Goal: Task Accomplishment & Management: Manage account settings

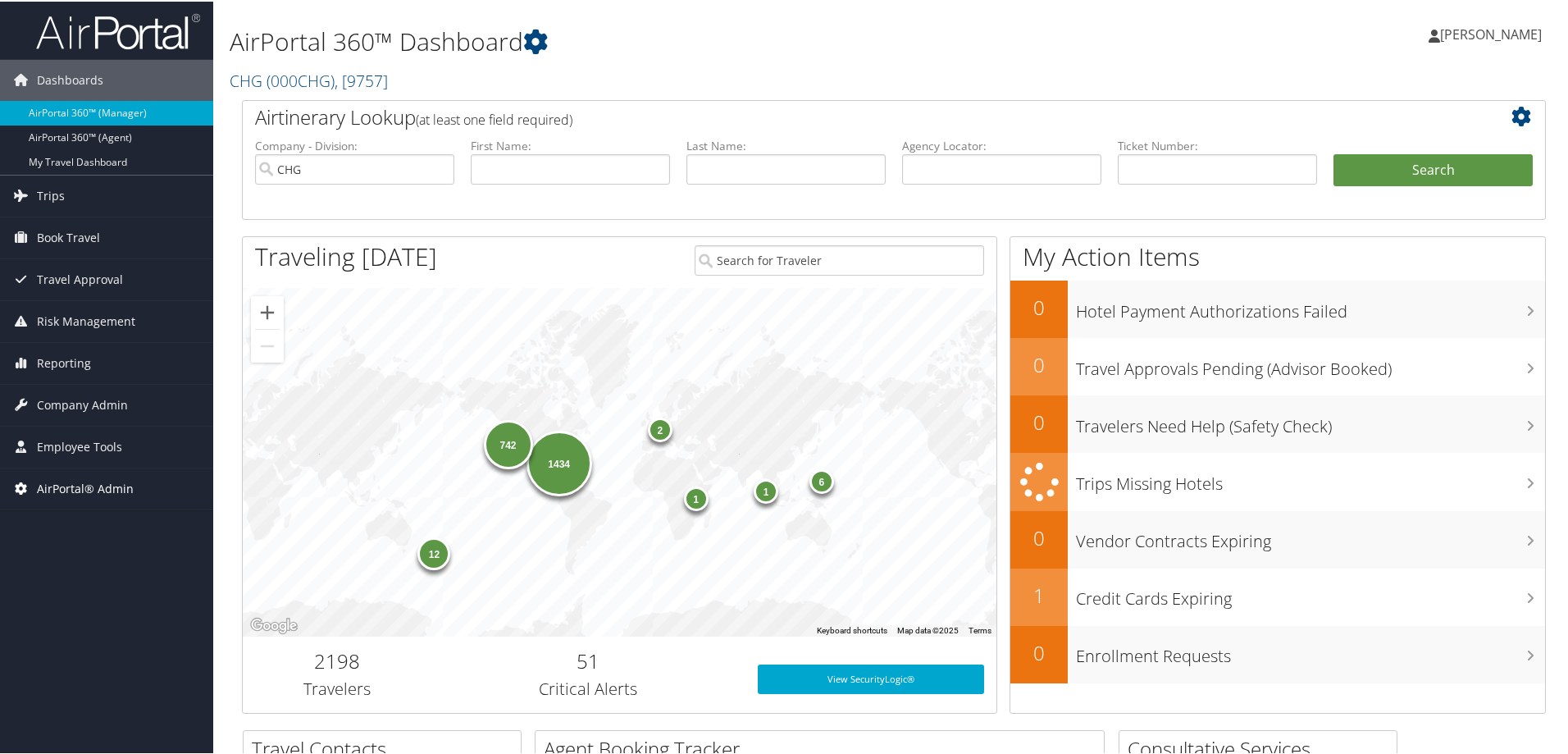
click at [91, 480] on span "AirPortal® Admin" at bounding box center [85, 487] width 96 height 41
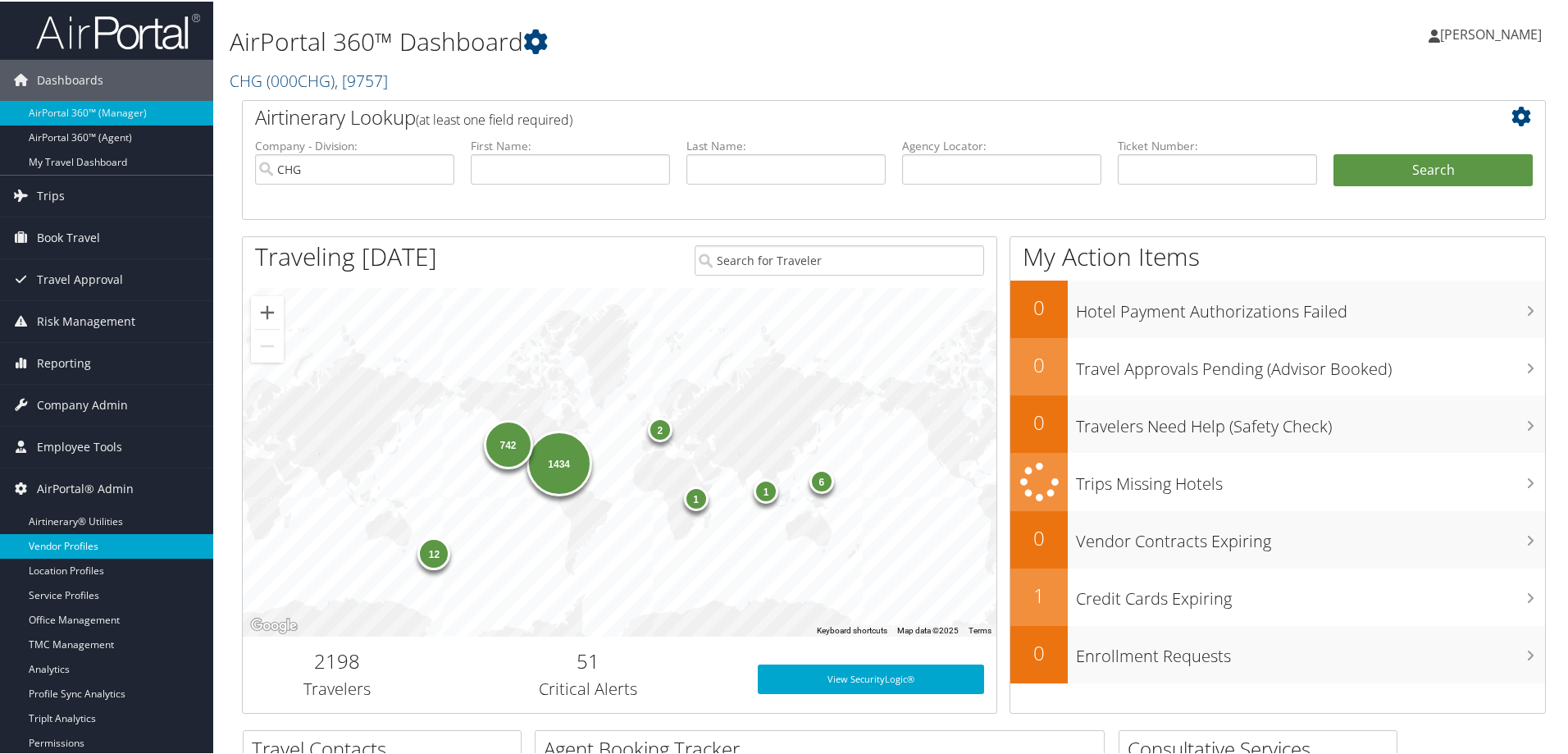
click at [95, 538] on link "Vendor Profiles" at bounding box center [106, 544] width 213 height 25
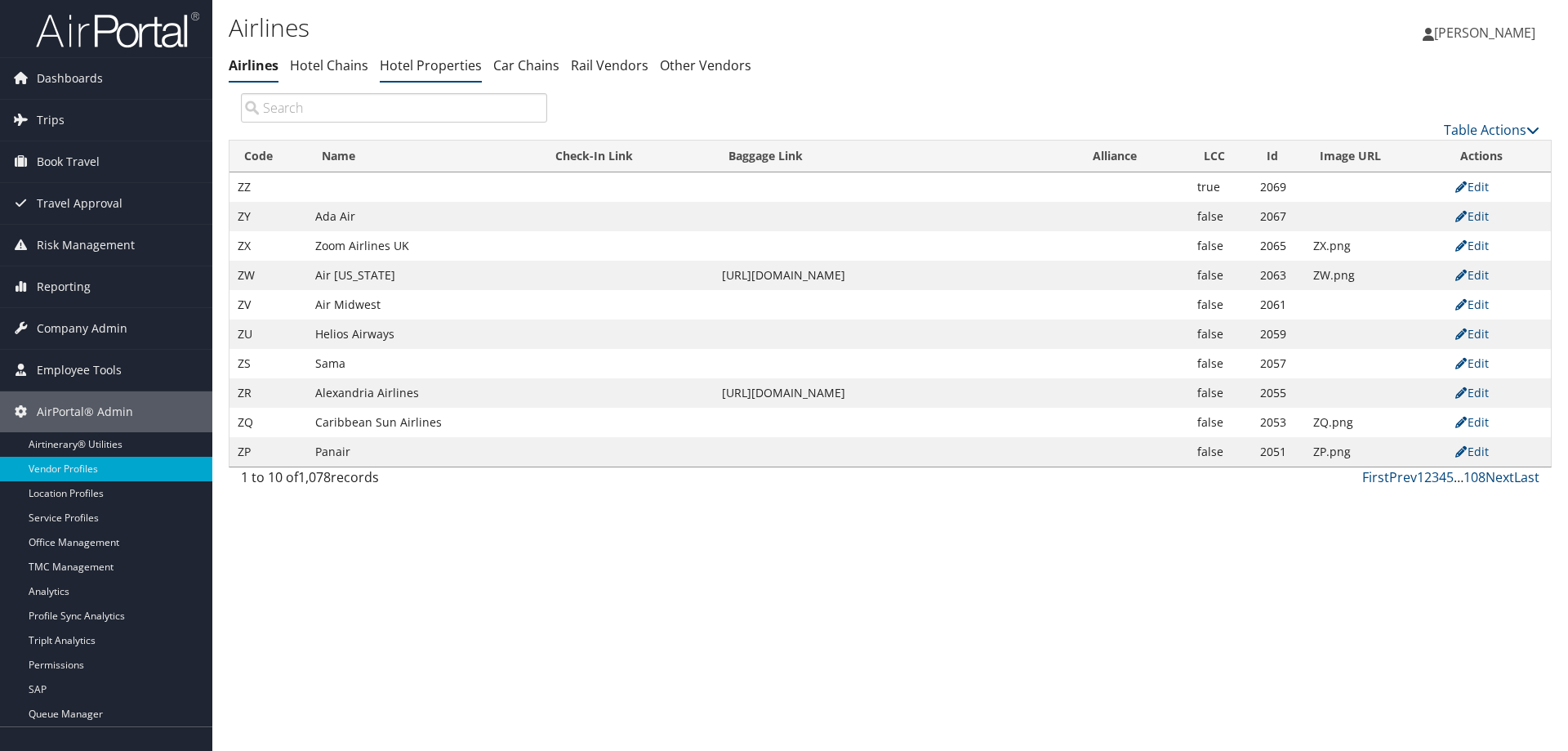
click at [409, 69] on link "Hotel Properties" at bounding box center [430, 65] width 102 height 18
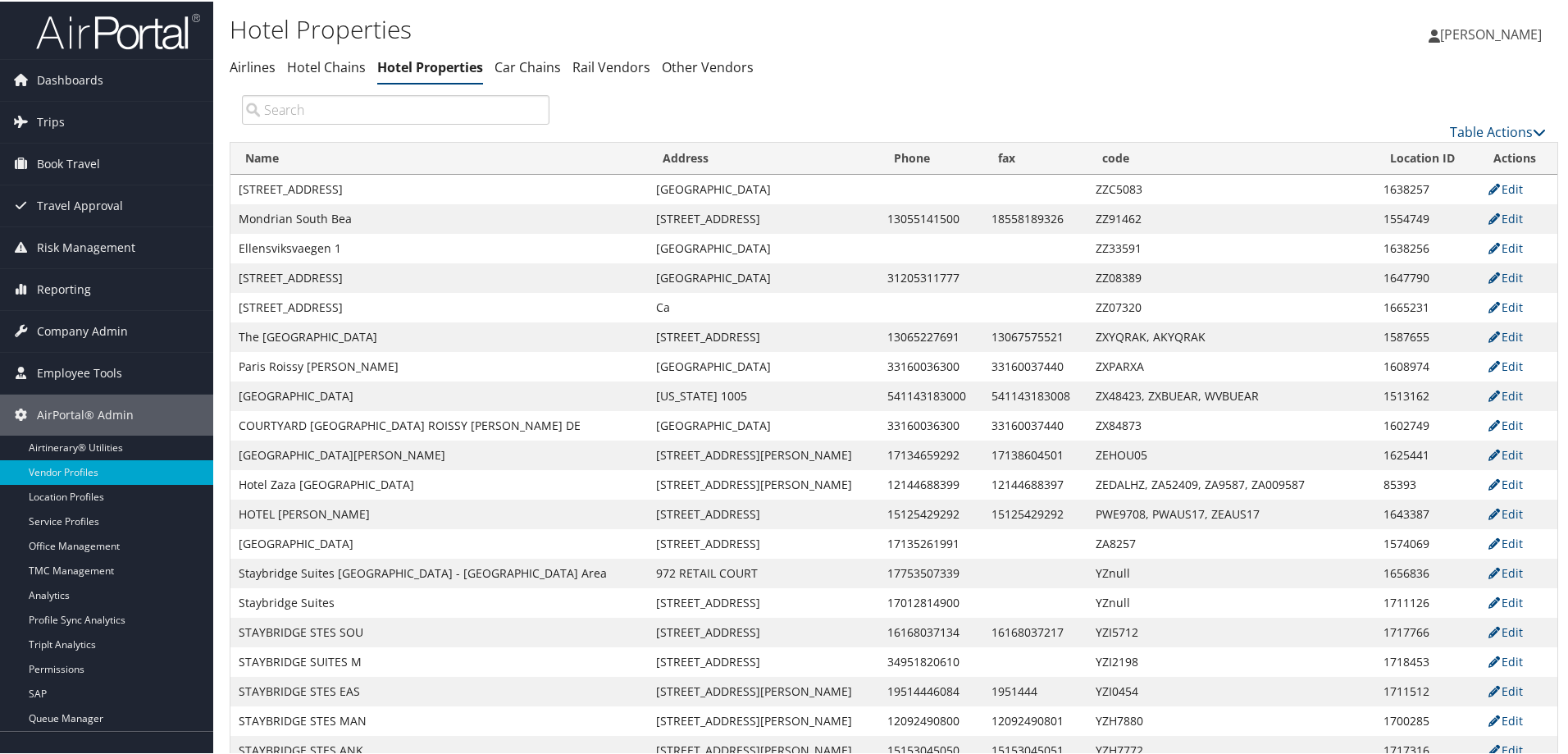
click at [403, 116] on input "search" at bounding box center [396, 108] width 307 height 29
paste input "202-466-6800"
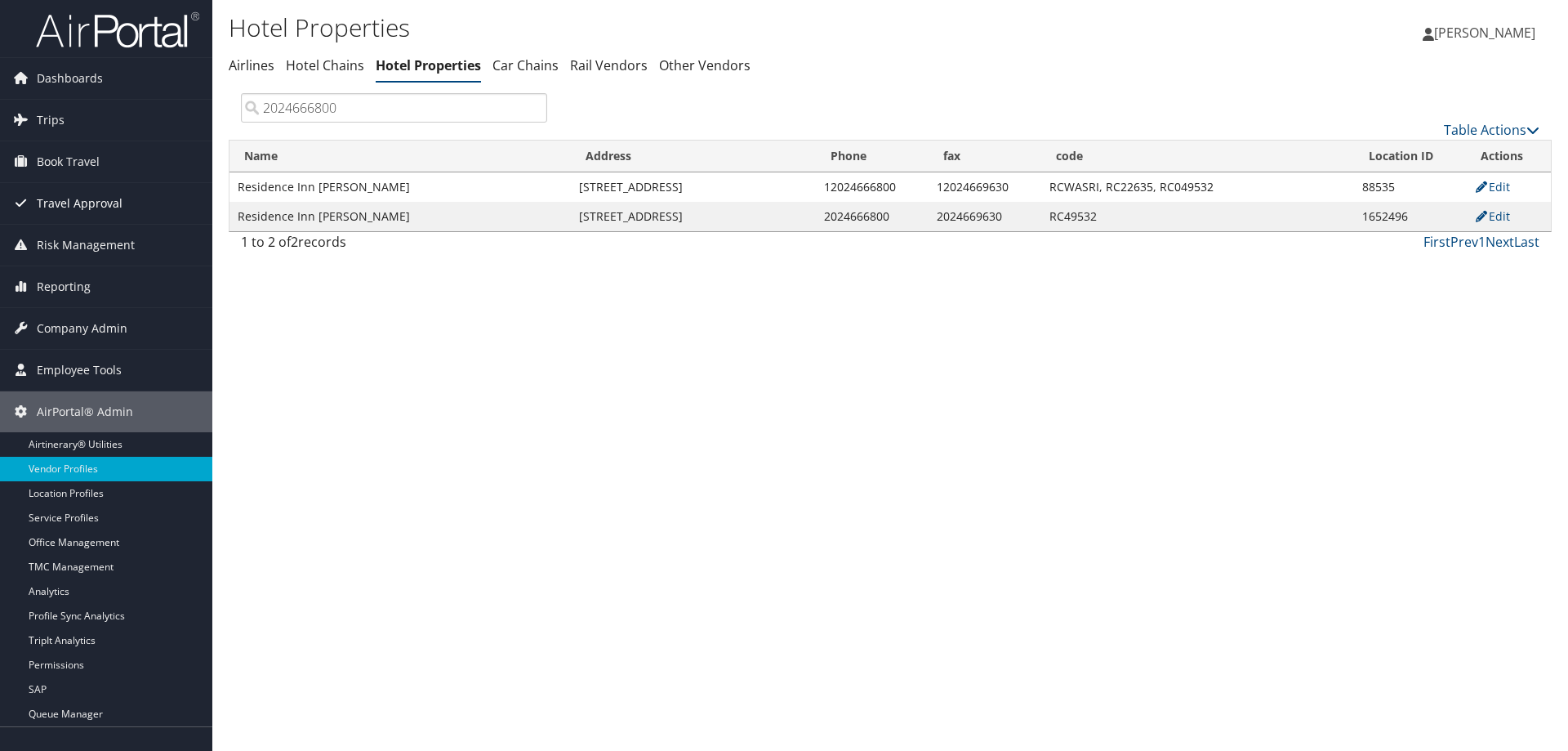
type input "2024666800"
click at [1376, 183] on td "88535" at bounding box center [1410, 187] width 112 height 29
copy td "88535"
click at [1400, 215] on td "1652496" at bounding box center [1410, 217] width 112 height 29
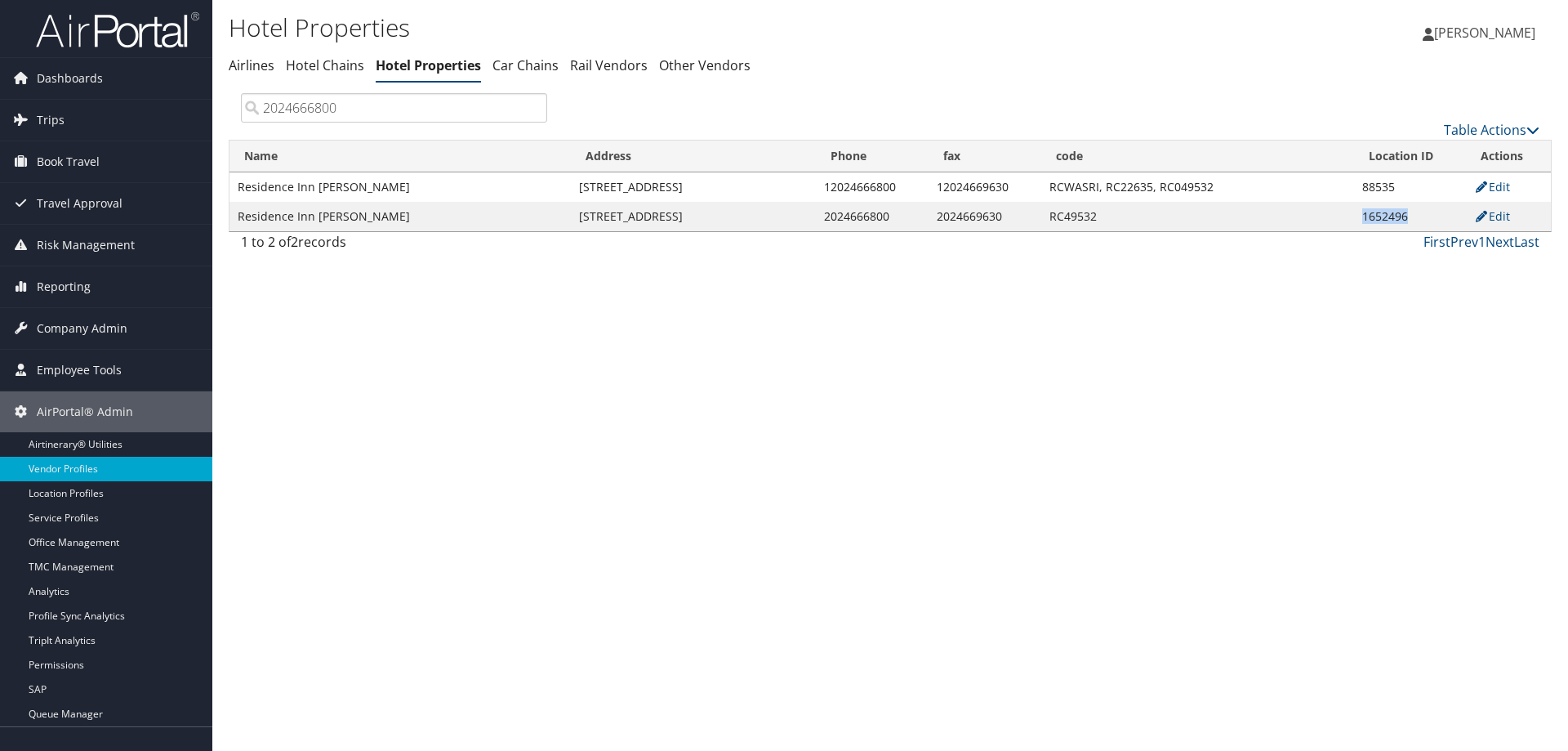
click at [1400, 215] on td "1652496" at bounding box center [1410, 217] width 112 height 29
copy td "1652496"
click at [1502, 216] on link "Edit" at bounding box center [1492, 216] width 36 height 15
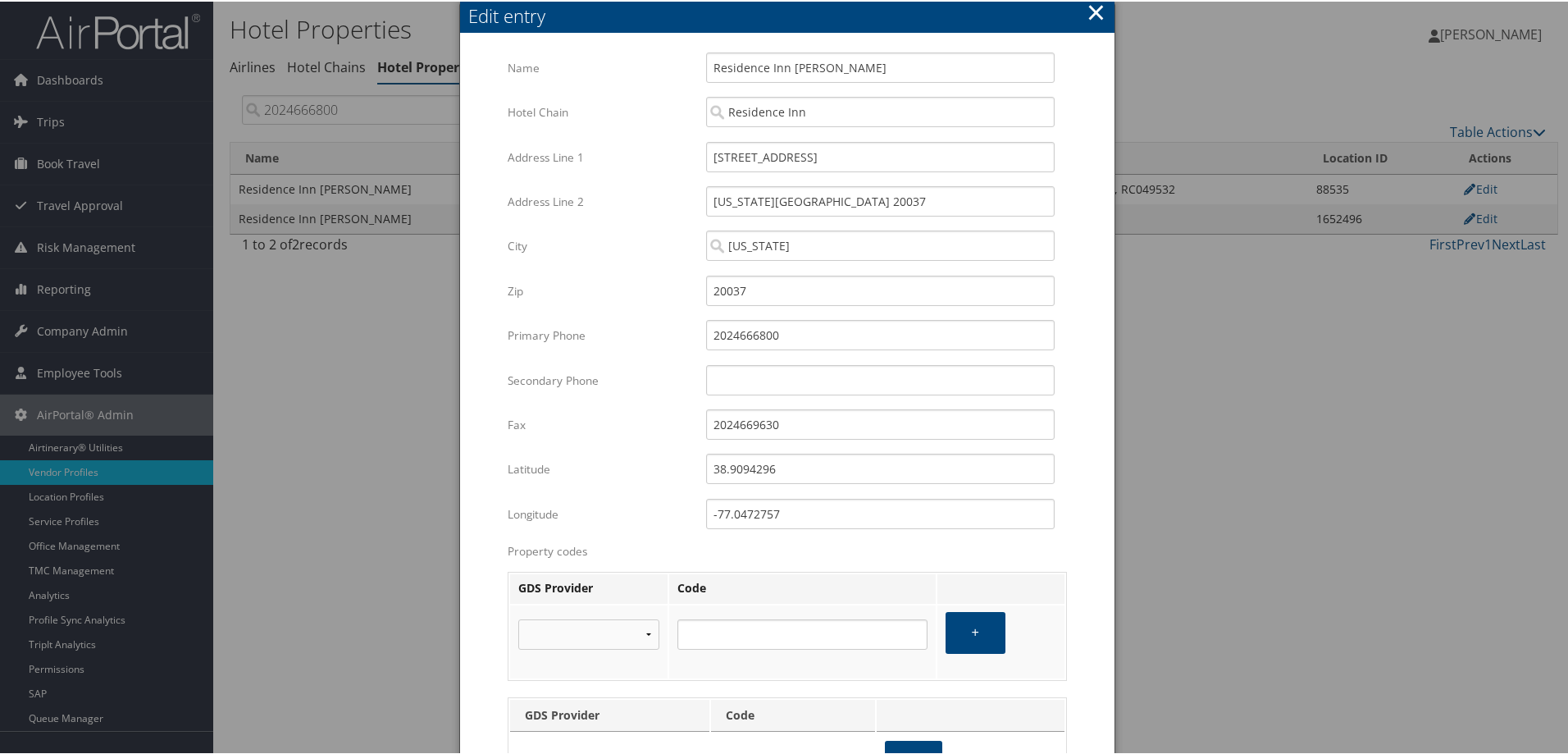
drag, startPoint x: 1097, startPoint y: 11, endPoint x: 1128, endPoint y: 28, distance: 35.4
click at [1096, 11] on button "×" at bounding box center [1096, 11] width 19 height 33
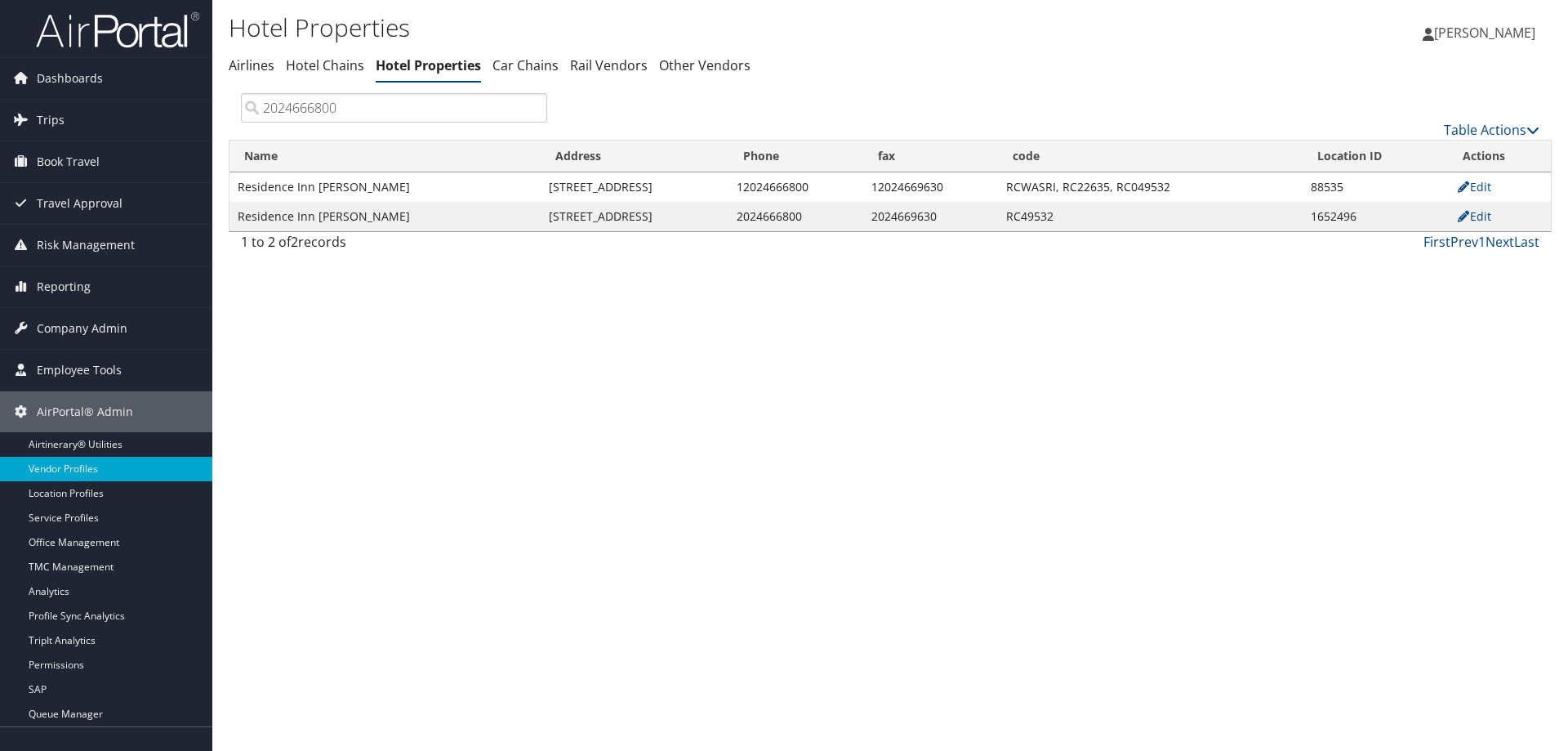
click at [563, 9] on div "Hotel Properties Airlines Hotel Chains Hotel Properties Car Chains Rail Vendors" at bounding box center [669, 51] width 882 height 85
click at [83, 327] on span "Company Admin" at bounding box center [82, 328] width 91 height 41
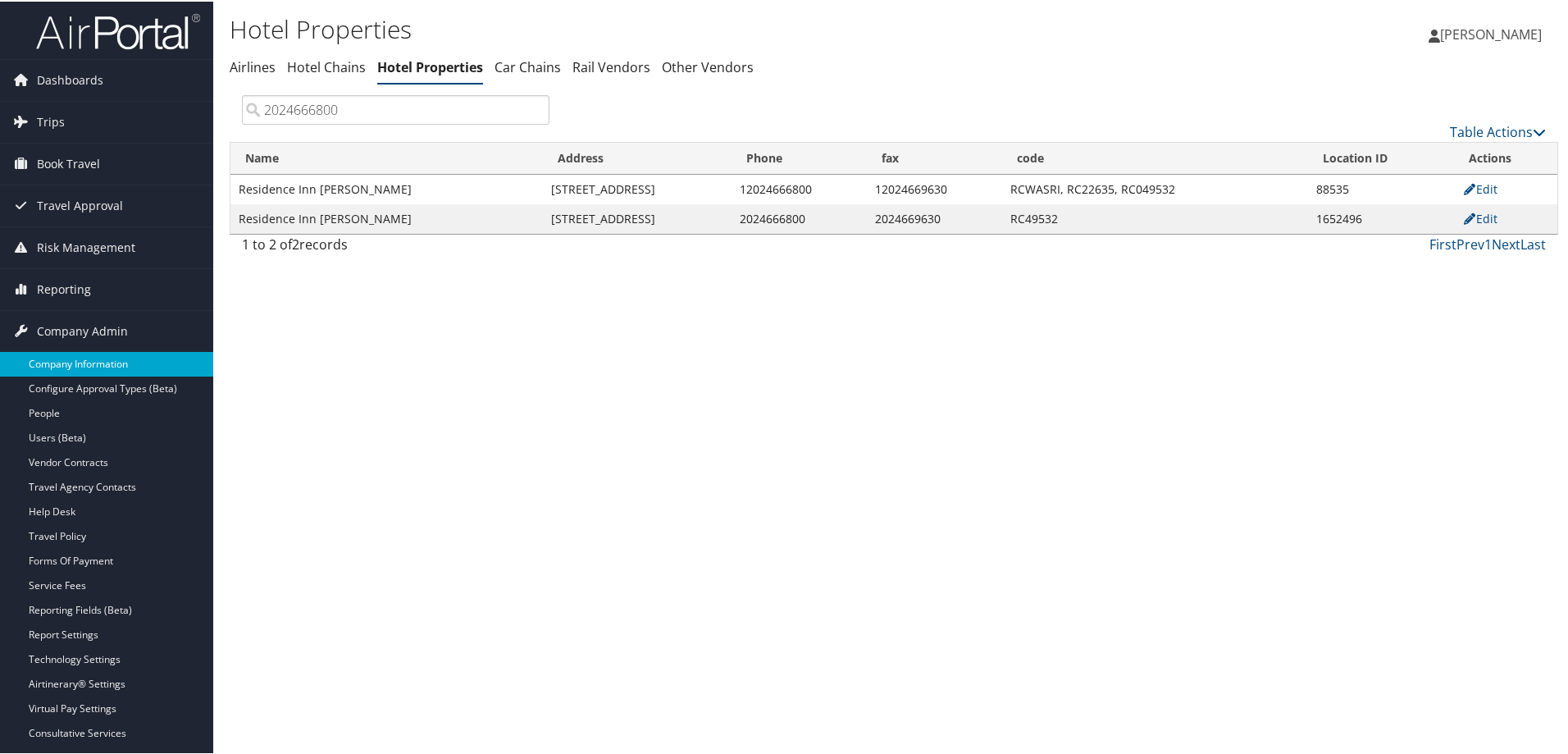
click at [75, 360] on link "Company Information" at bounding box center [106, 362] width 213 height 25
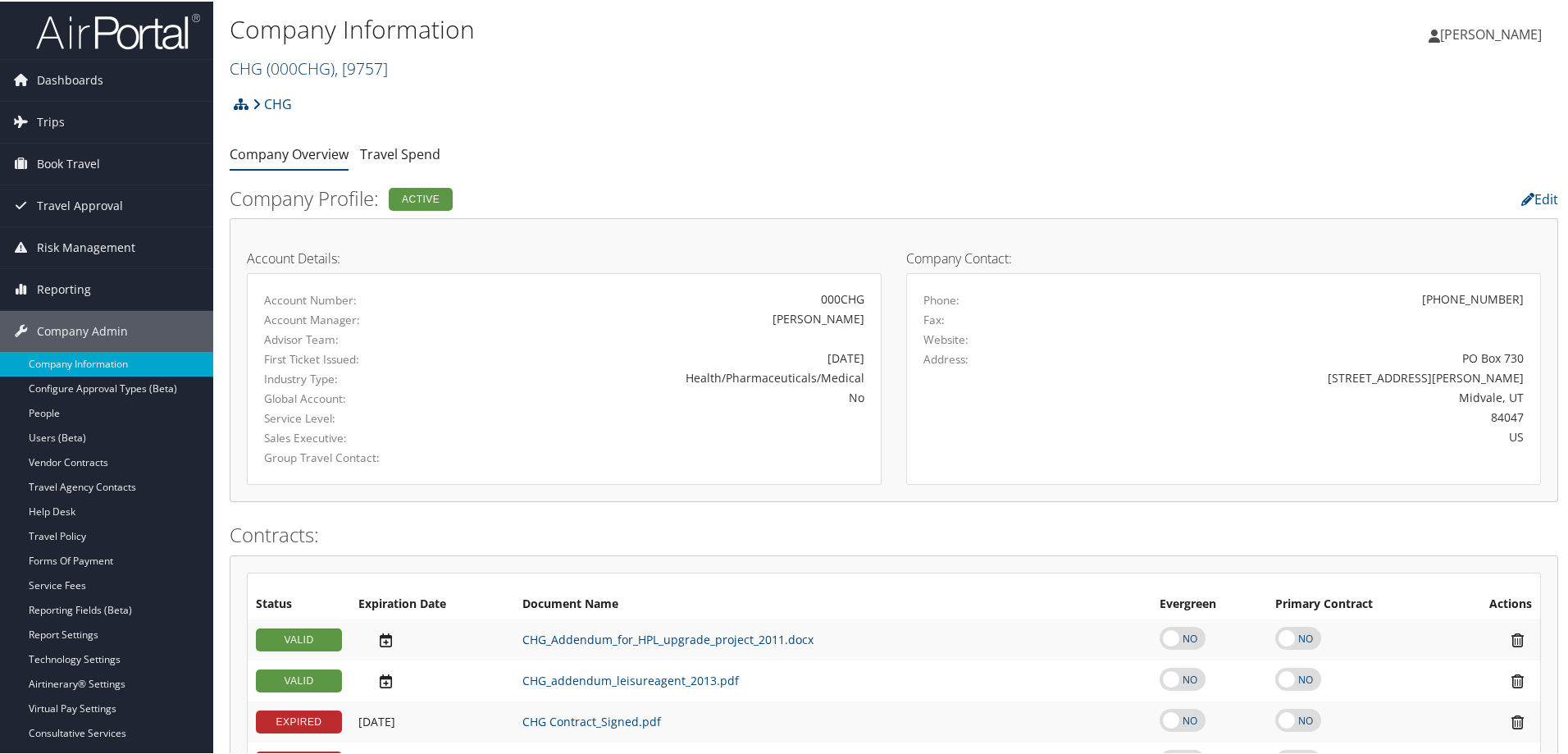
click at [321, 69] on span "( 000CHG )" at bounding box center [300, 66] width 68 height 22
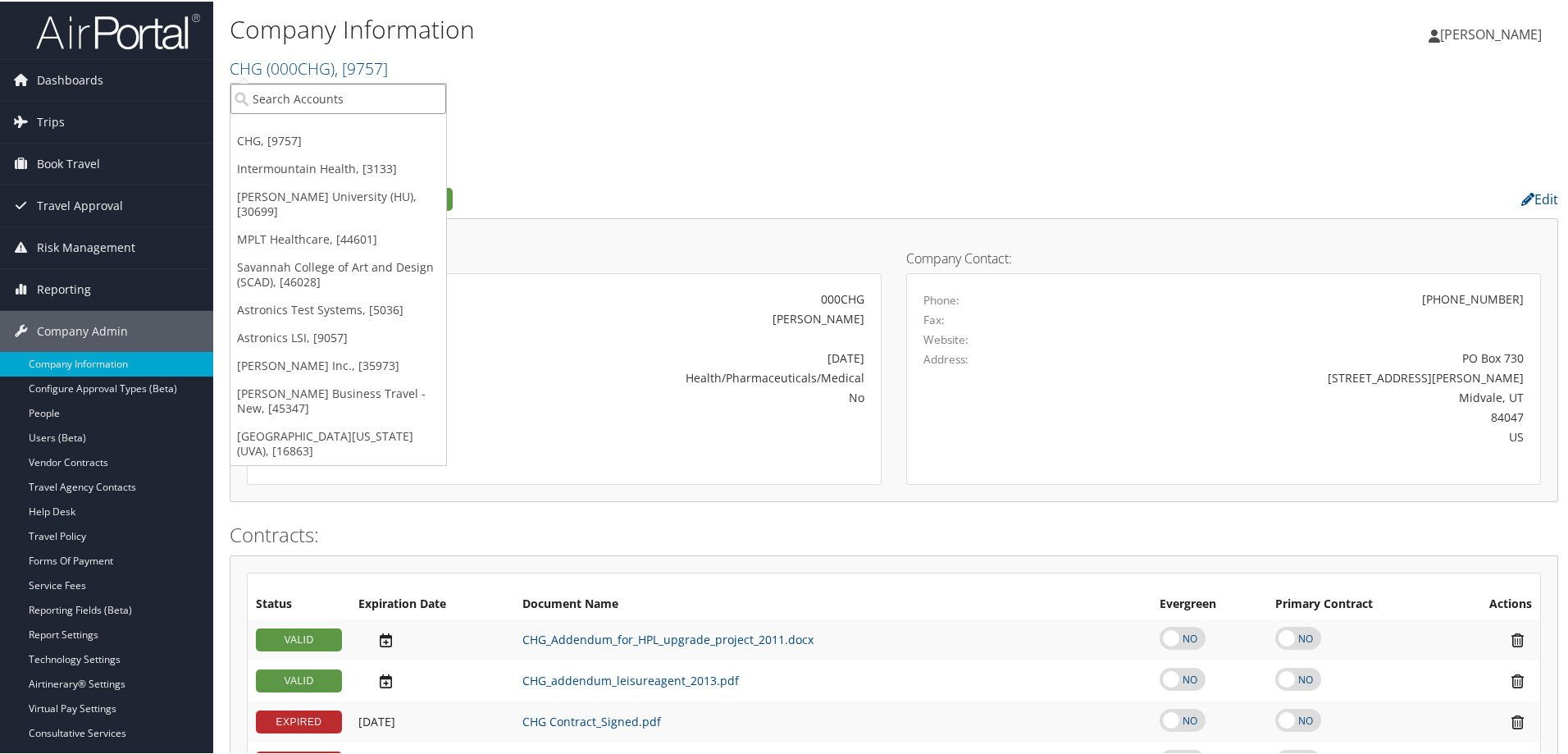
click at [303, 97] on input "search" at bounding box center [337, 96] width 216 height 30
paste input "302003"
type input "302003"
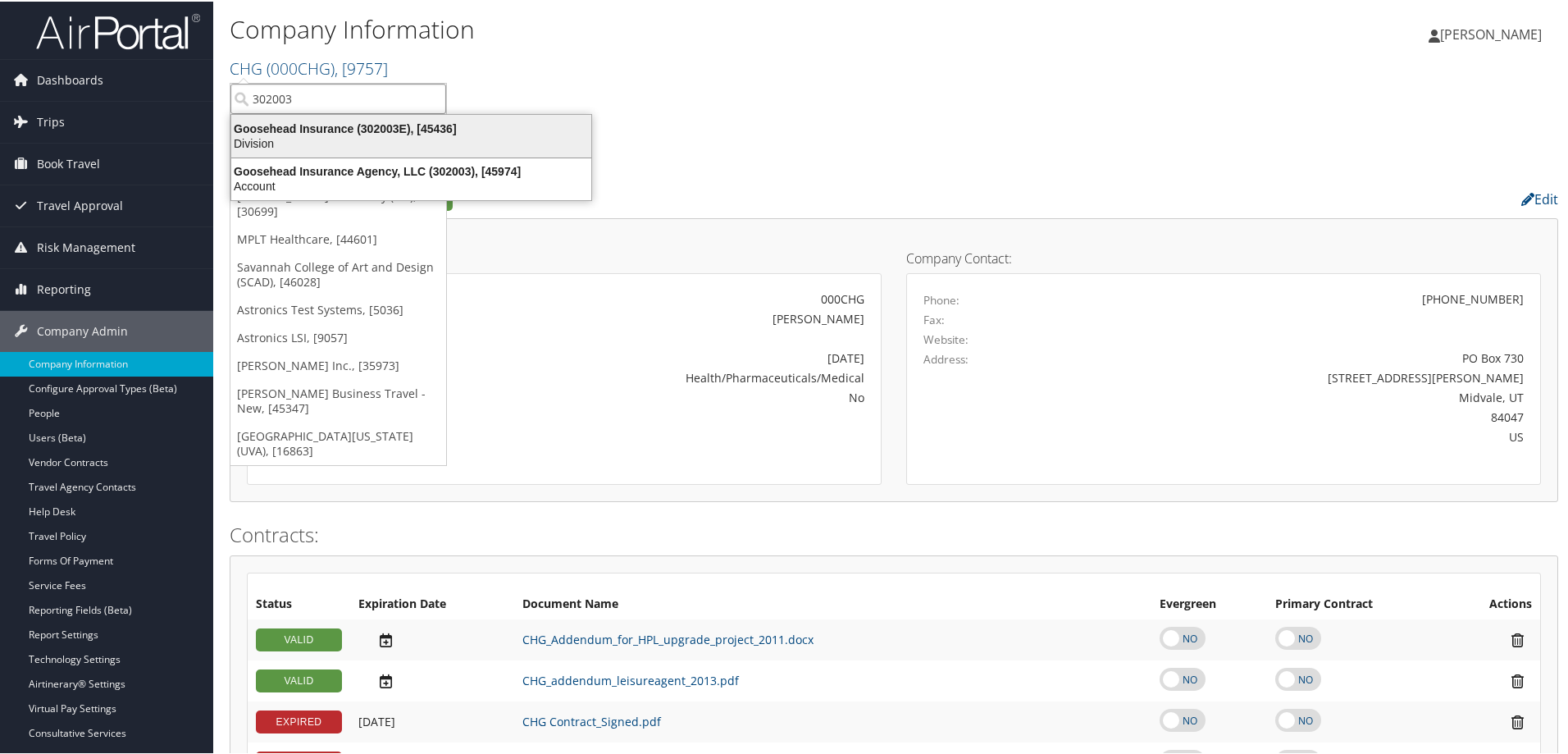
click at [360, 138] on div "Division" at bounding box center [410, 142] width 379 height 15
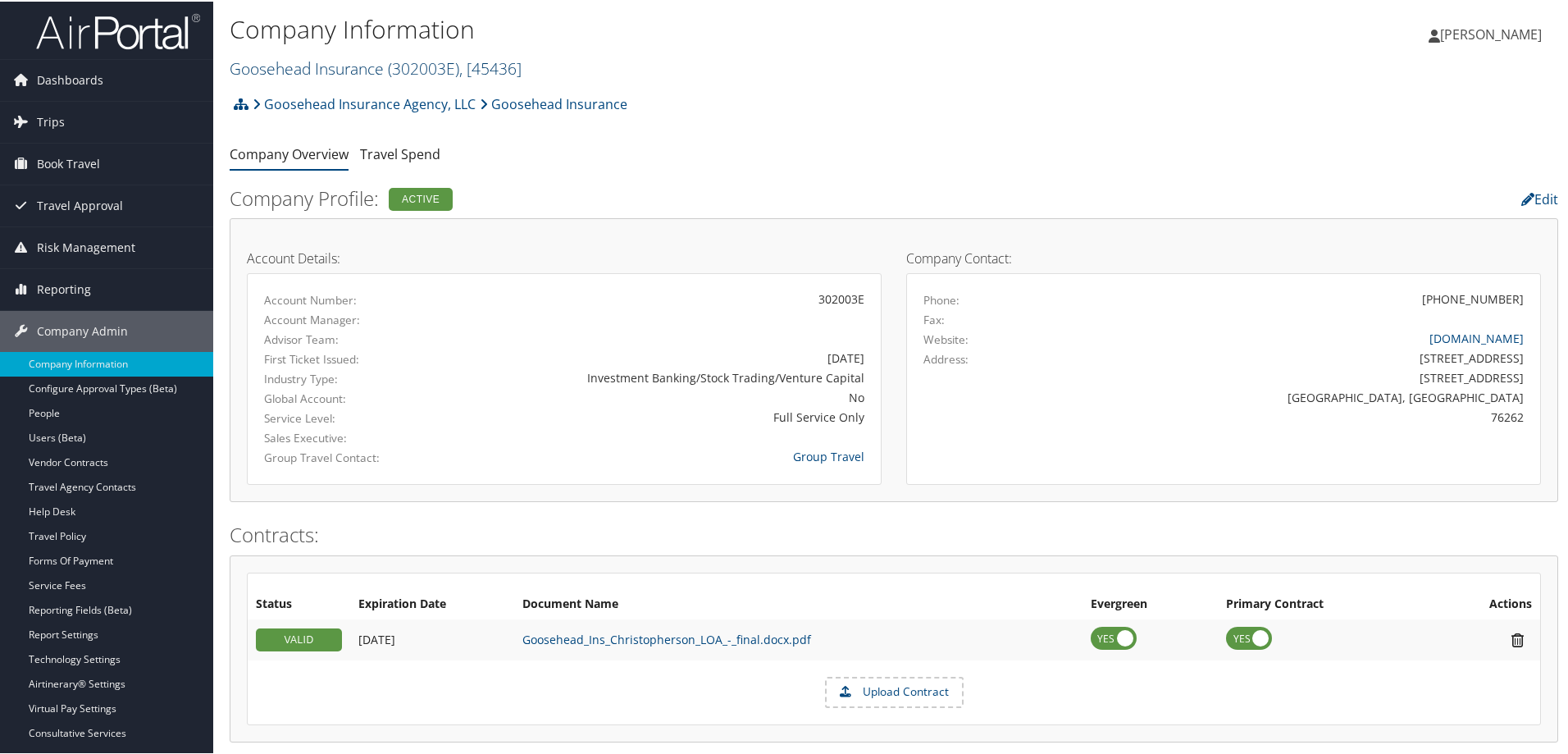
click at [346, 72] on link "Goosehead Insurance ( 302003E ) , [ 45436 ]" at bounding box center [375, 66] width 292 height 22
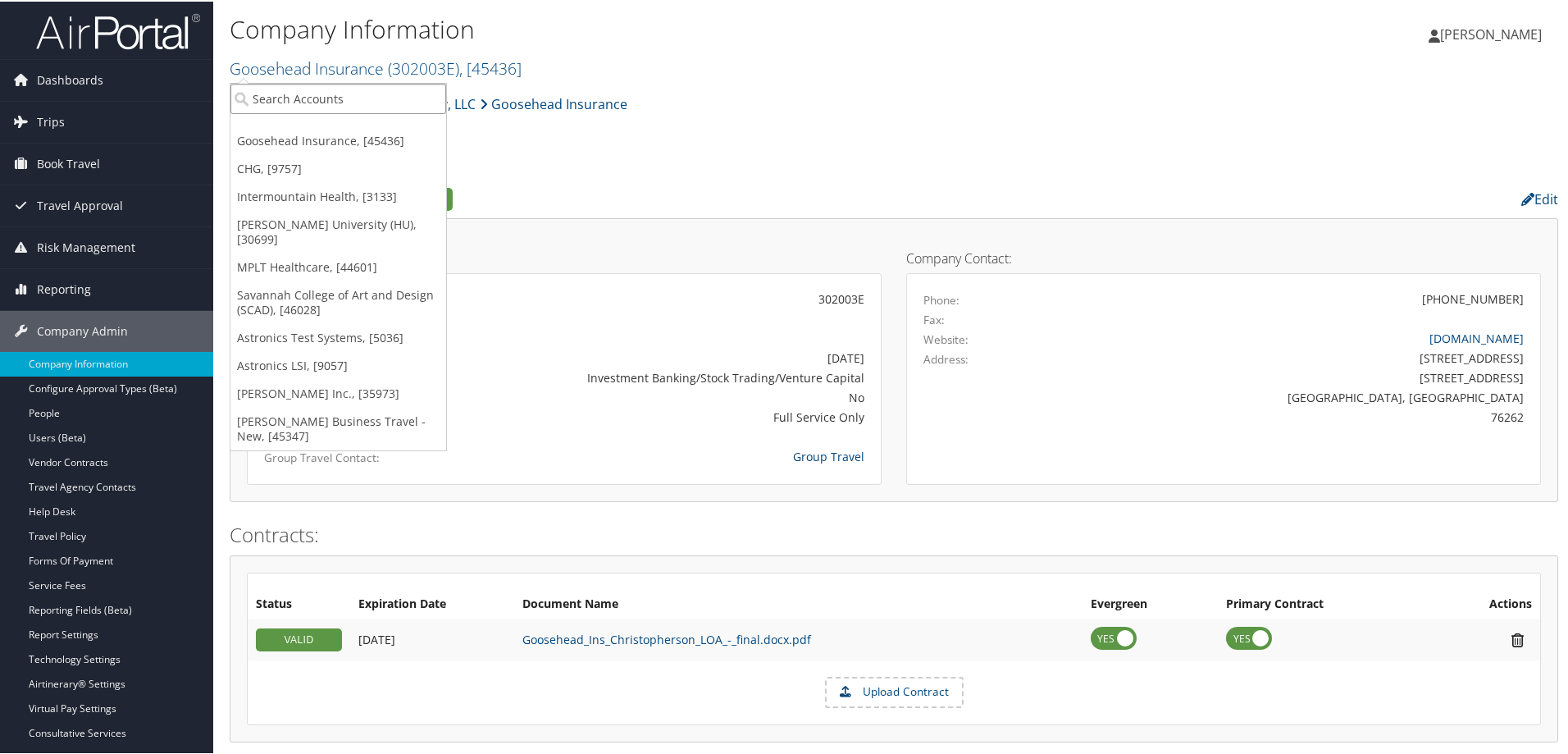
click at [337, 95] on input "search" at bounding box center [337, 96] width 216 height 30
paste input "302003"
type input "302003"
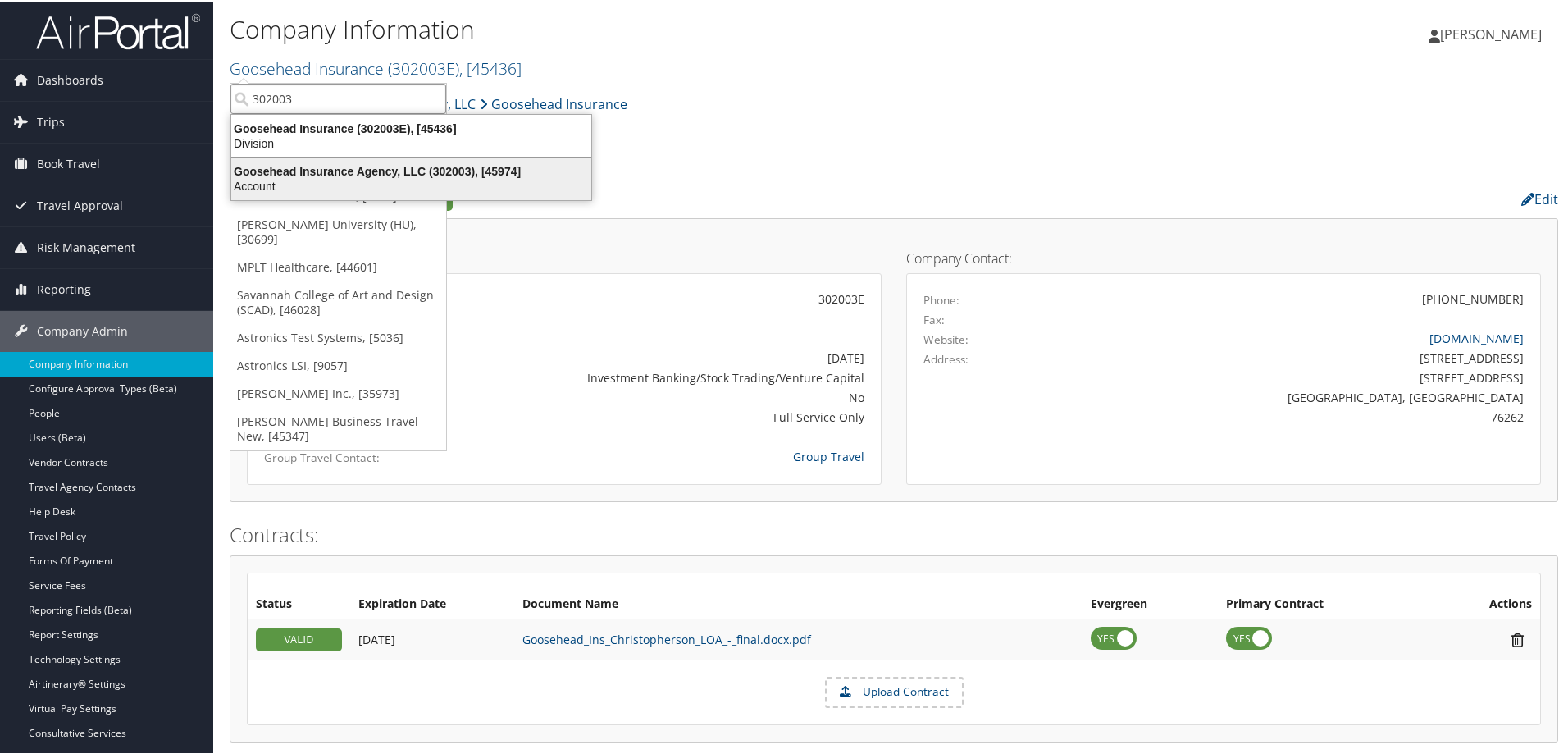
click at [326, 166] on div "Goosehead Insurance Agency, LLC (302003), [45974]" at bounding box center [410, 170] width 379 height 15
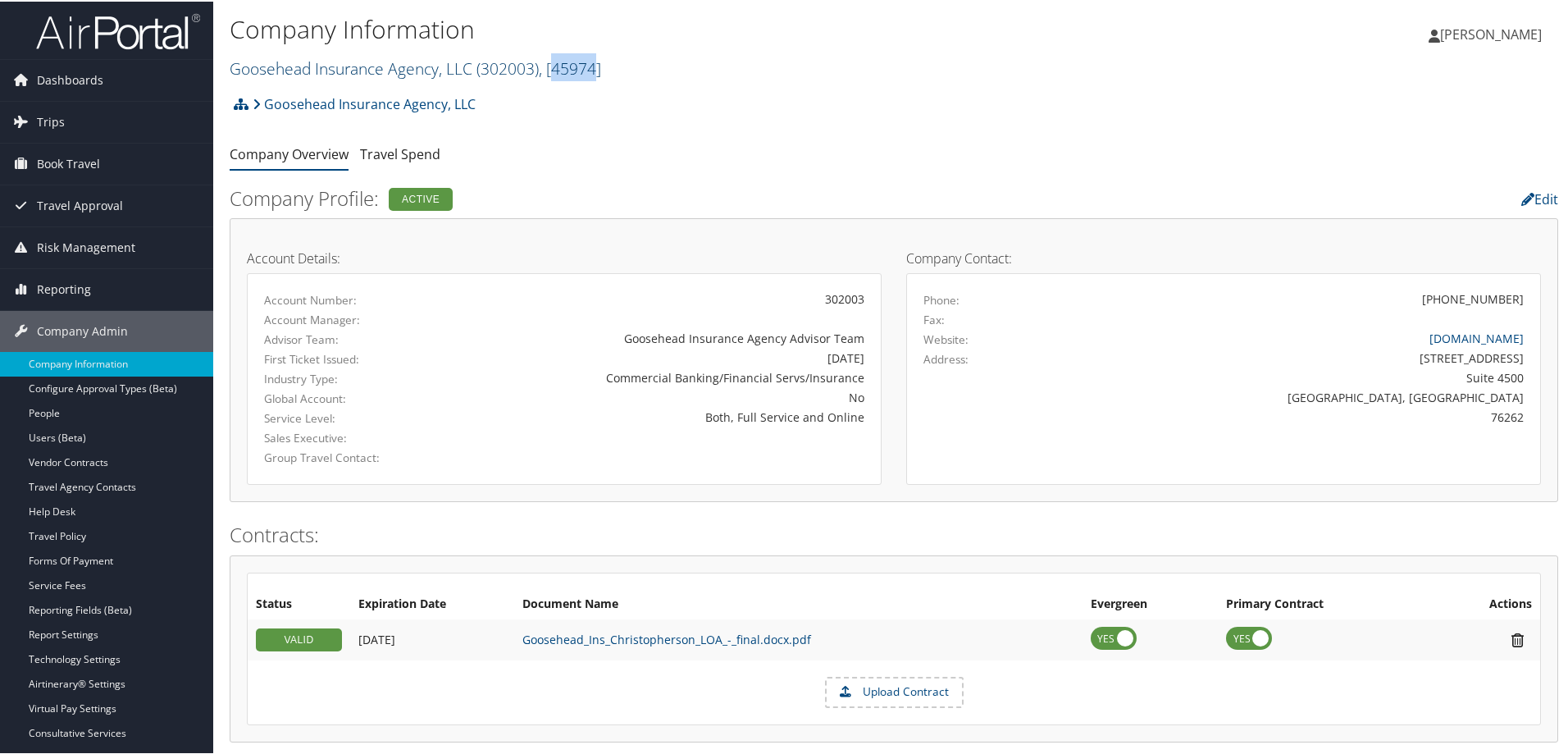
drag, startPoint x: 599, startPoint y: 67, endPoint x: 558, endPoint y: 75, distance: 41.8
click at [558, 75] on span ", [ 45974 ]" at bounding box center [569, 66] width 63 height 22
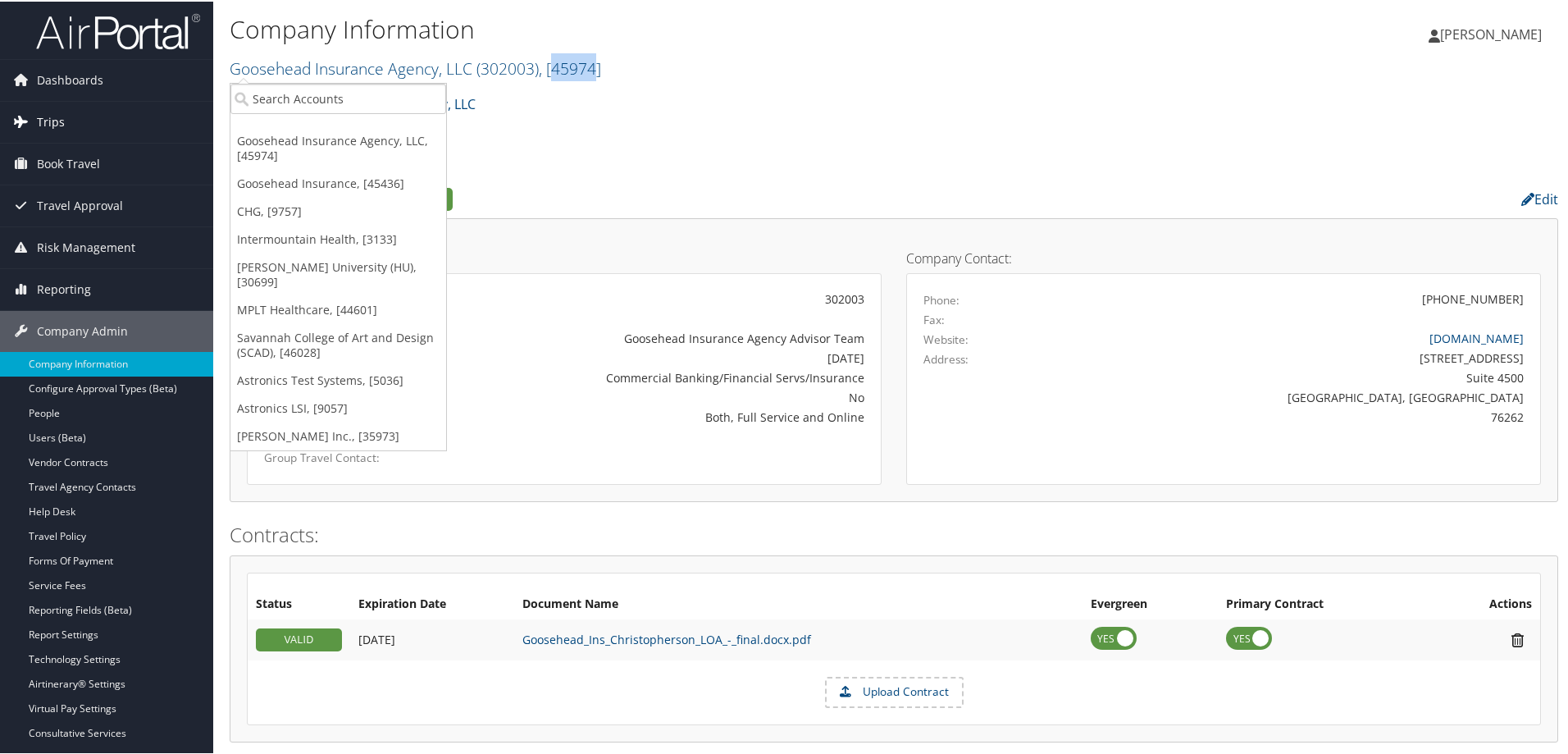
copy span "45974"
click at [563, 146] on ul "Company Overview Travel Spend" at bounding box center [893, 153] width 1328 height 29
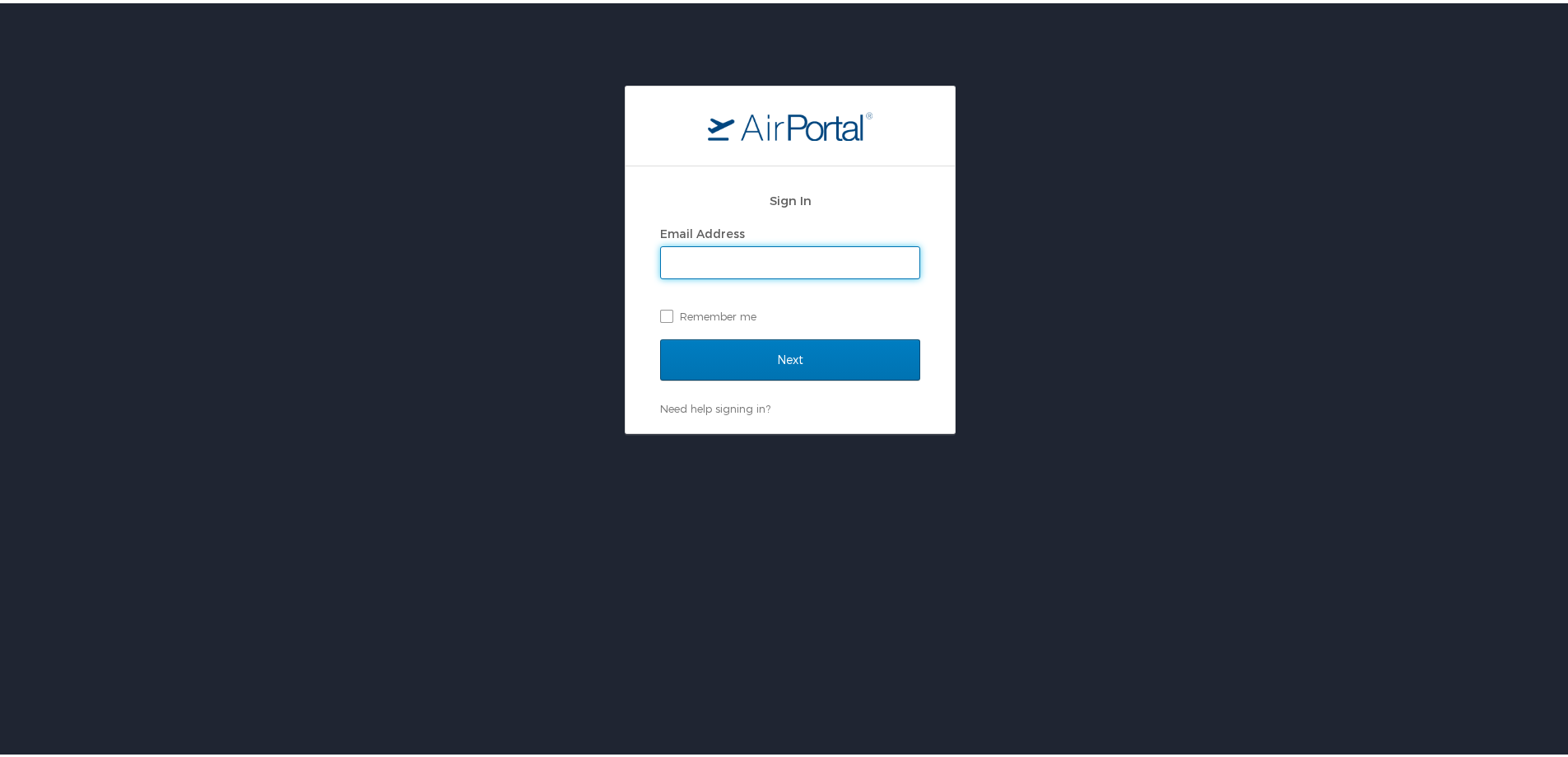
type input "[PERSON_NAME][EMAIL_ADDRESS][PERSON_NAME][DOMAIN_NAME]"
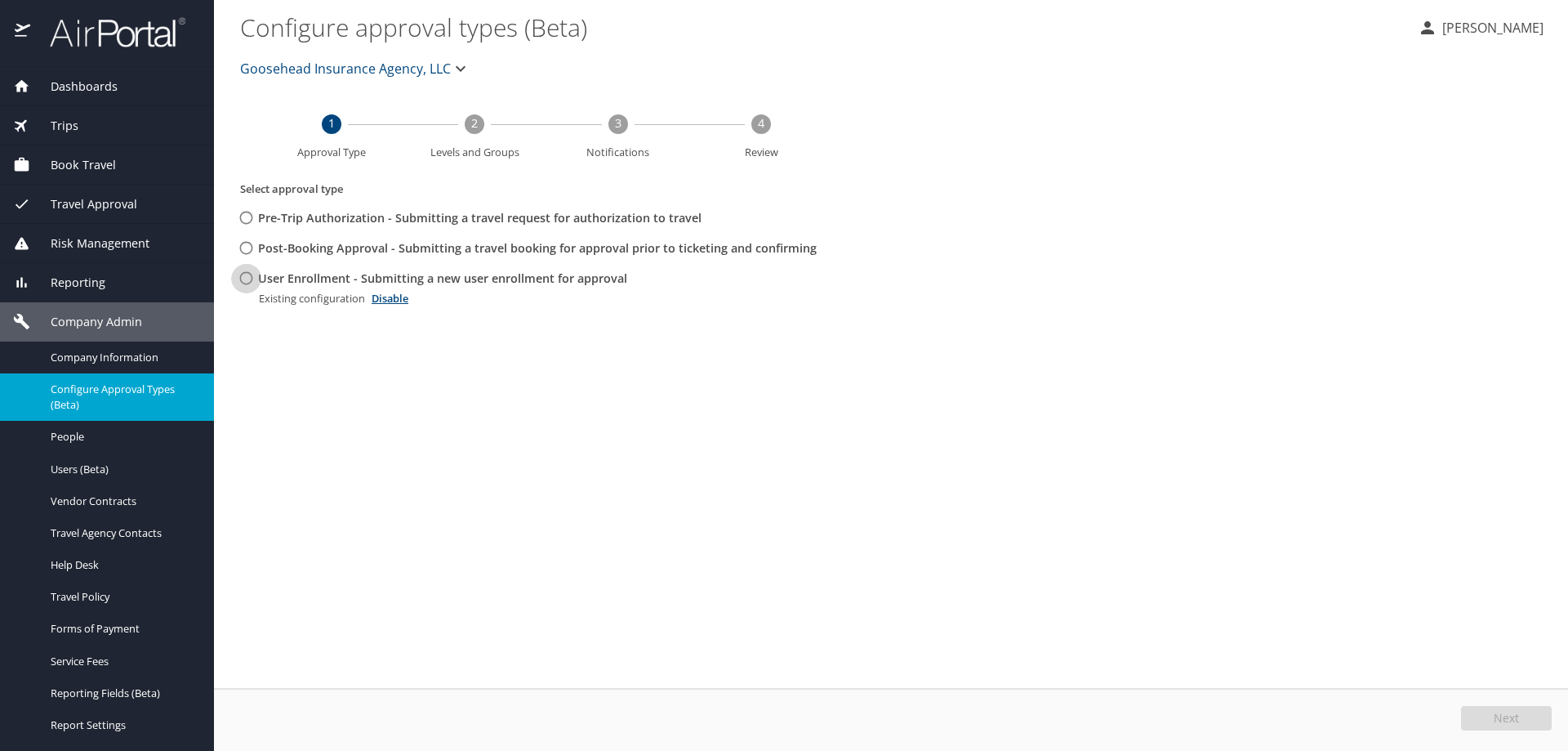
click at [245, 277] on input "User Enrollment - Submitting a new user enrollment for approval" at bounding box center [245, 277] width 30 height 30
radio input "true"
click at [1473, 710] on button "Edit" at bounding box center [1508, 717] width 87 height 24
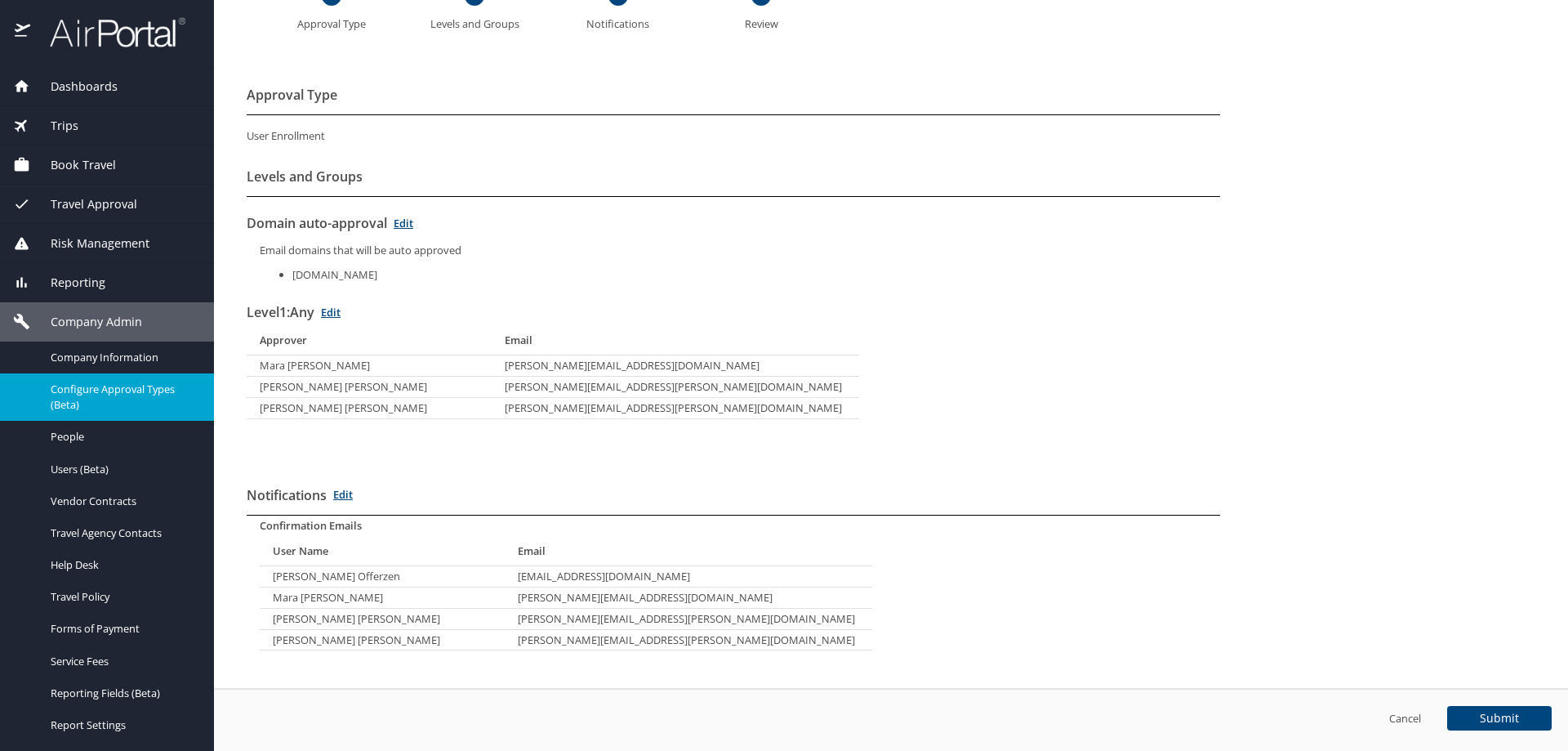
scroll to position [138, 0]
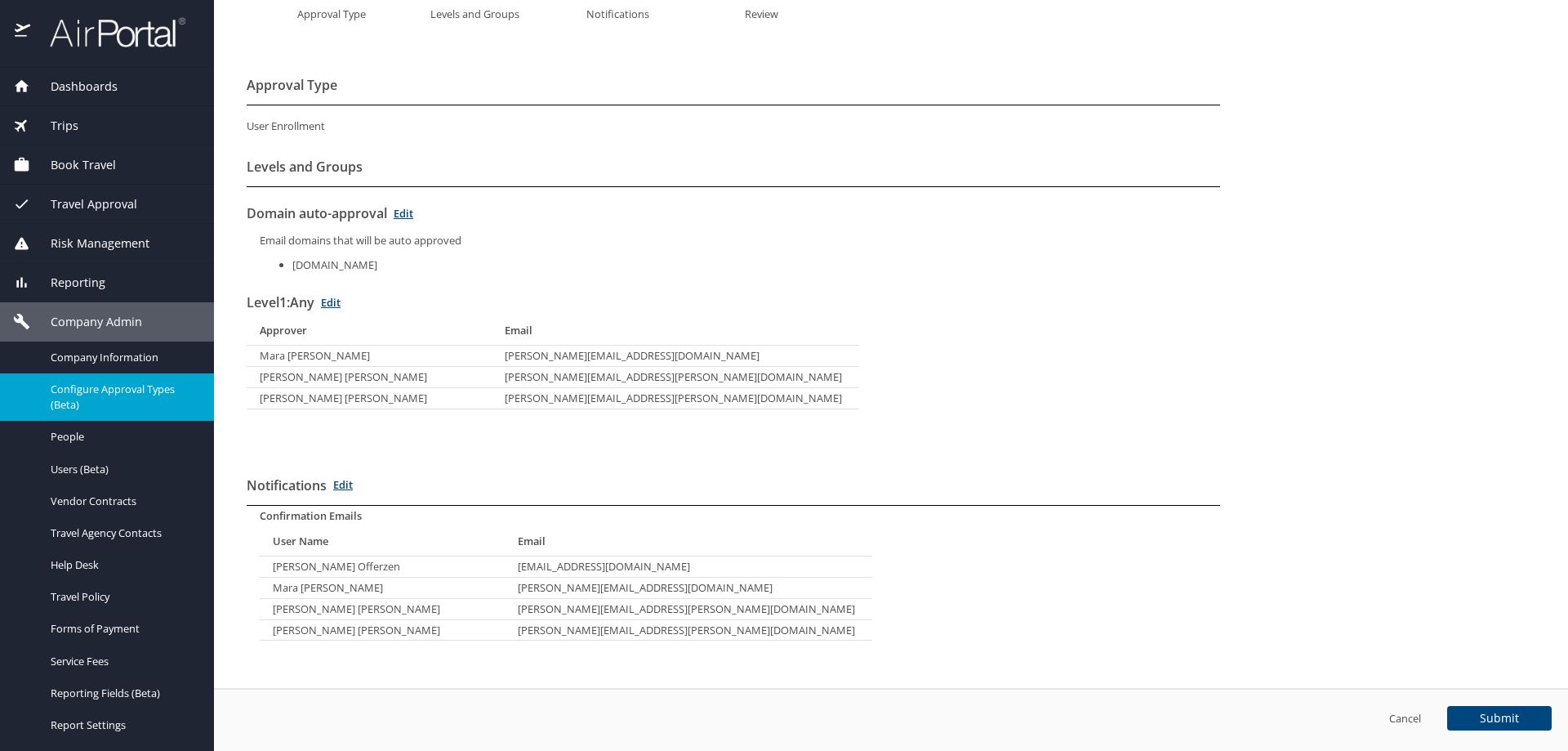
click at [82, 203] on span "Travel Approval" at bounding box center [83, 204] width 107 height 18
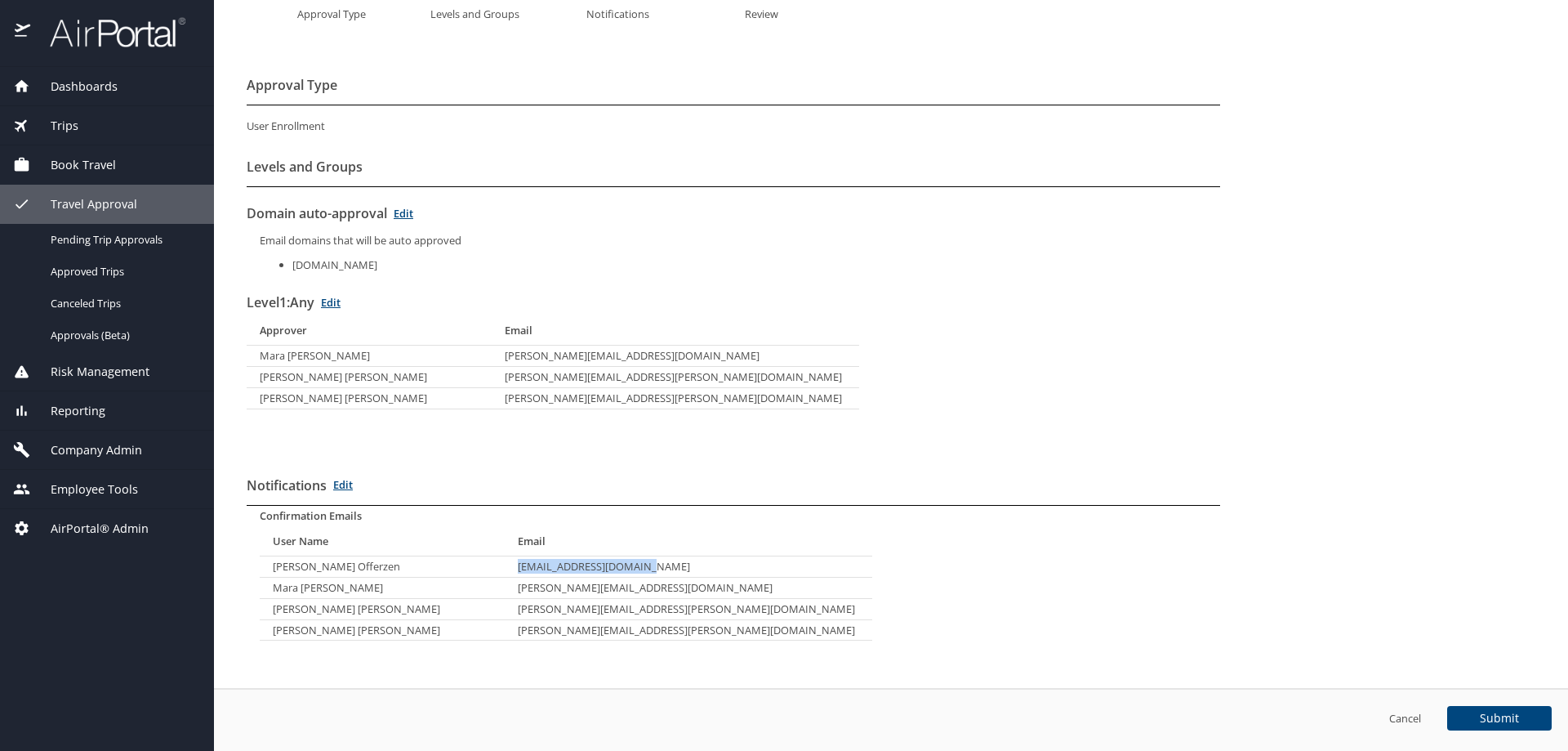
drag, startPoint x: 646, startPoint y: 564, endPoint x: 518, endPoint y: 567, distance: 128.0
click at [518, 567] on td "[EMAIL_ADDRESS][DOMAIN_NAME]" at bounding box center [688, 566] width 368 height 21
copy td "[EMAIL_ADDRESS][DOMAIN_NAME]"
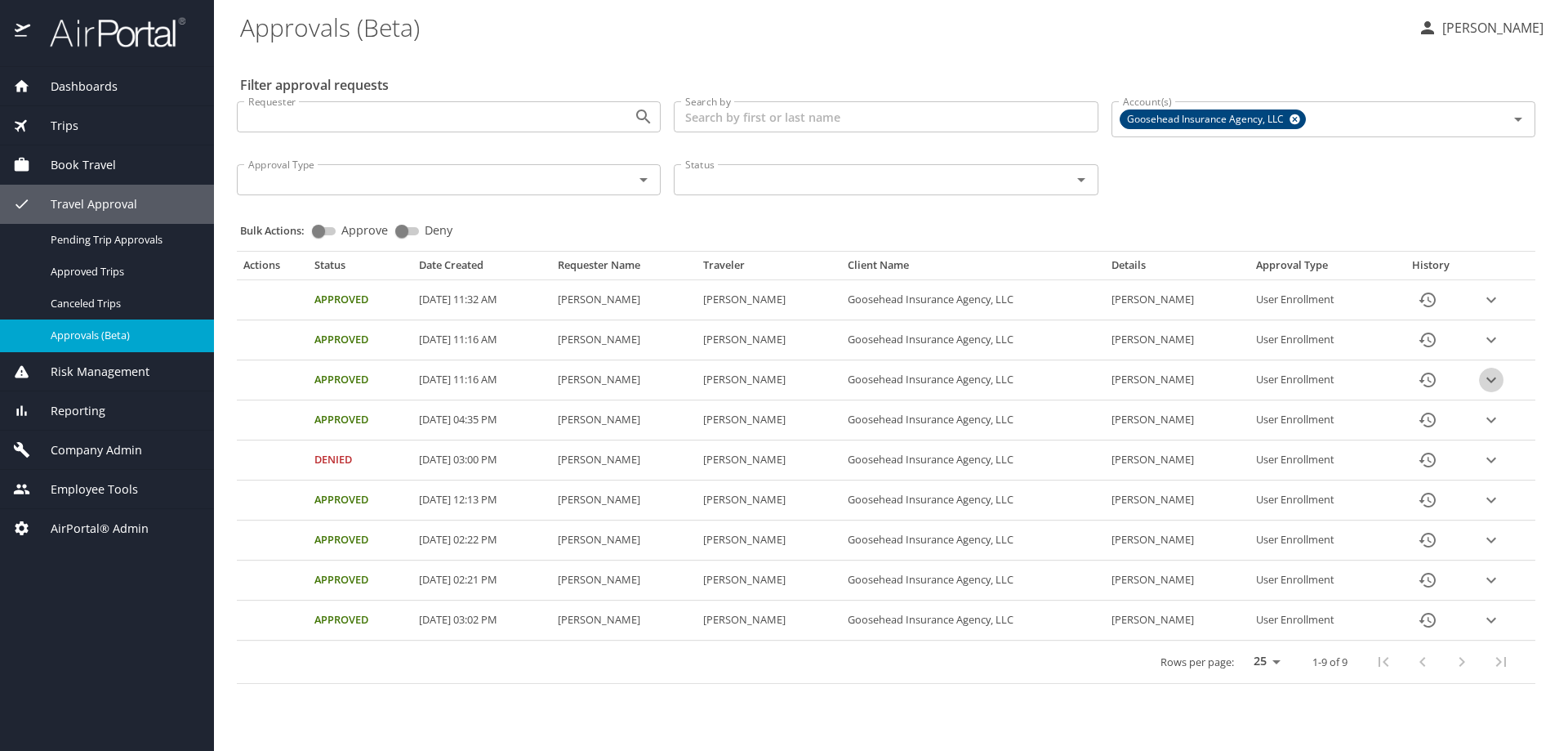
click at [1493, 310] on icon "expand row" at bounding box center [1491, 300] width 20 height 20
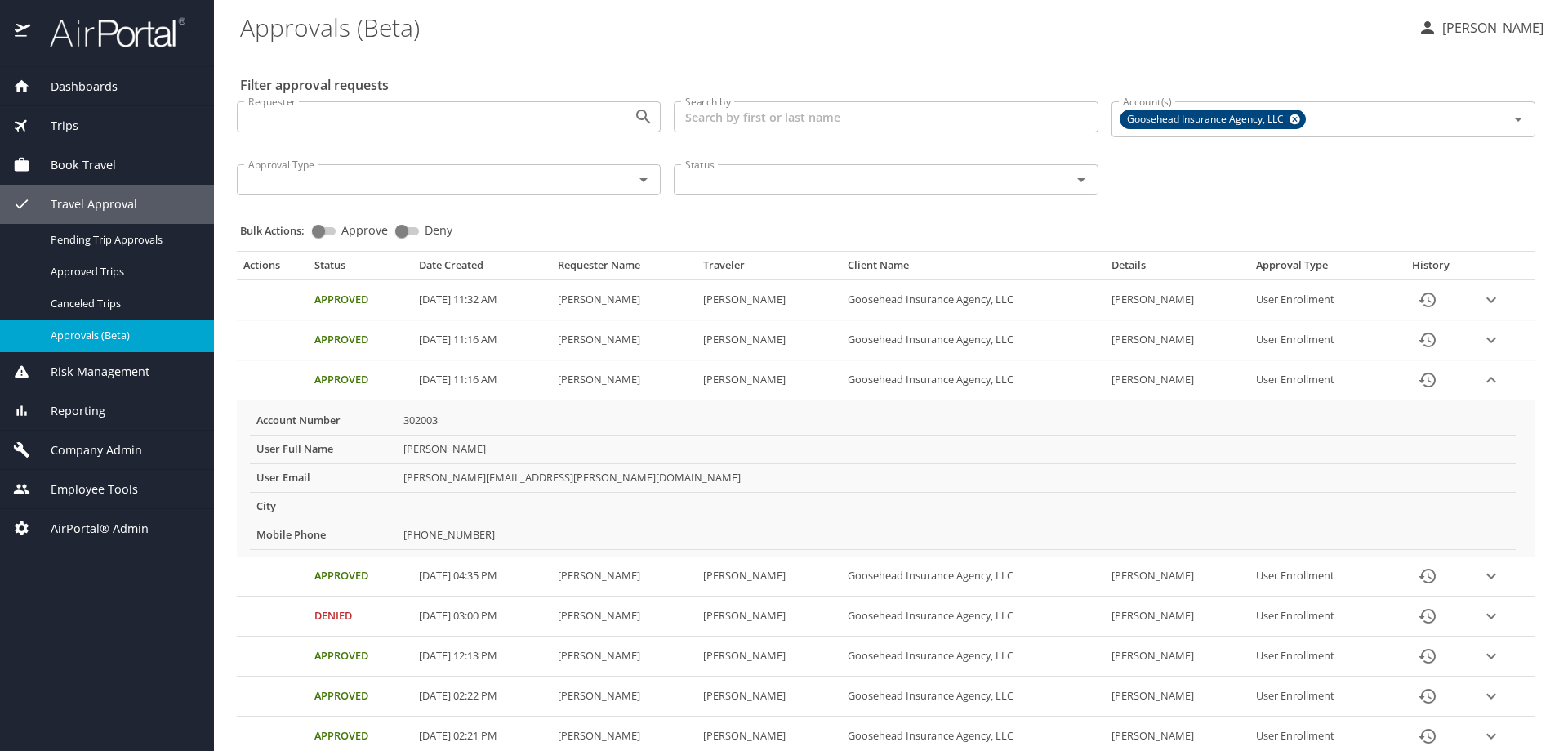
click at [1493, 310] on icon "expand row" at bounding box center [1491, 300] width 20 height 20
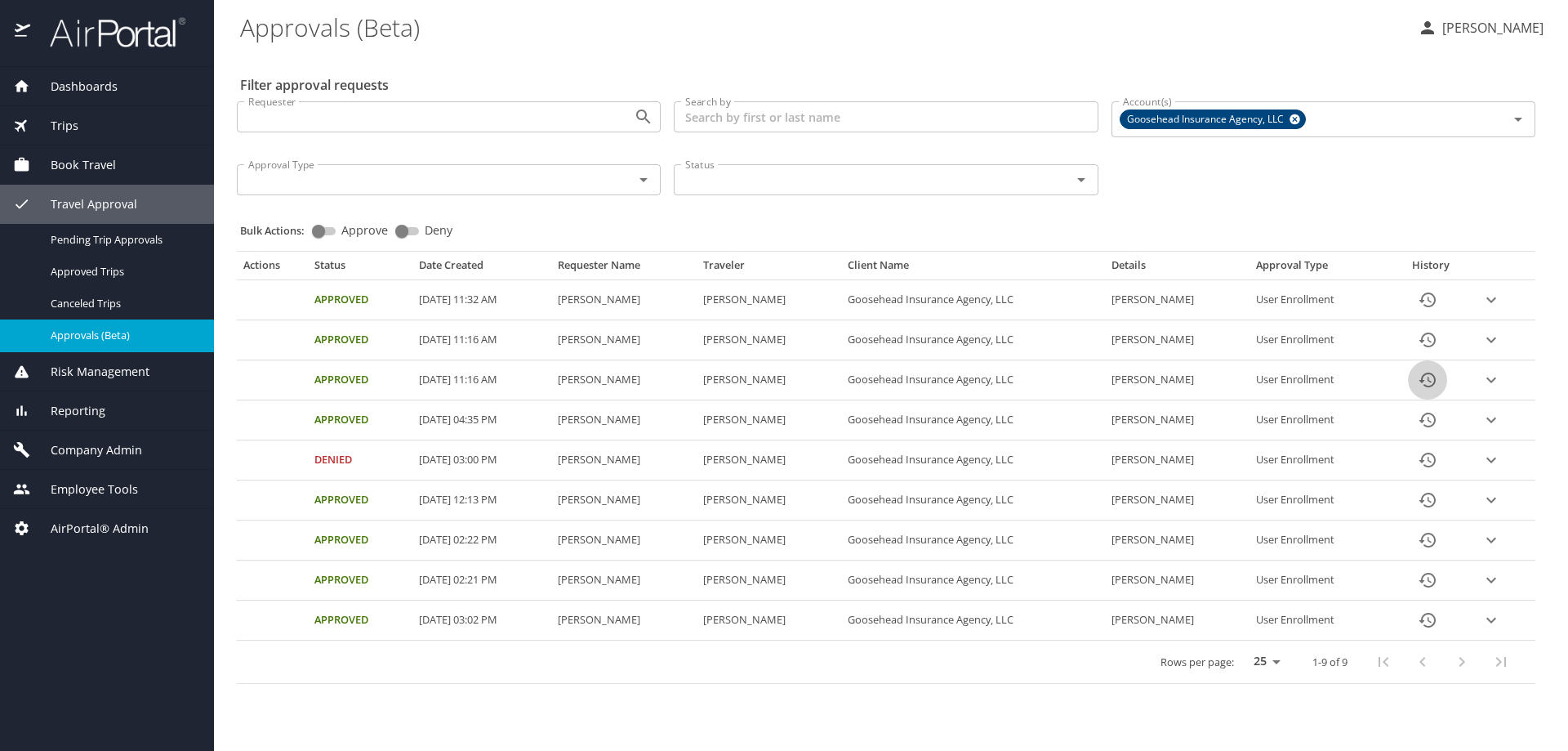
click at [1436, 381] on icon "History" at bounding box center [1428, 380] width 16 height 14
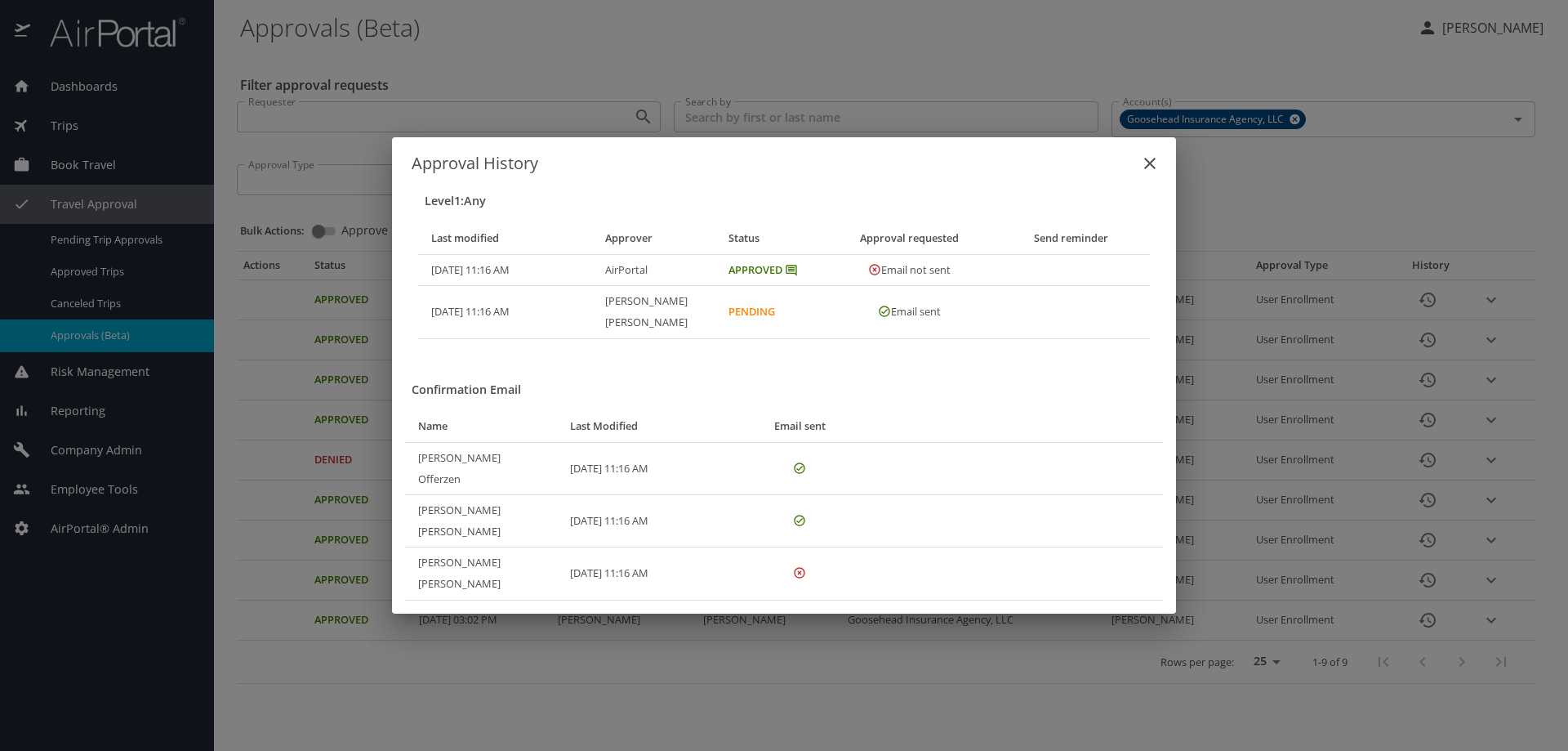
click at [698, 40] on div "Approval History Level 1 : Any Last modified Approver Status Approval requested…" at bounding box center [784, 375] width 1568 height 751
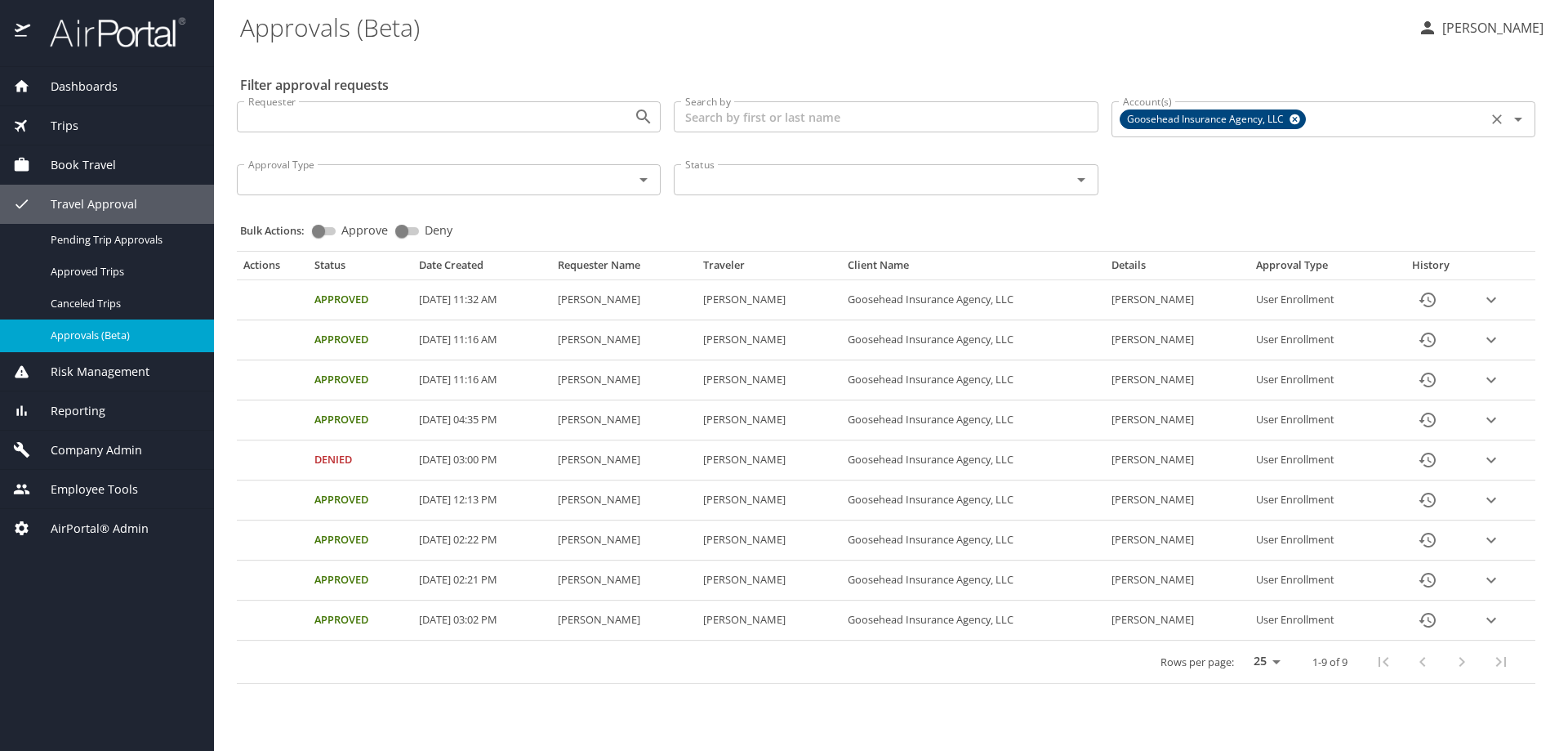
click at [1297, 117] on icon at bounding box center [1295, 120] width 11 height 11
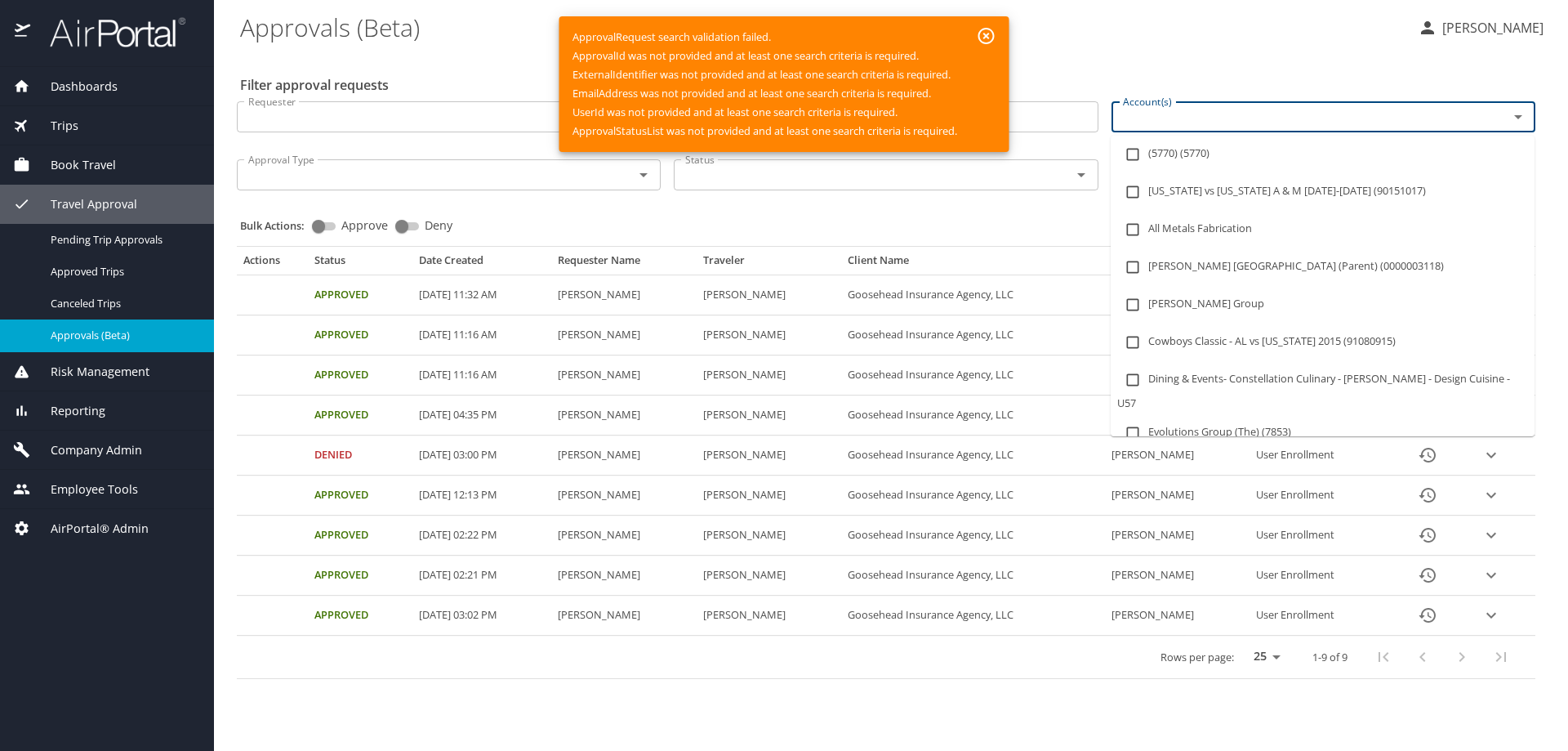
click at [1297, 117] on input "Account(s)" at bounding box center [1299, 116] width 366 height 21
paste input "301490"
type input "301490"
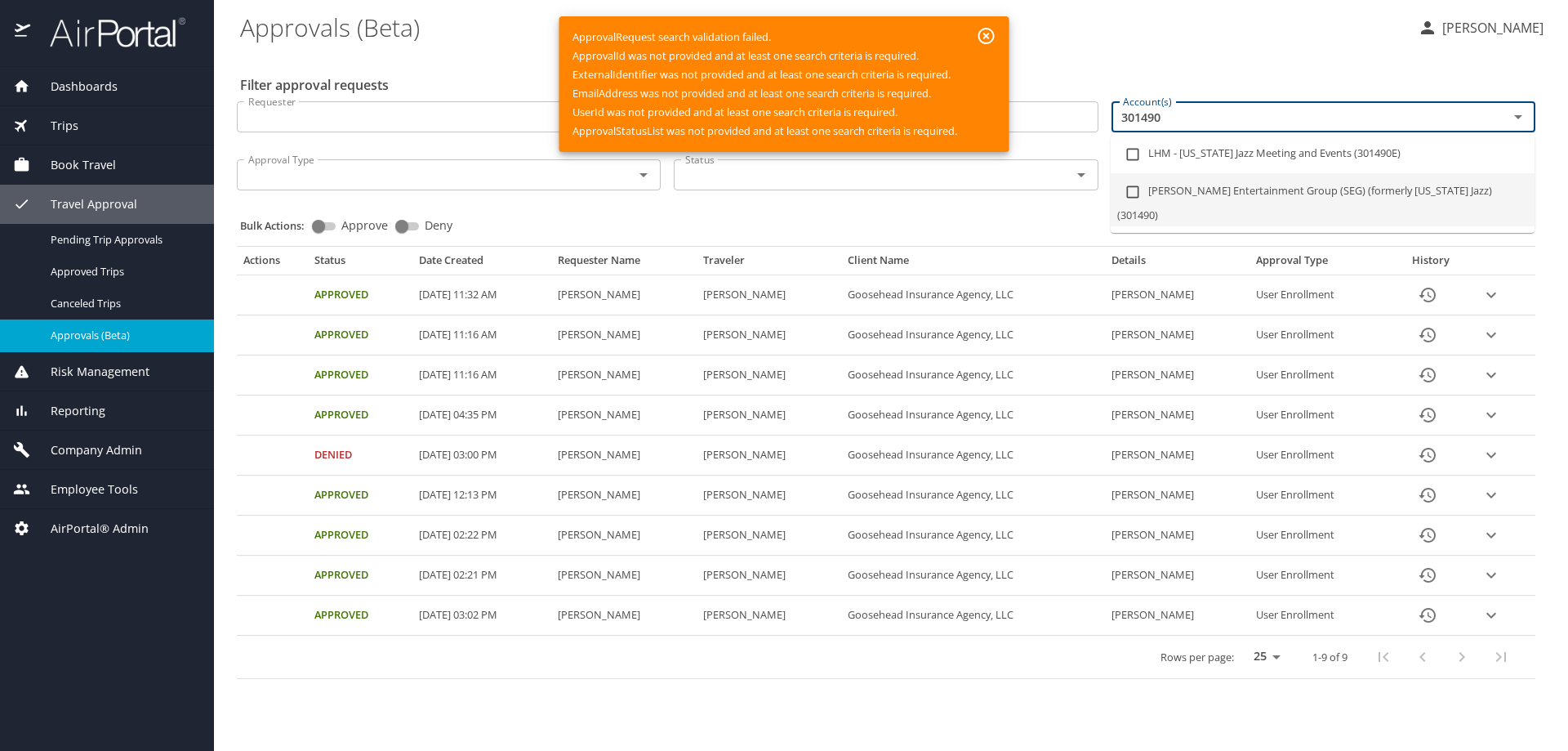
click at [1209, 187] on li "Smith Entertainment Group (SEG) (formerly Utah Jazz) (301490)" at bounding box center [1323, 199] width 424 height 53
checkbox input "true"
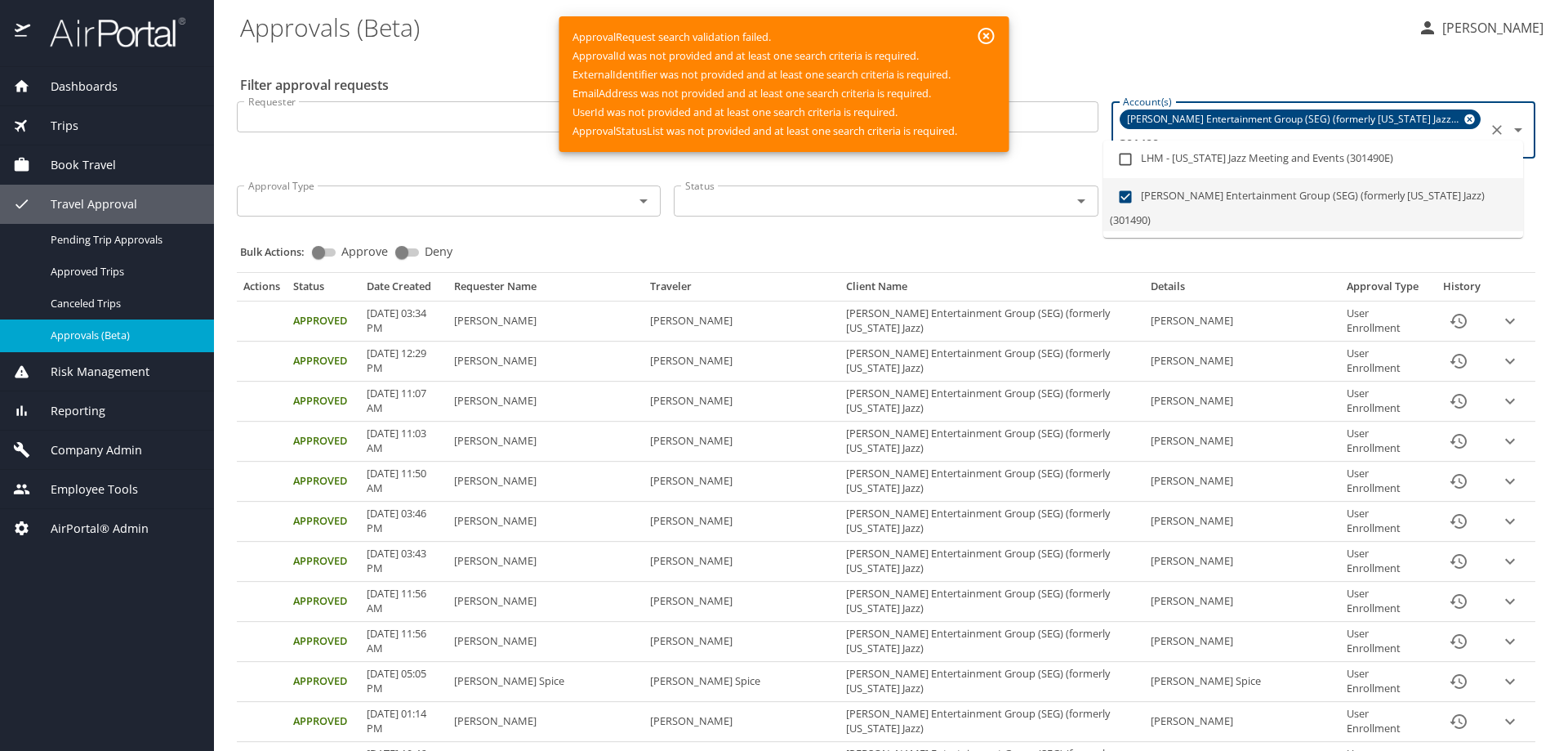
type input "301490"
click at [698, 226] on div "Bulk Actions: Approve Deny" at bounding box center [890, 245] width 1302 height 36
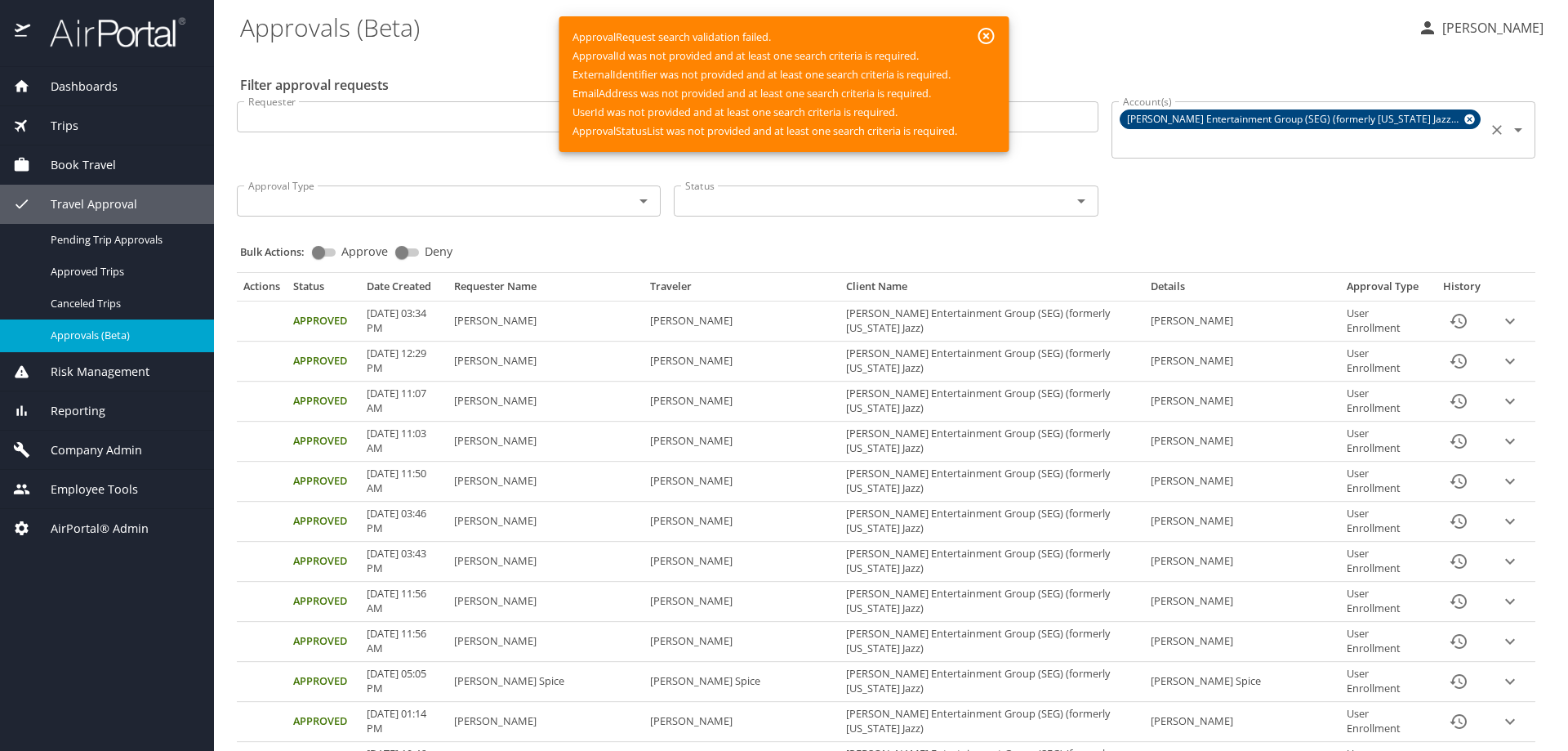
click at [985, 33] on icon "button" at bounding box center [986, 36] width 20 height 20
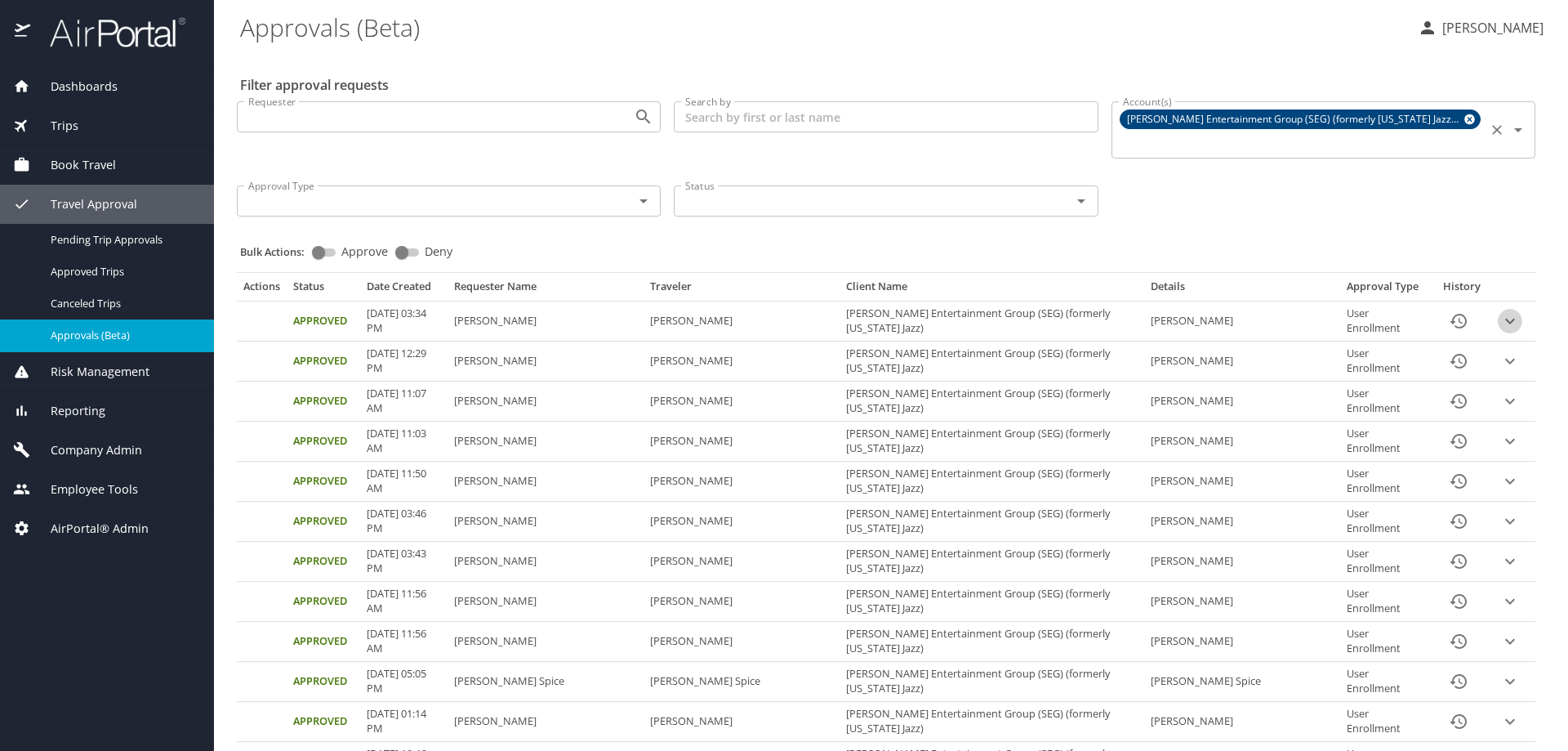
click at [1505, 319] on icon "expand row" at bounding box center [1510, 322] width 10 height 5
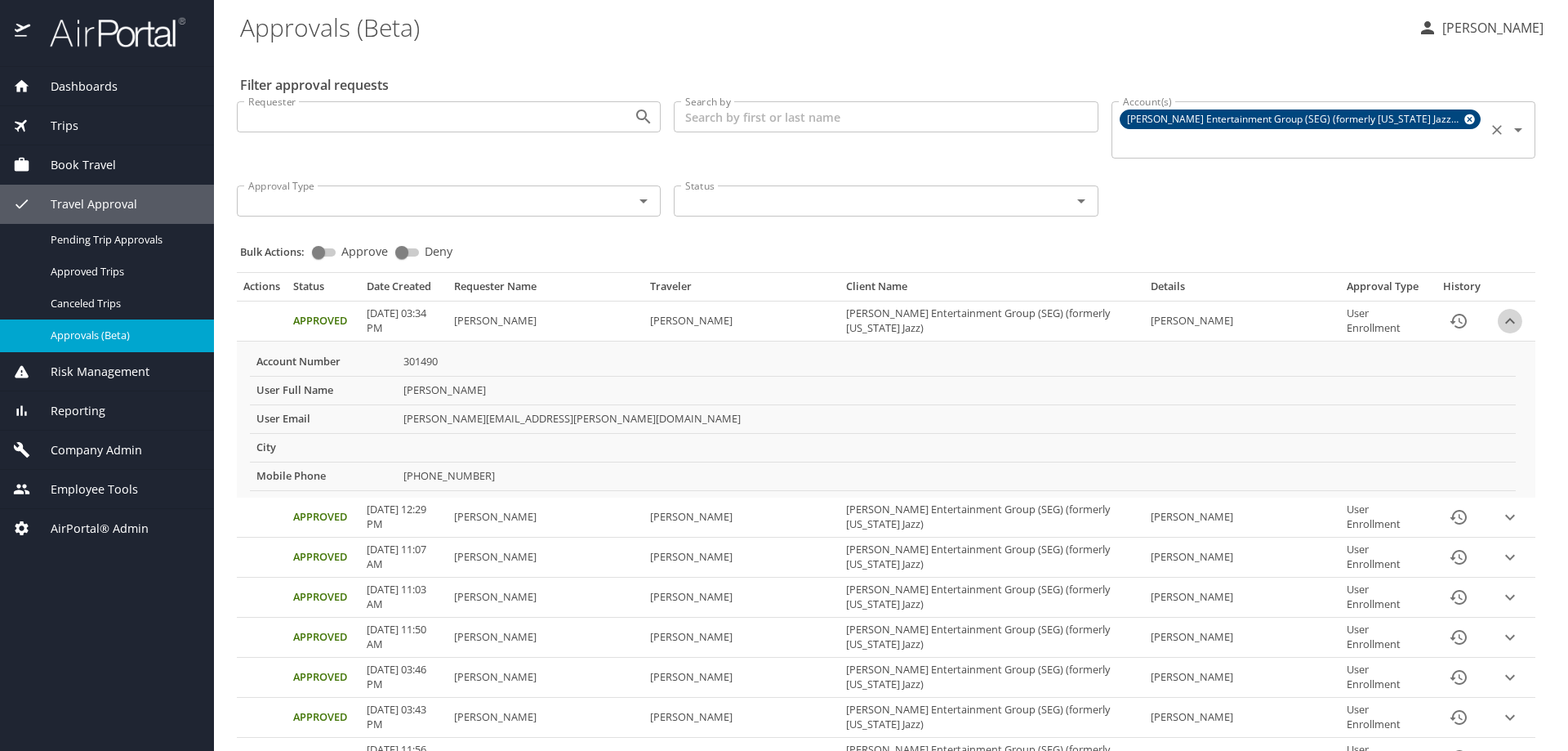
click at [1500, 311] on icon "expand row" at bounding box center [1510, 321] width 20 height 20
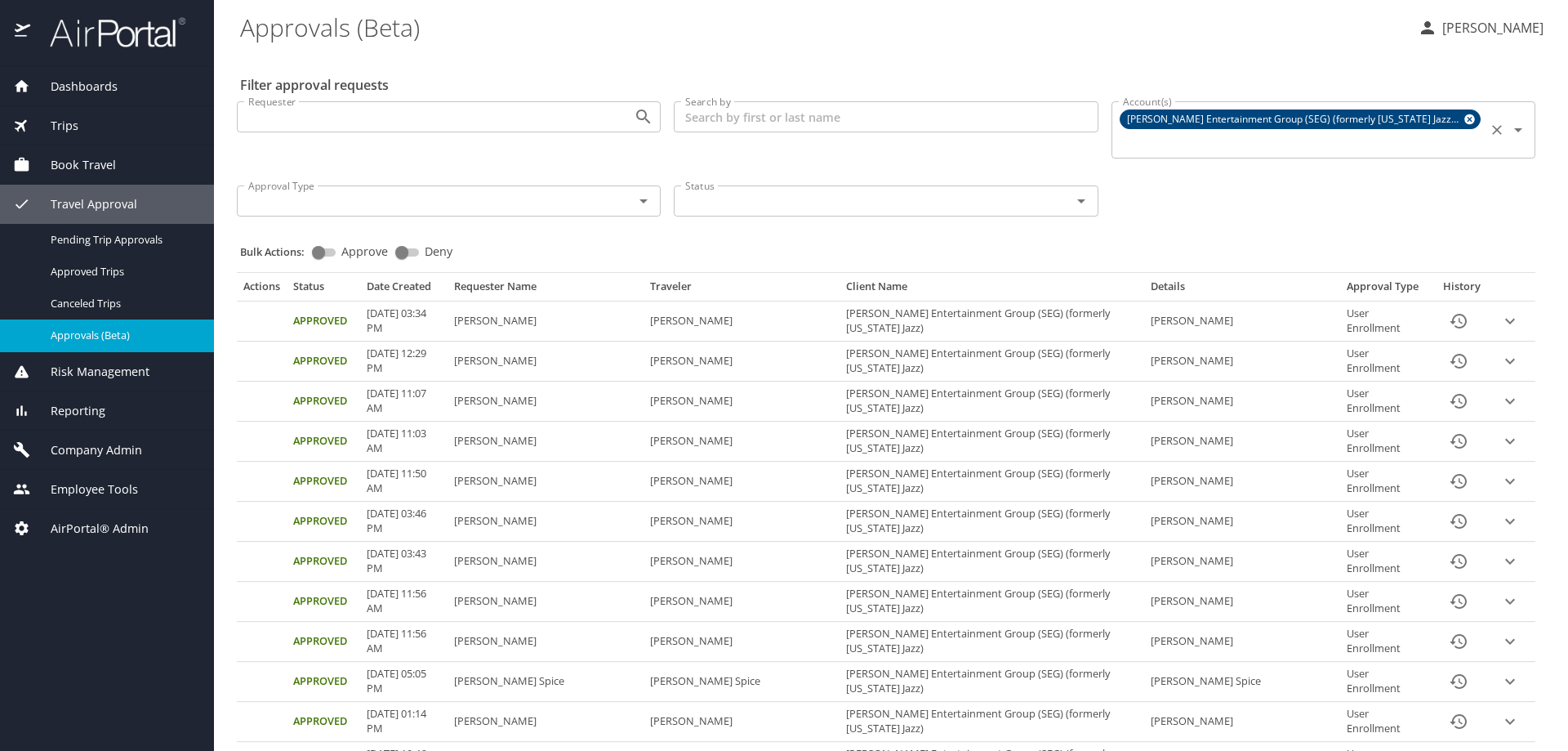
click at [1505, 324] on icon "expand row" at bounding box center [1510, 322] width 10 height 5
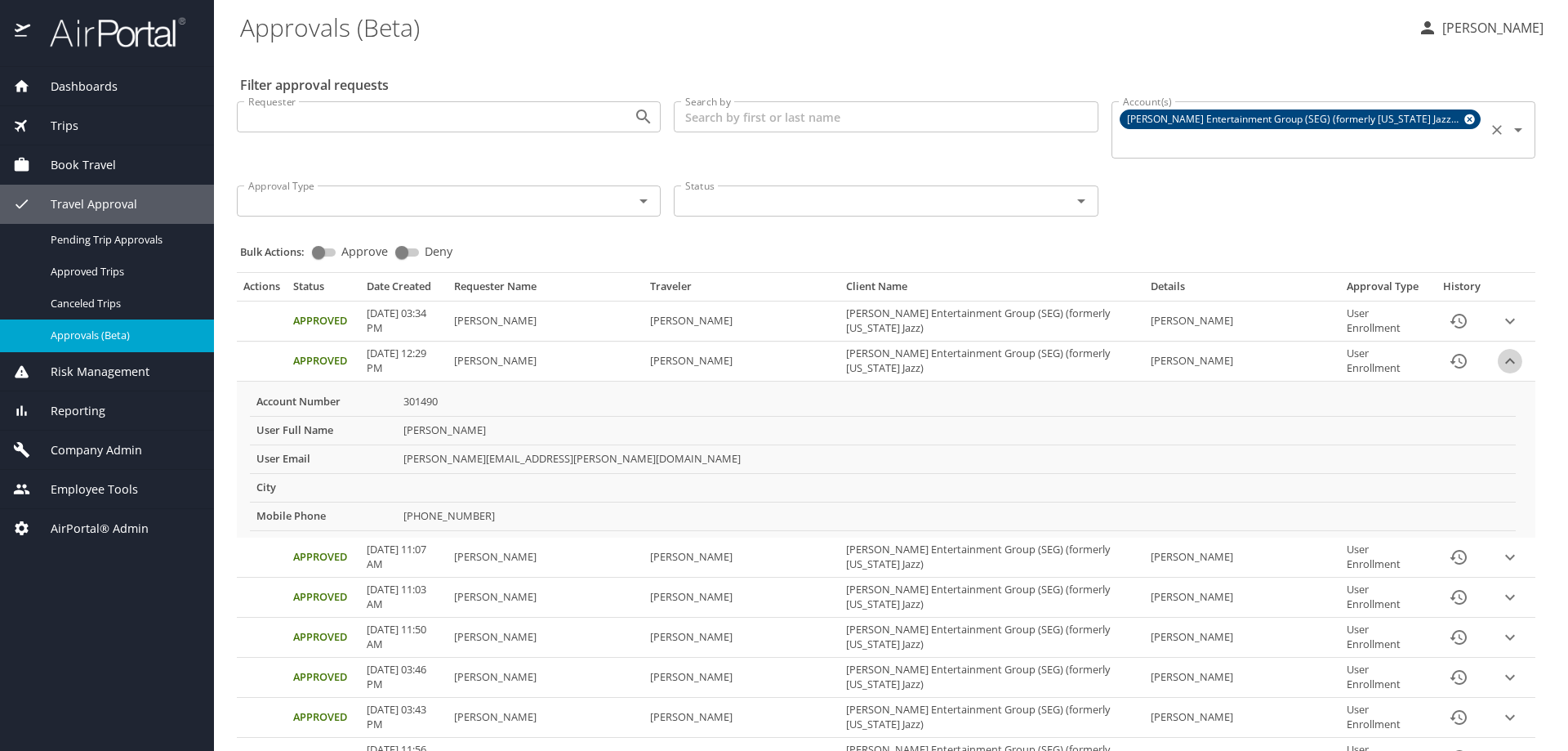
click at [1505, 324] on icon "expand row" at bounding box center [1510, 322] width 10 height 5
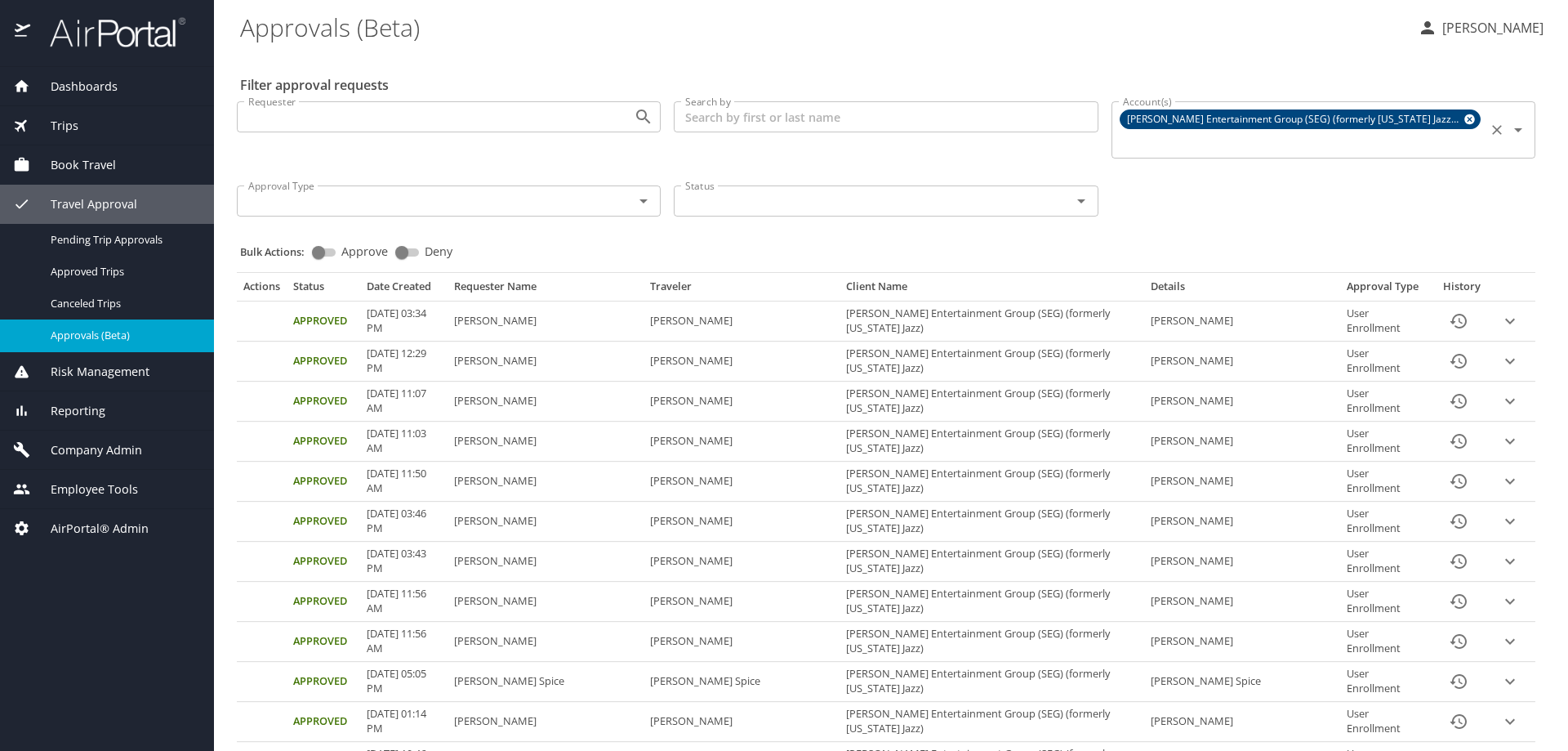
click at [1448, 132] on input "Account(s)" at bounding box center [1299, 142] width 366 height 21
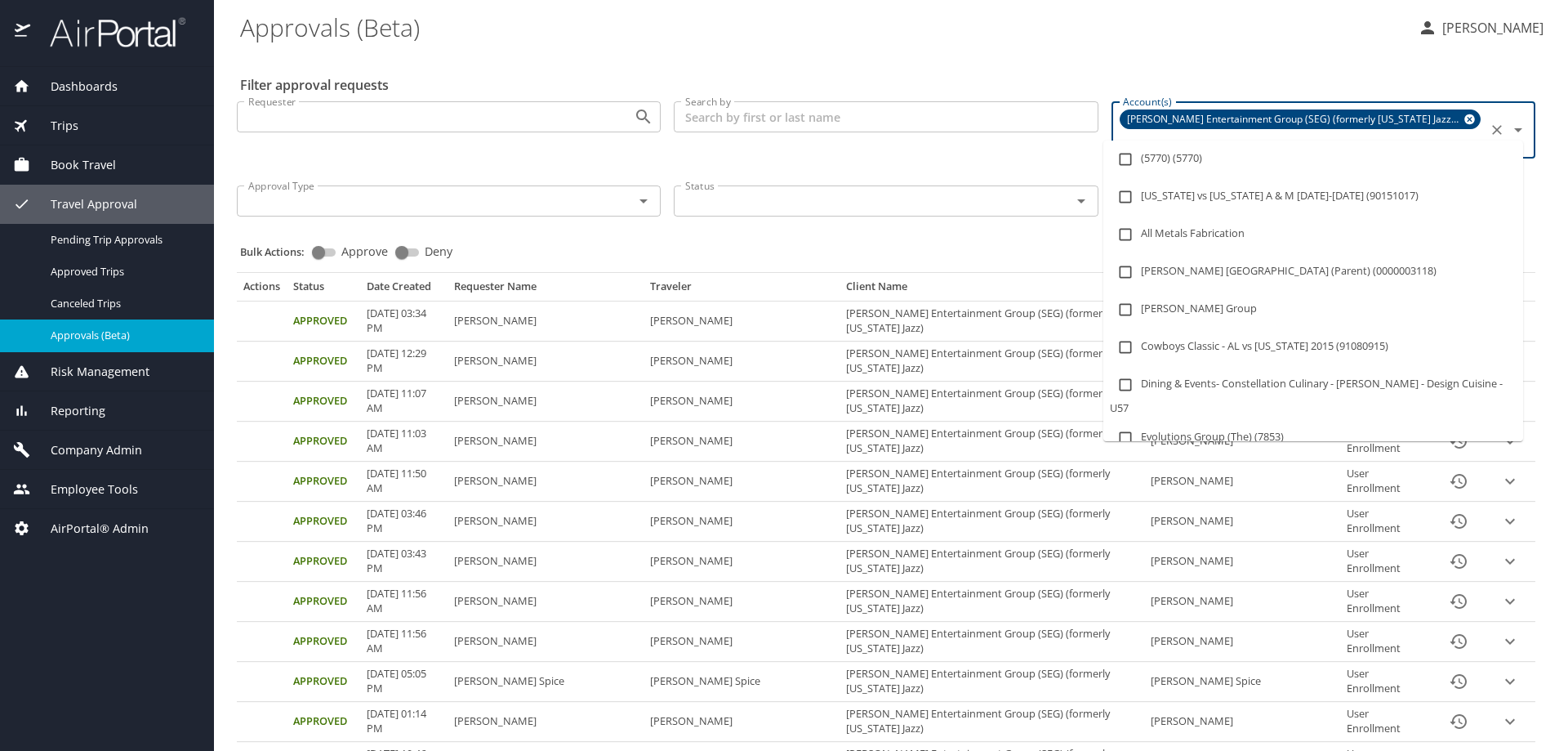
paste input "5459"
type input "5459"
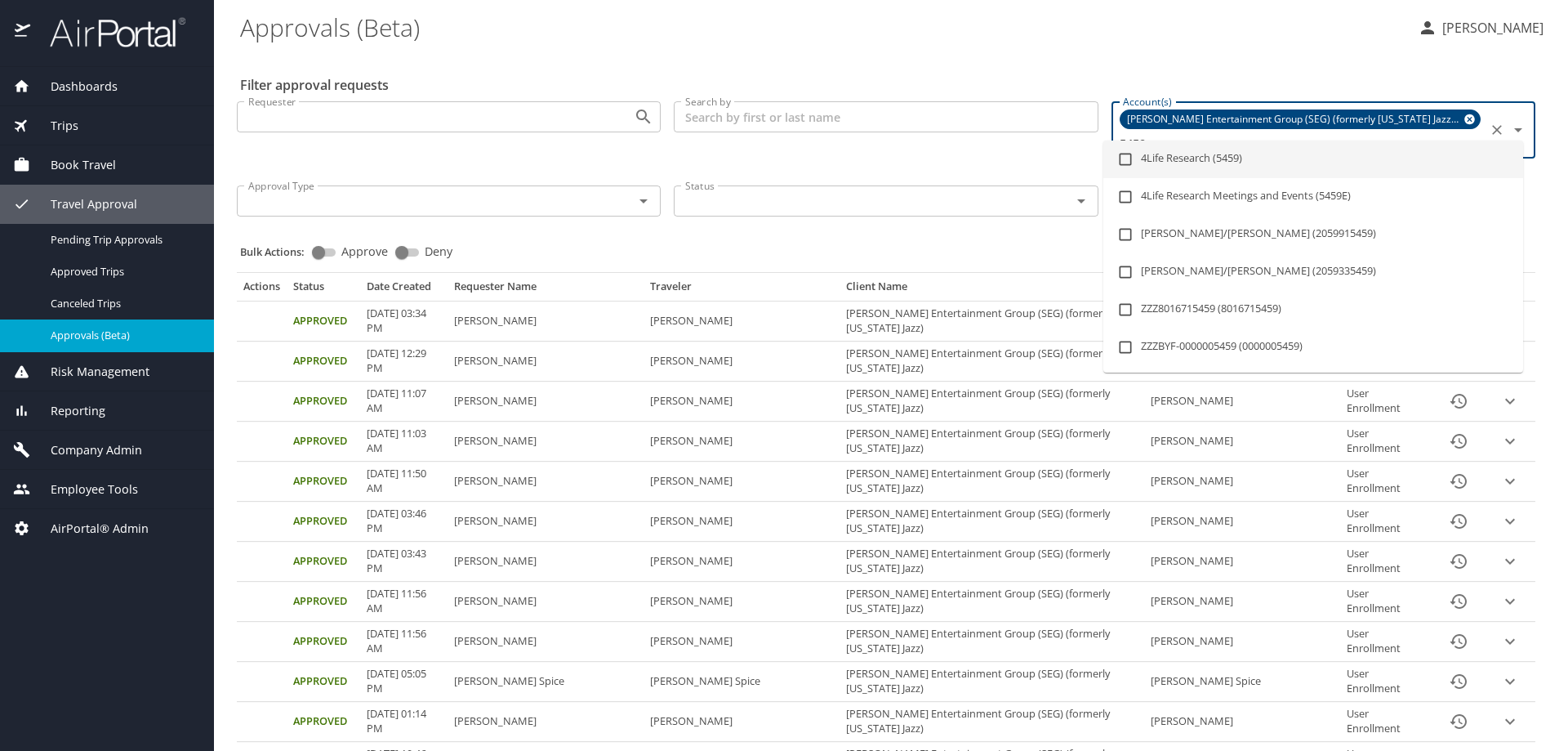
click at [1232, 156] on li "4Life Research (5459)" at bounding box center [1313, 159] width 419 height 37
checkbox input "true"
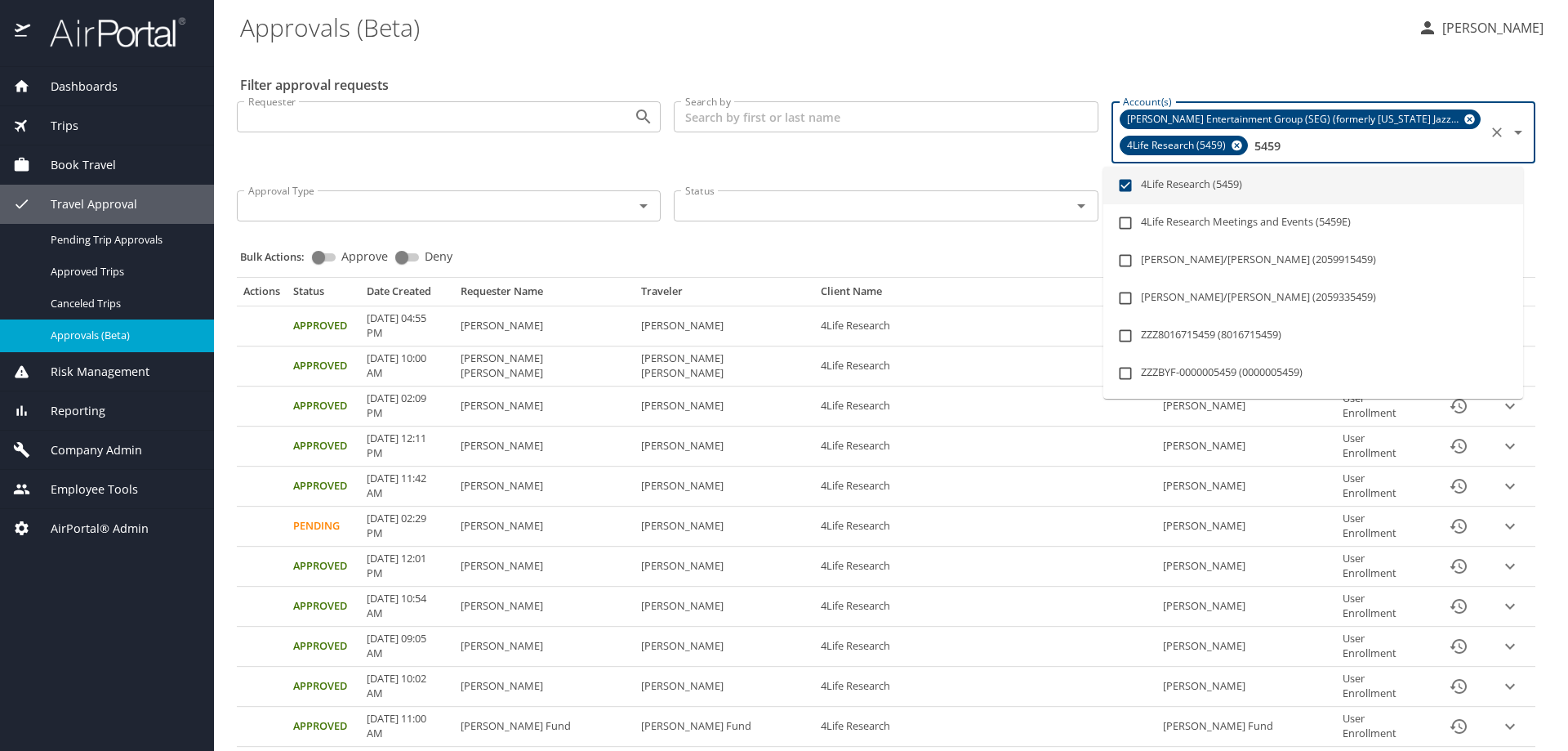
click at [1464, 115] on icon at bounding box center [1469, 120] width 11 height 11
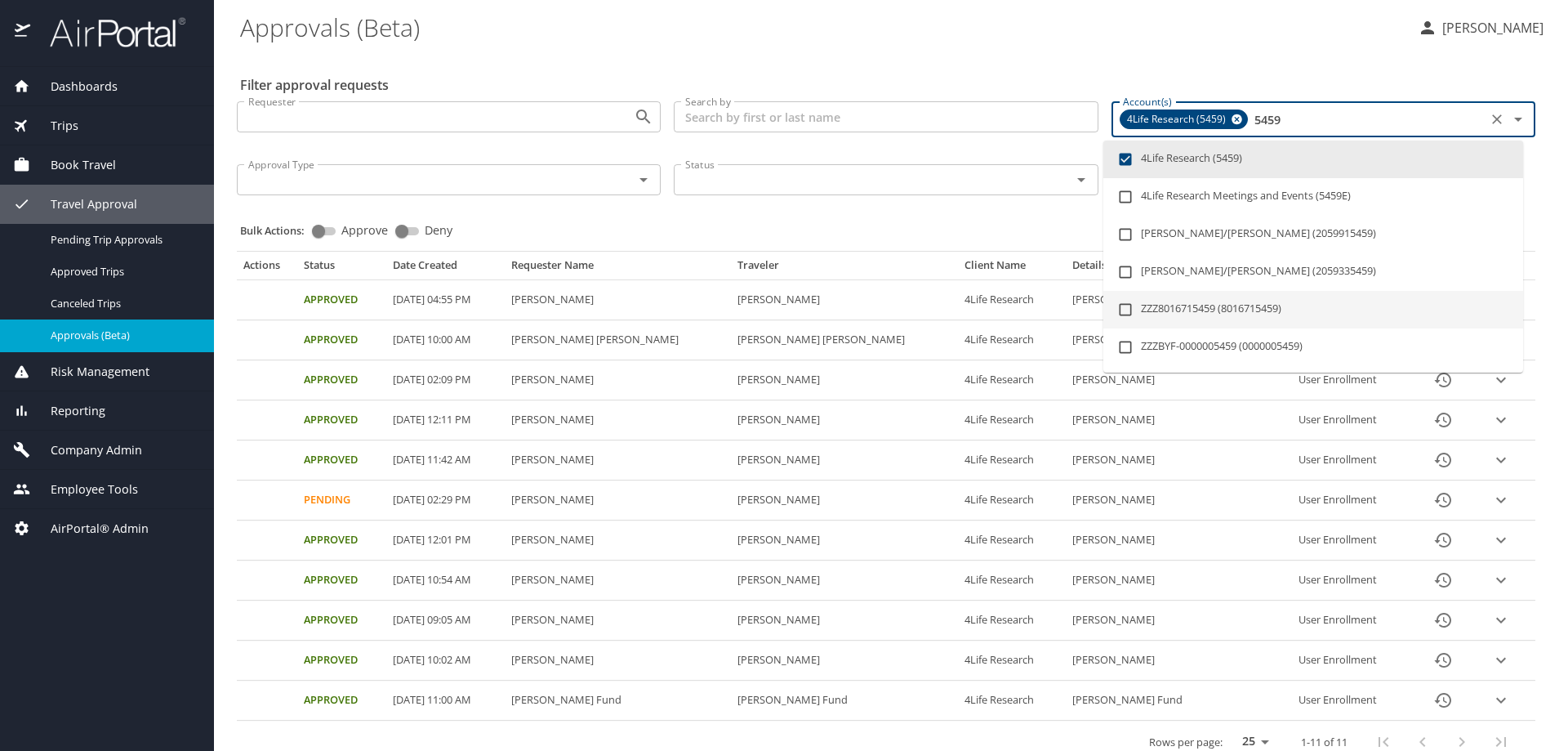
type input "5459"
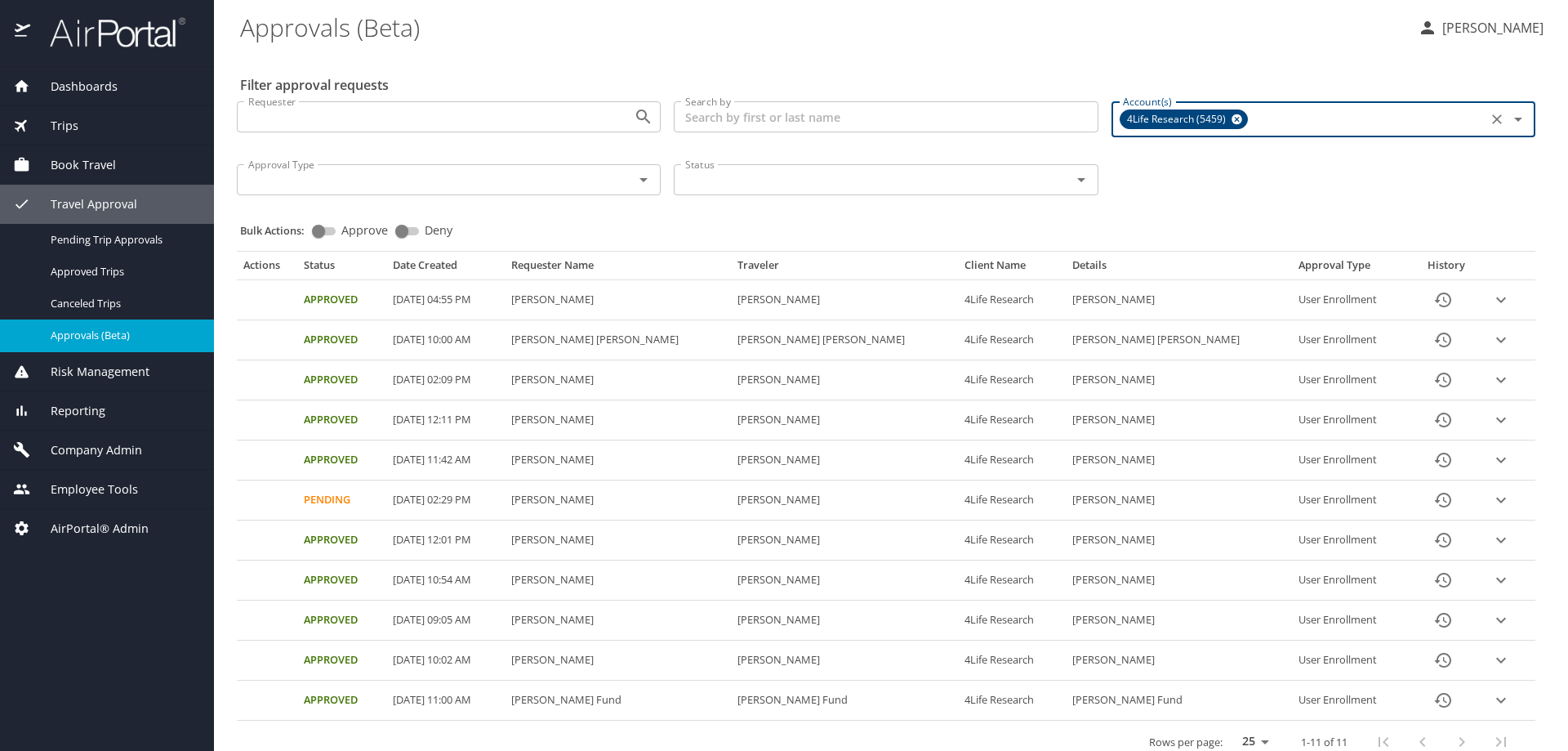
click at [1231, 118] on icon at bounding box center [1237, 120] width 13 height 18
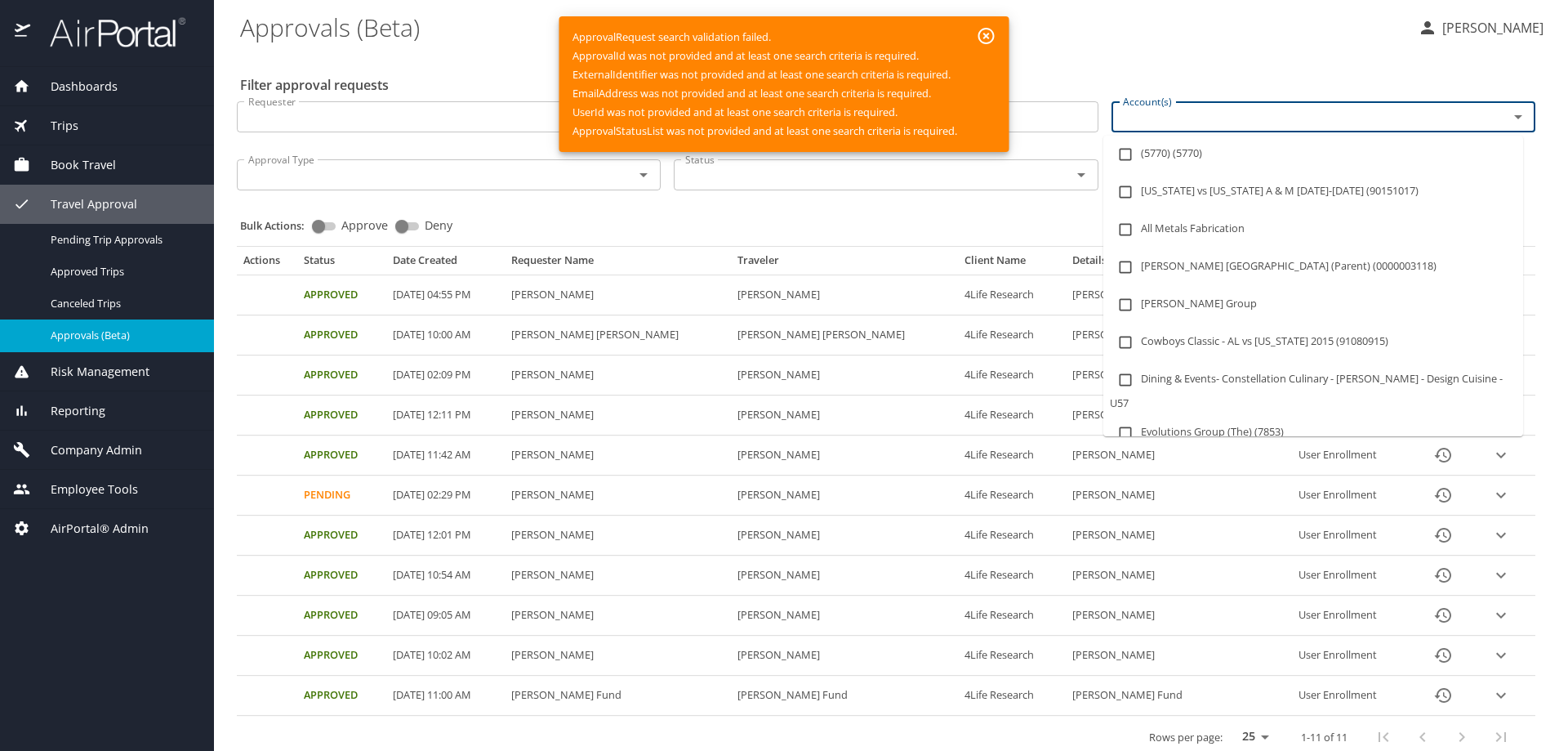
click at [1226, 115] on input "Account(s)" at bounding box center [1299, 116] width 366 height 21
paste input "301963"
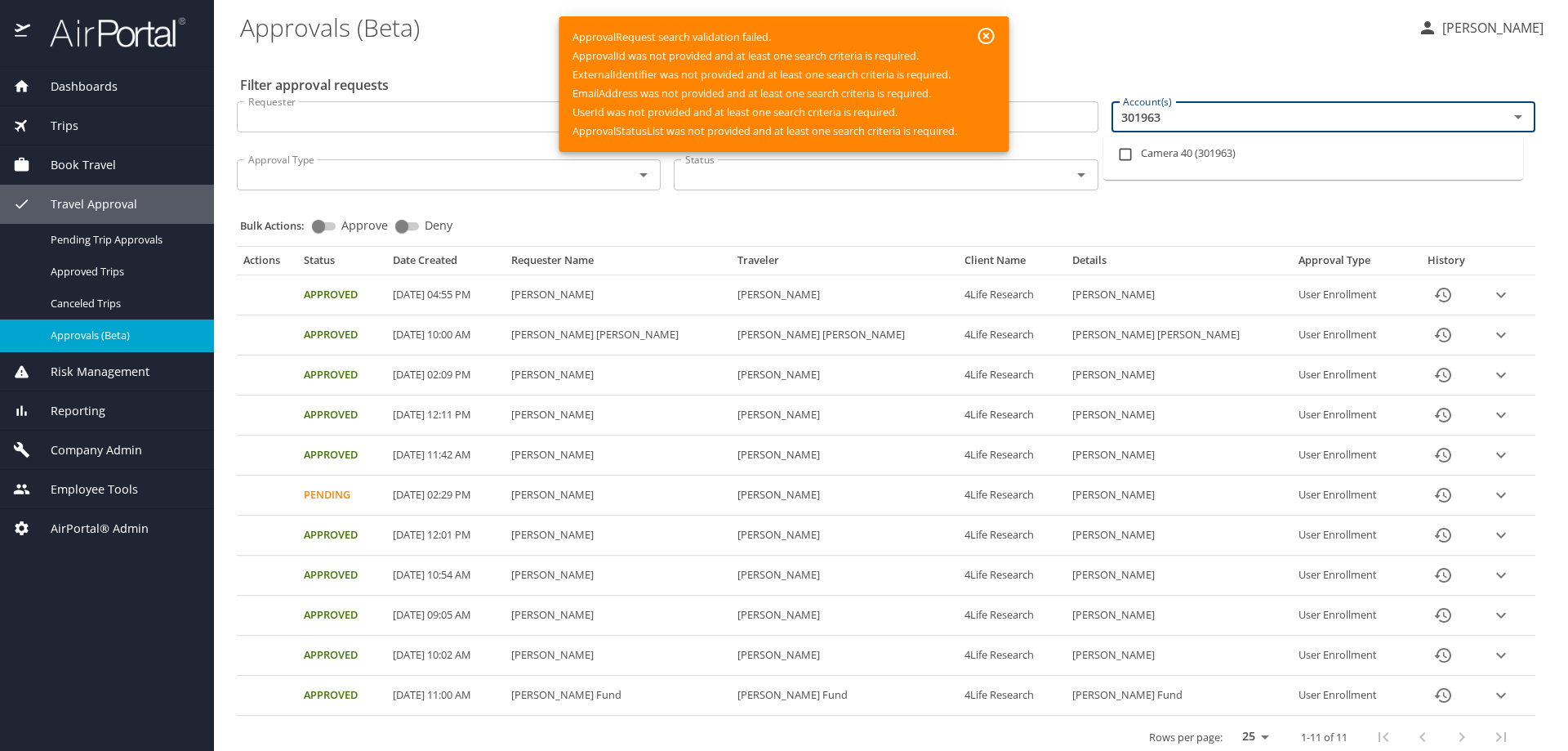
type input "301963"
click at [992, 37] on icon "button" at bounding box center [986, 36] width 20 height 20
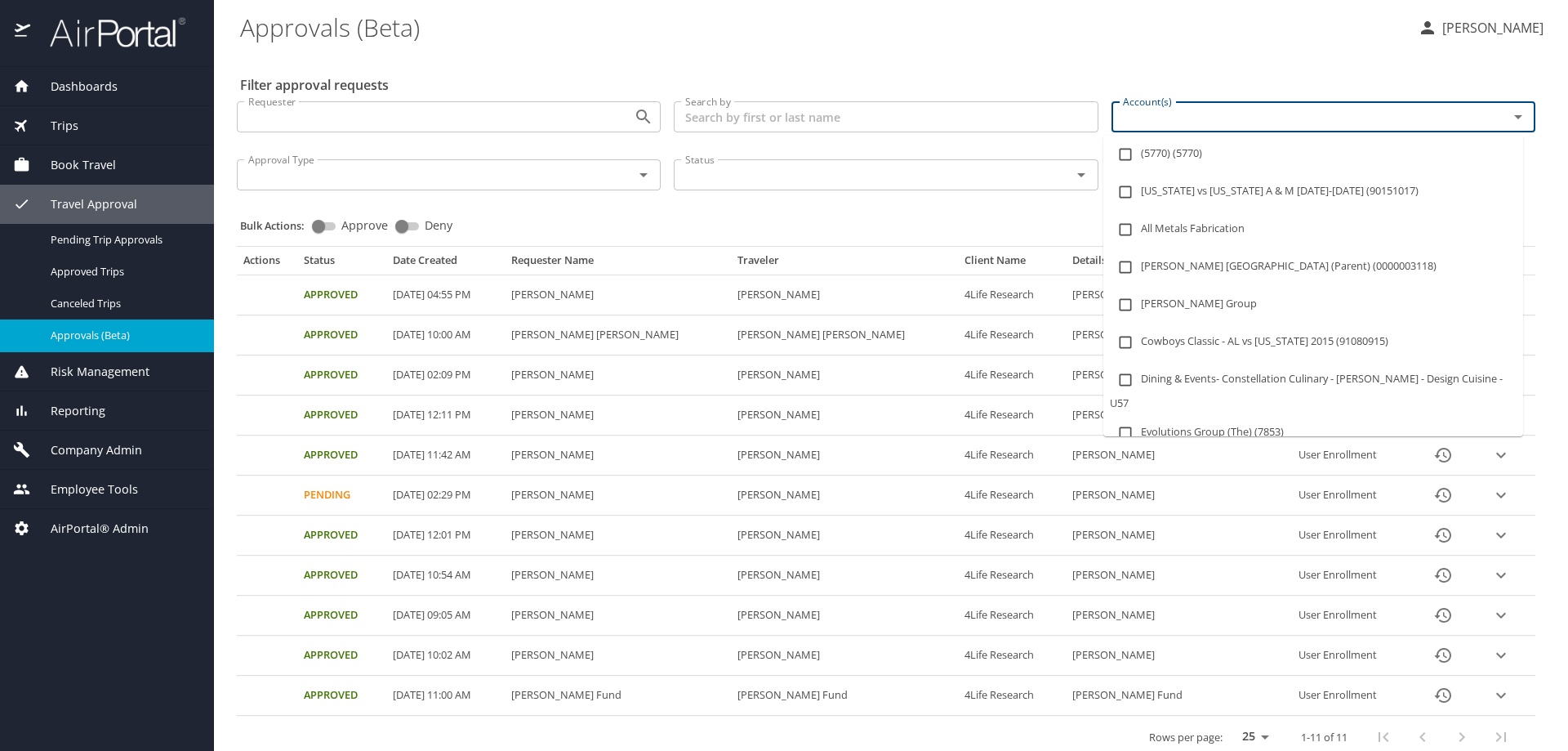
click at [1132, 115] on input "Account(s)" at bounding box center [1299, 116] width 366 height 21
paste input "301963"
type input "301963"
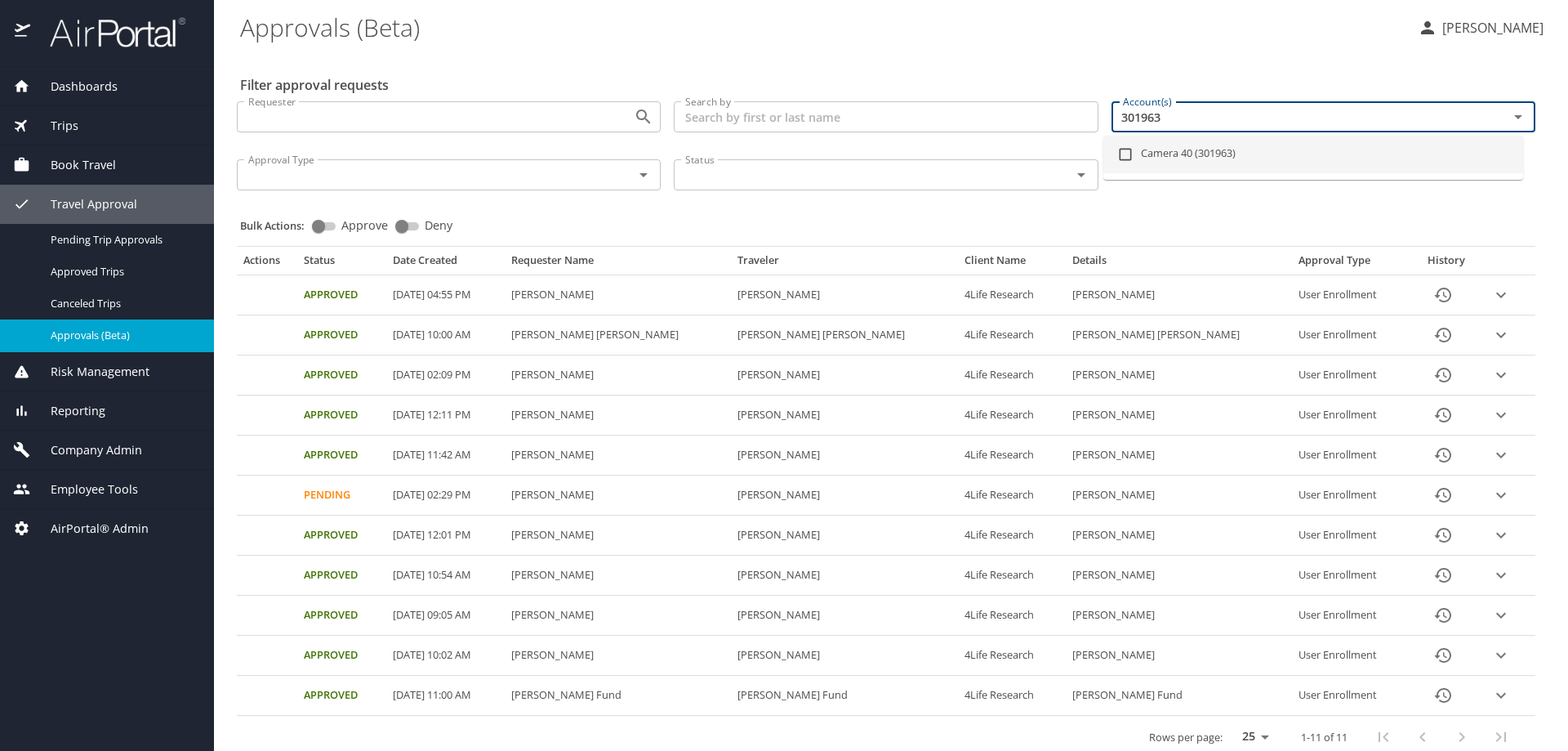
click at [1131, 154] on input "checkbox" at bounding box center [1125, 154] width 31 height 31
checkbox input "true"
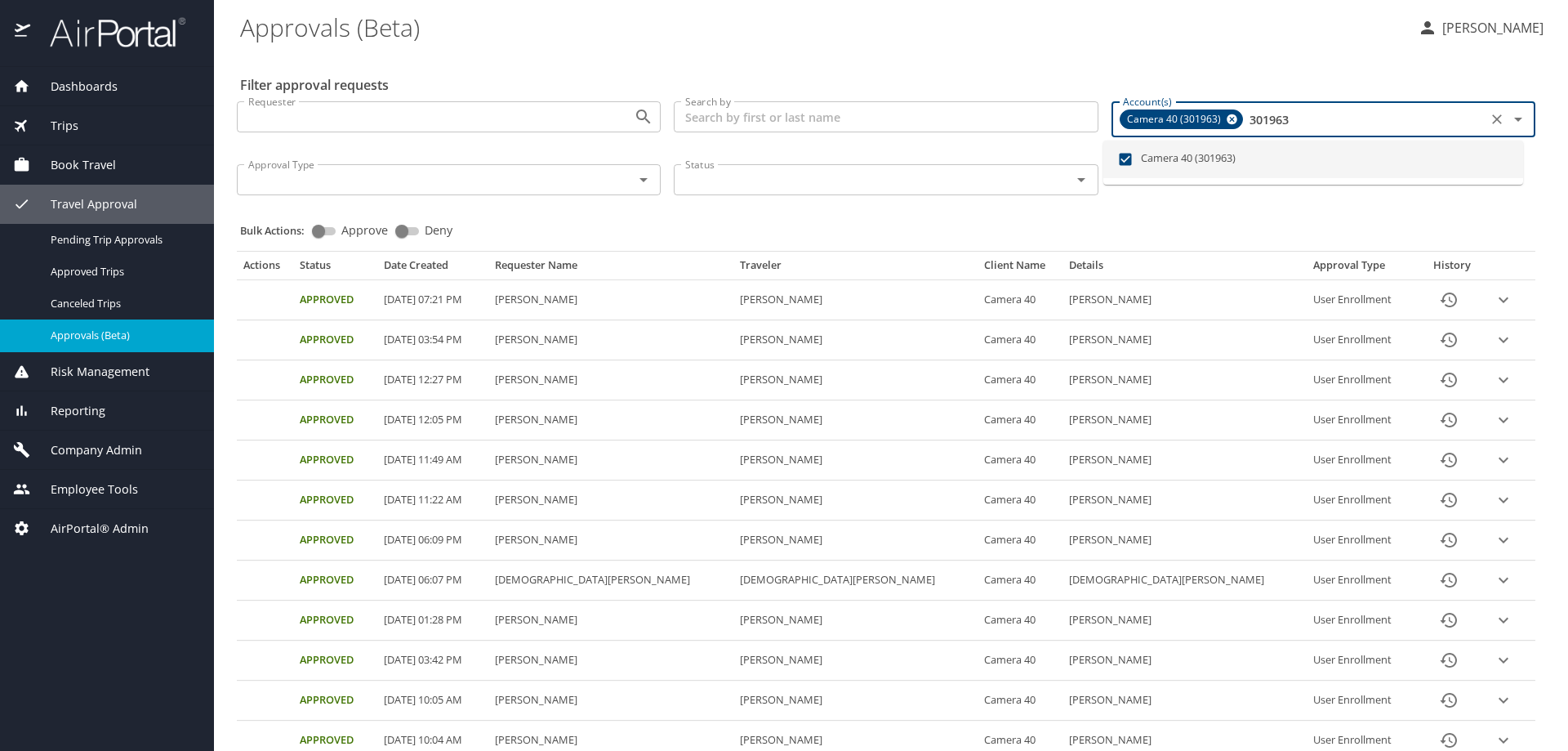
type input "301963"
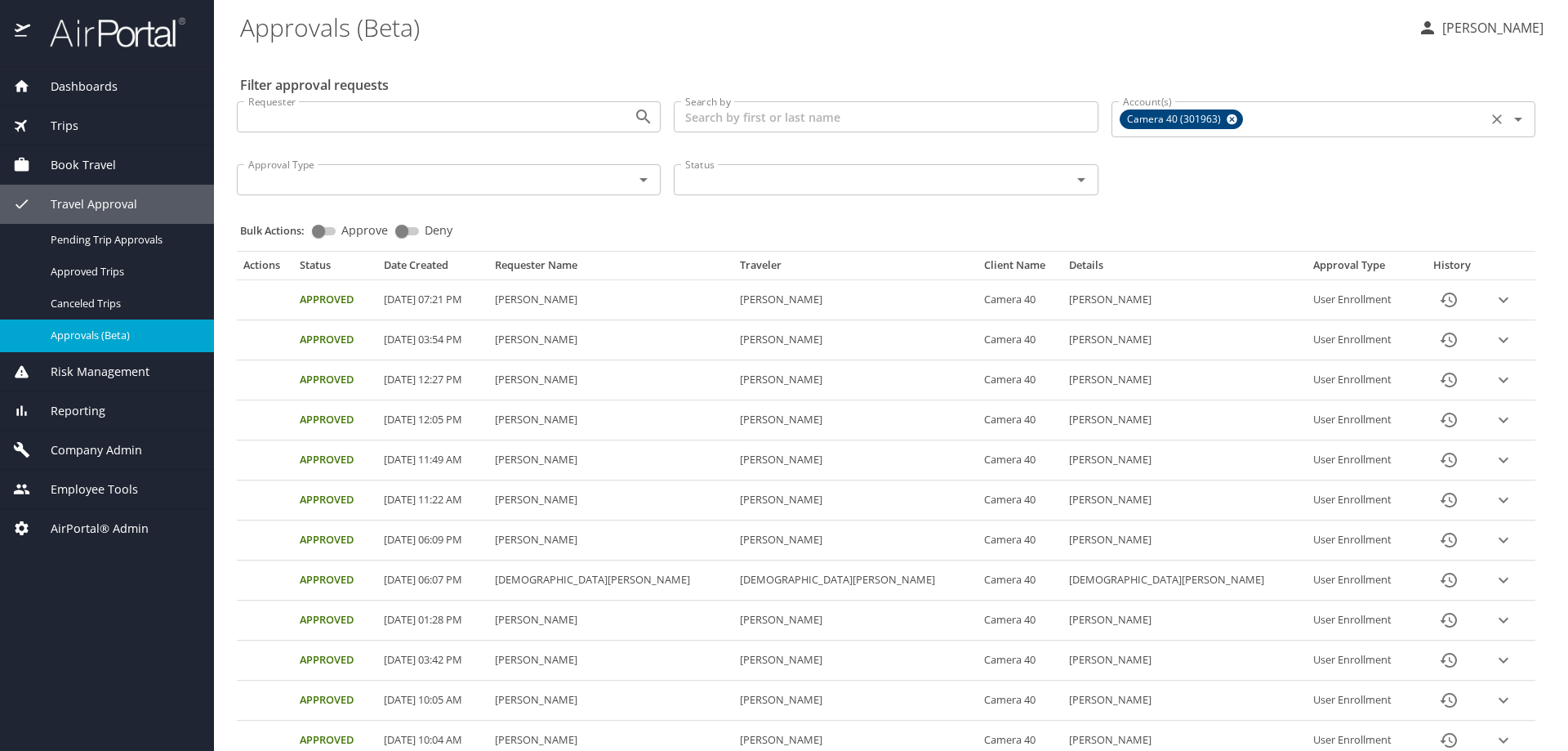
click at [1227, 119] on icon at bounding box center [1232, 120] width 11 height 11
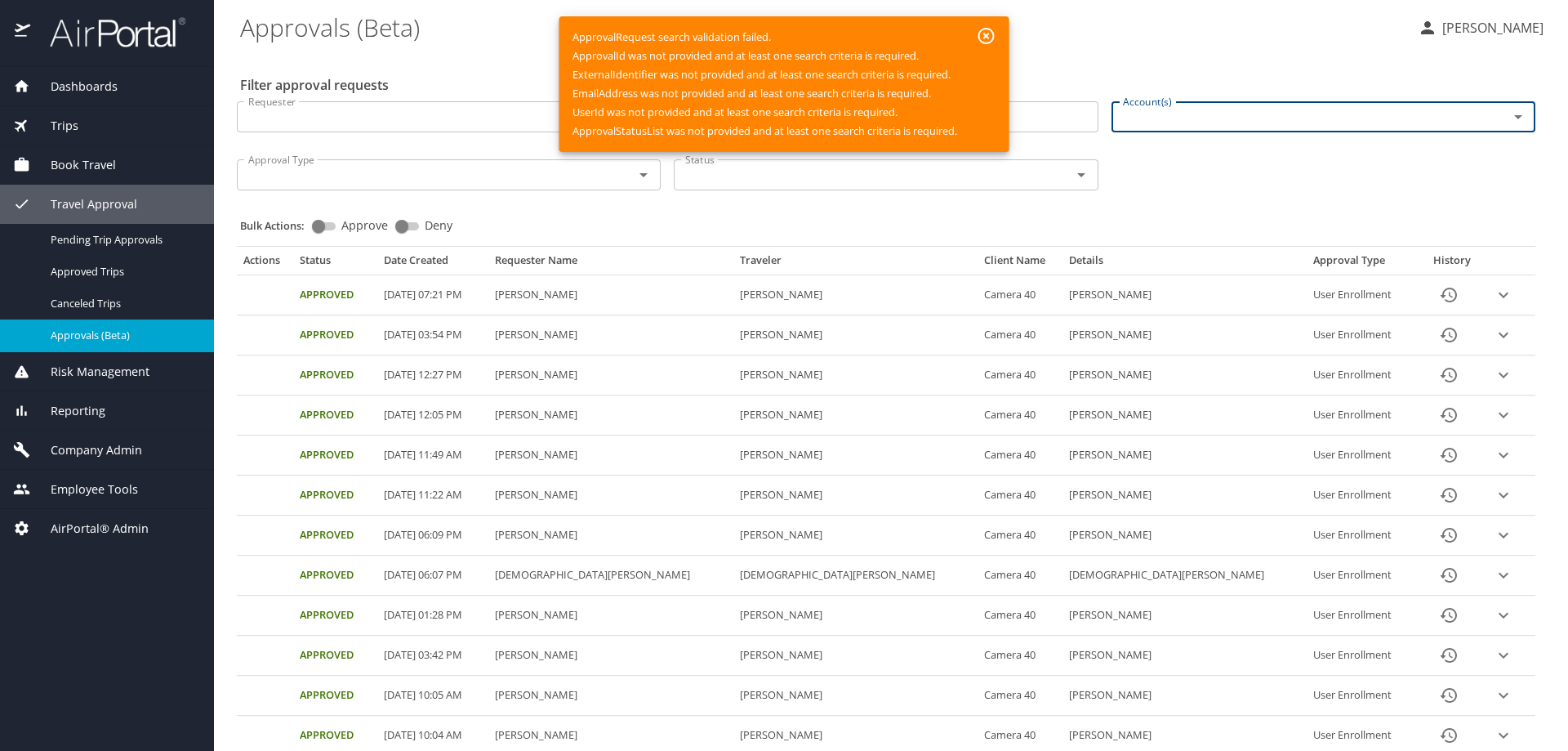
click at [1184, 116] on input "Account(s)" at bounding box center [1299, 116] width 366 height 21
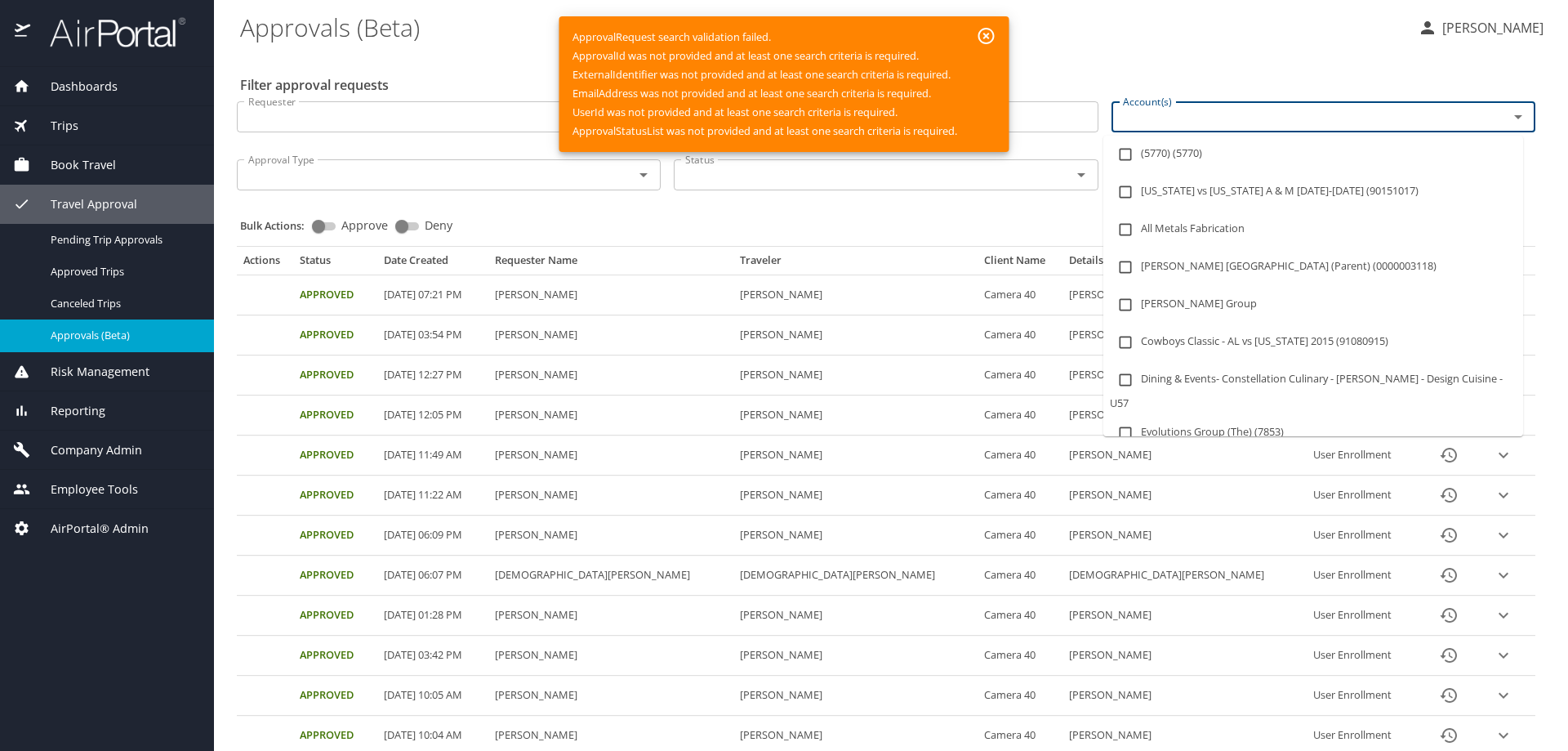
paste input "301966"
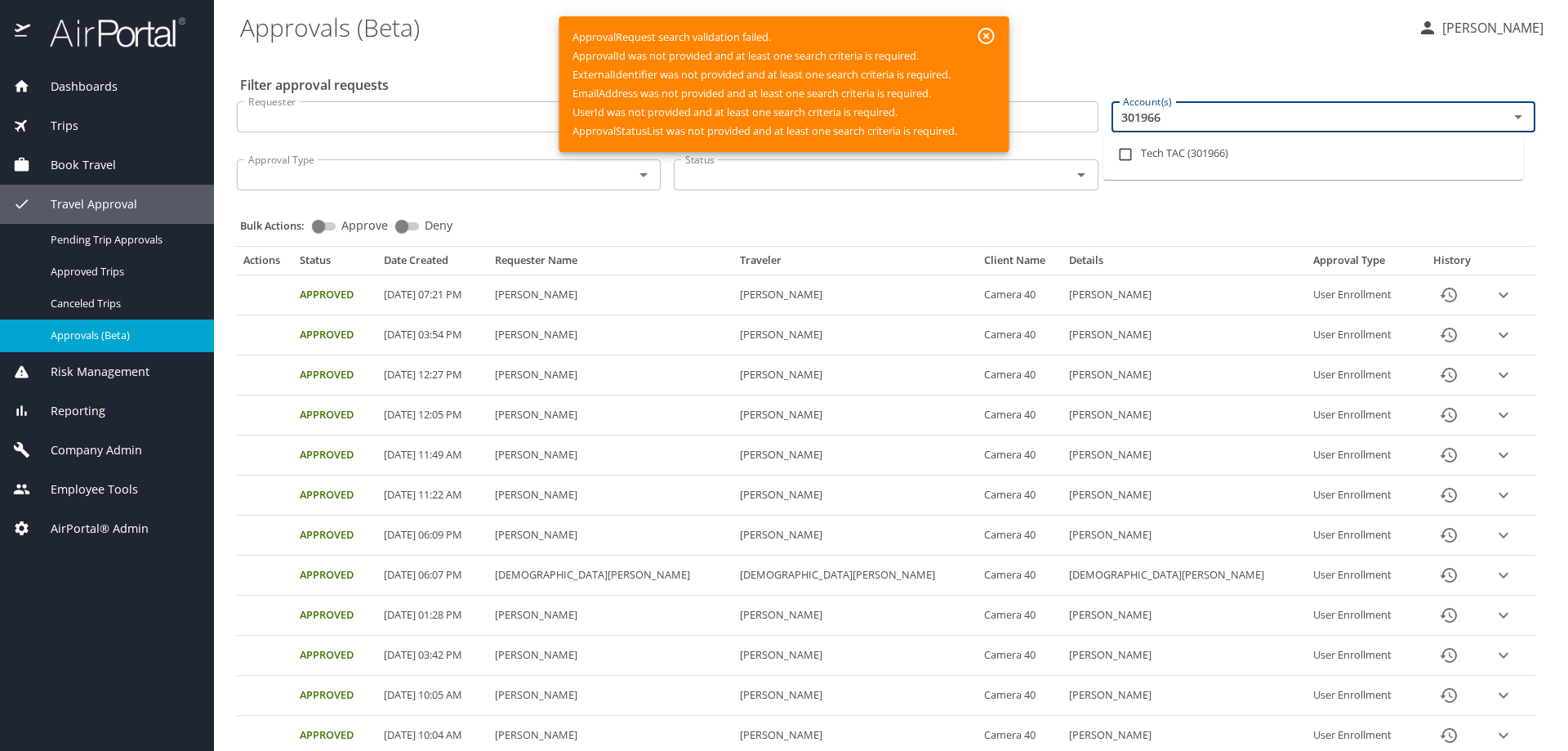
type input "301966"
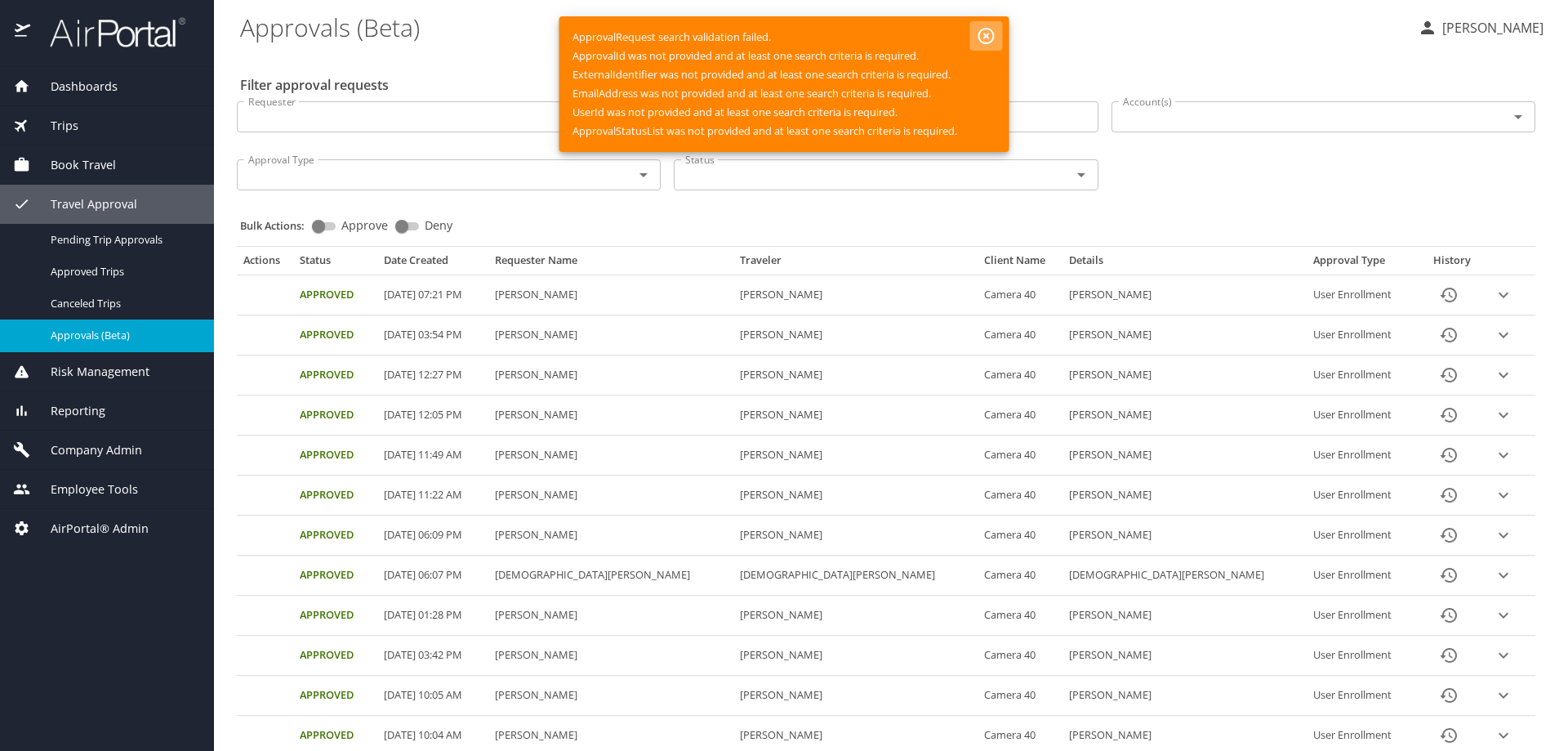
drag, startPoint x: 988, startPoint y: 32, endPoint x: 1118, endPoint y: 101, distance: 147.2
click at [988, 33] on icon "button" at bounding box center [986, 36] width 20 height 20
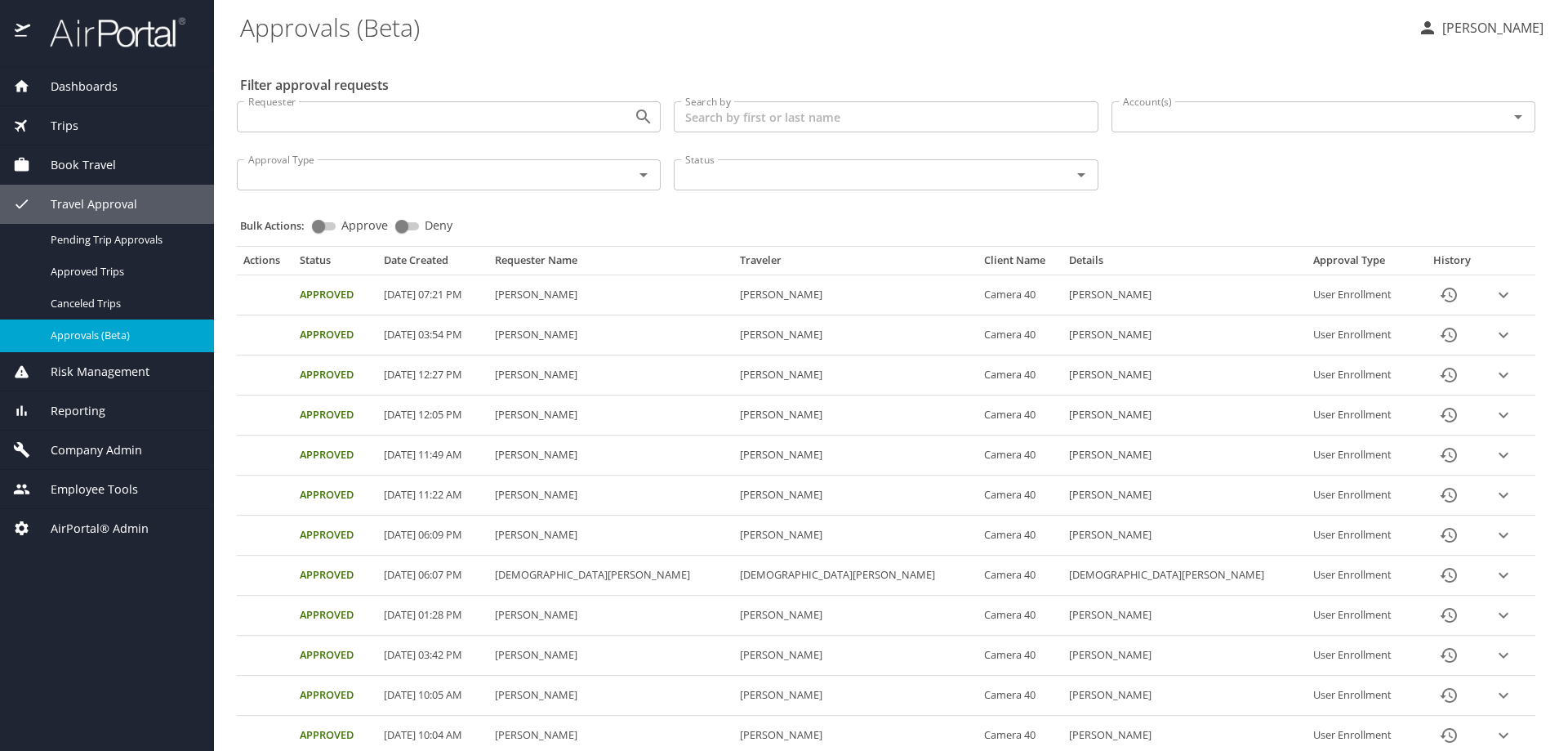
click at [1125, 129] on div "Account(s)" at bounding box center [1323, 117] width 424 height 31
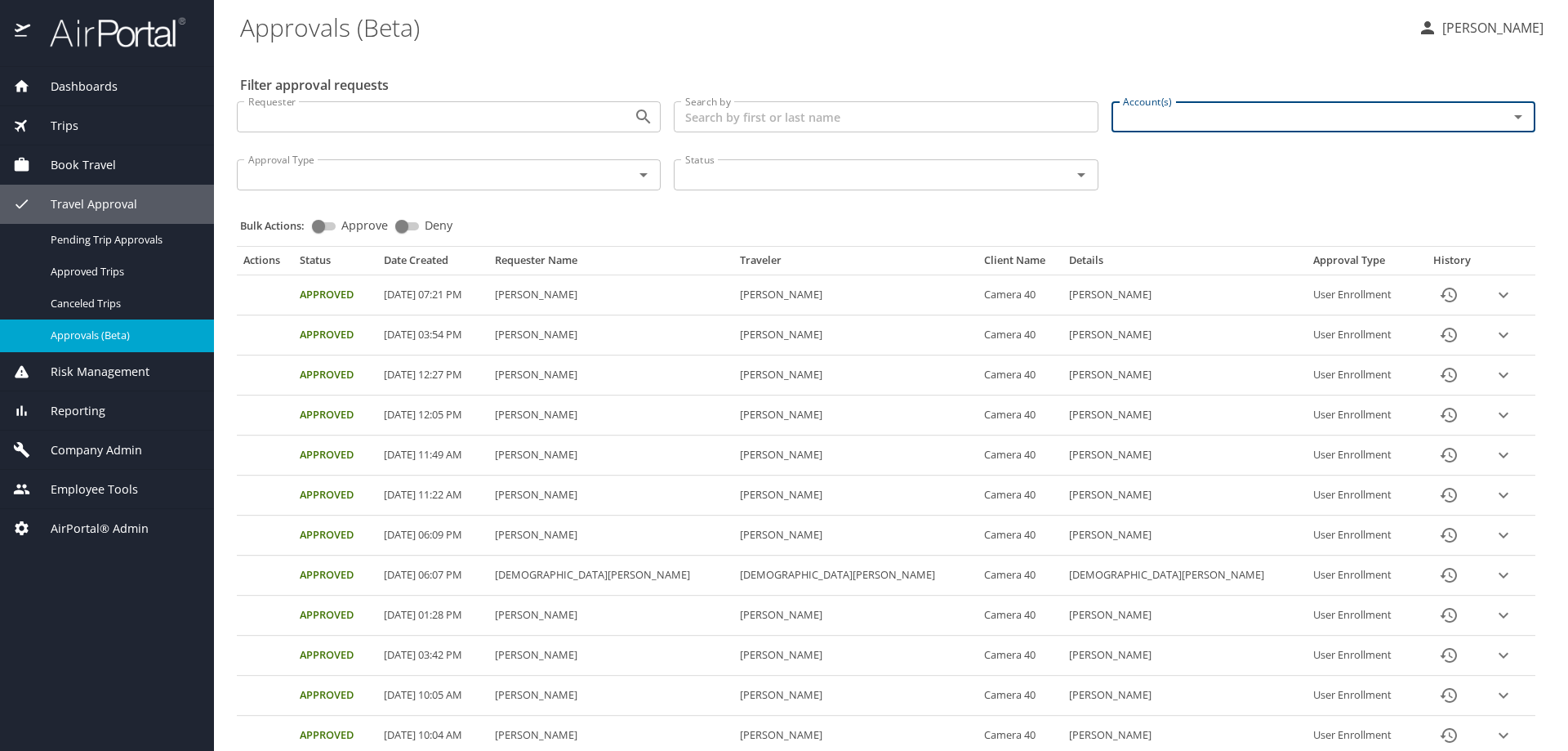
paste input "301966"
type input "301966"
drag, startPoint x: 1129, startPoint y: 153, endPoint x: 1140, endPoint y: 157, distance: 11.7
click at [1130, 153] on input "checkbox" at bounding box center [1125, 154] width 31 height 31
checkbox input "true"
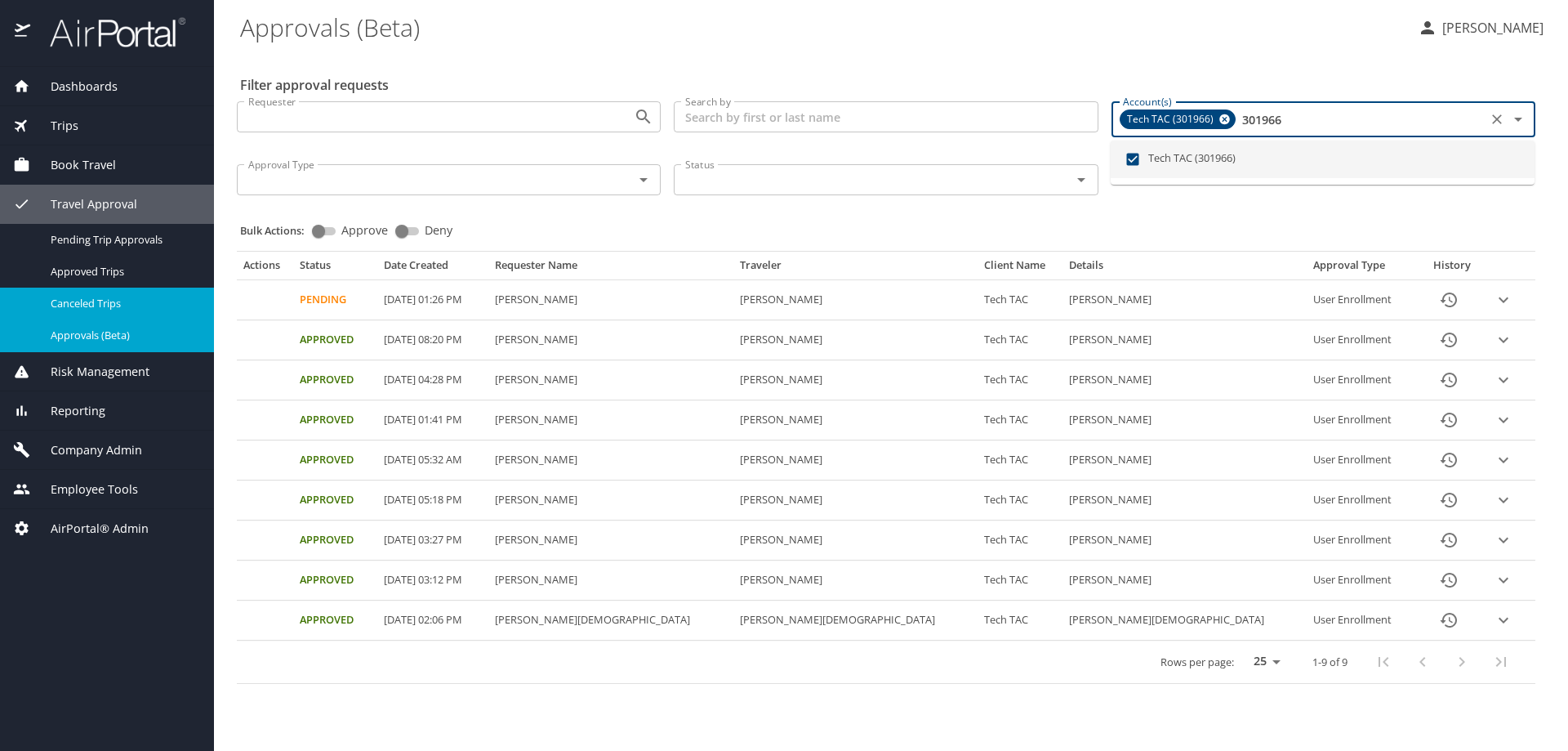
type input "301966"
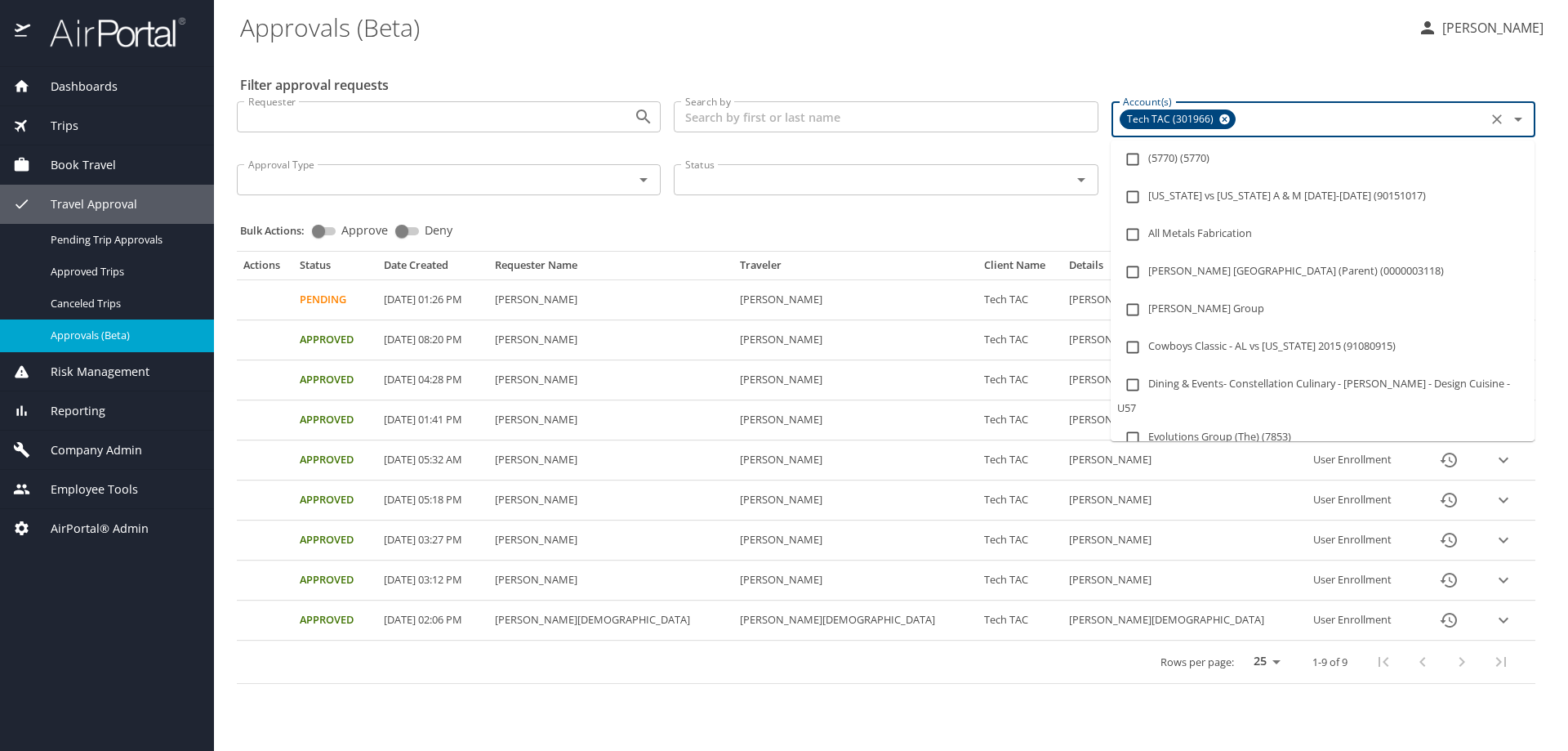
click at [1264, 124] on input "Account(s)" at bounding box center [1361, 119] width 244 height 21
paste input "301973"
type input "301973"
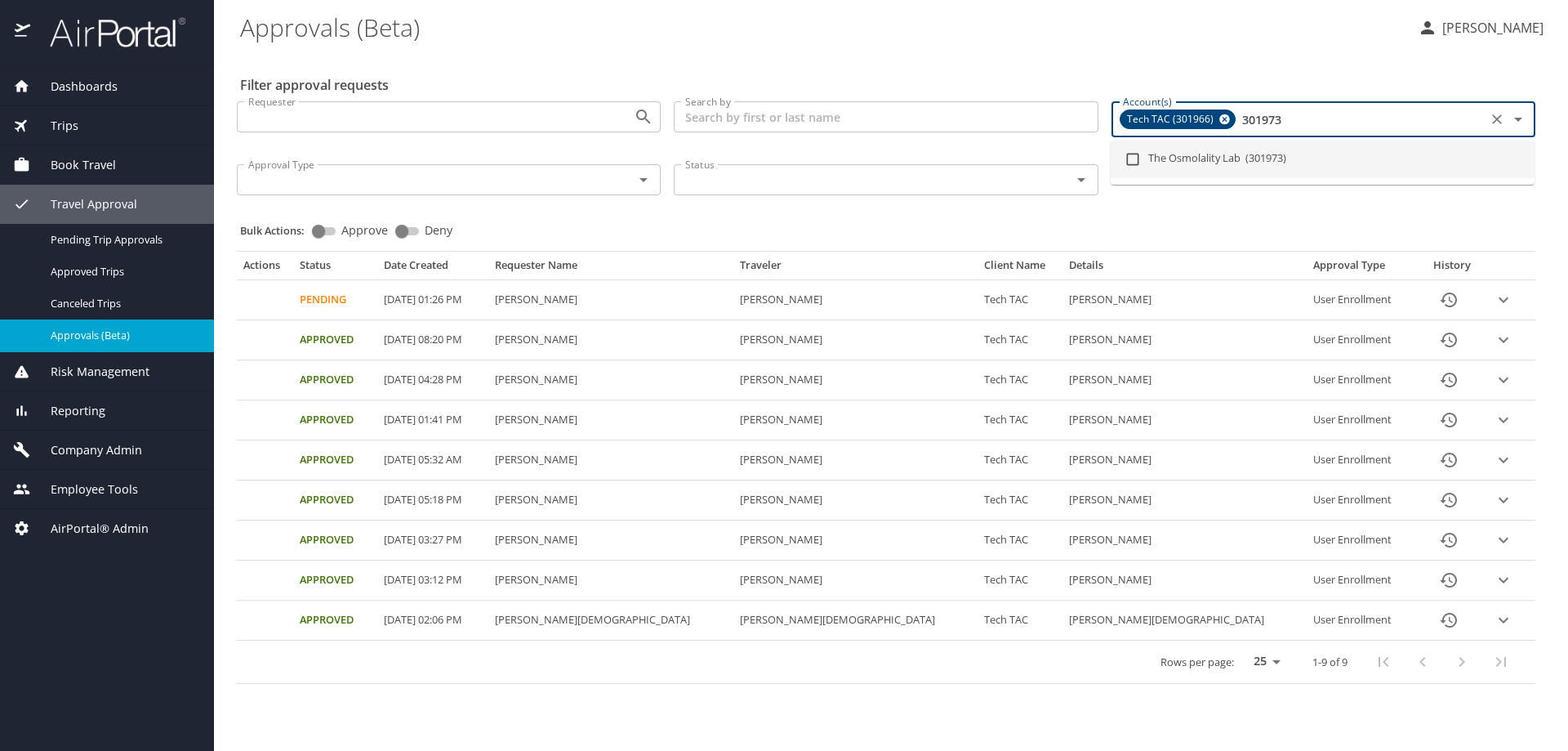
drag, startPoint x: 1202, startPoint y: 154, endPoint x: 1214, endPoint y: 125, distance: 31.4
click at [1201, 151] on li "The Osmolality Lab (301973)" at bounding box center [1323, 159] width 424 height 37
checkbox input "true"
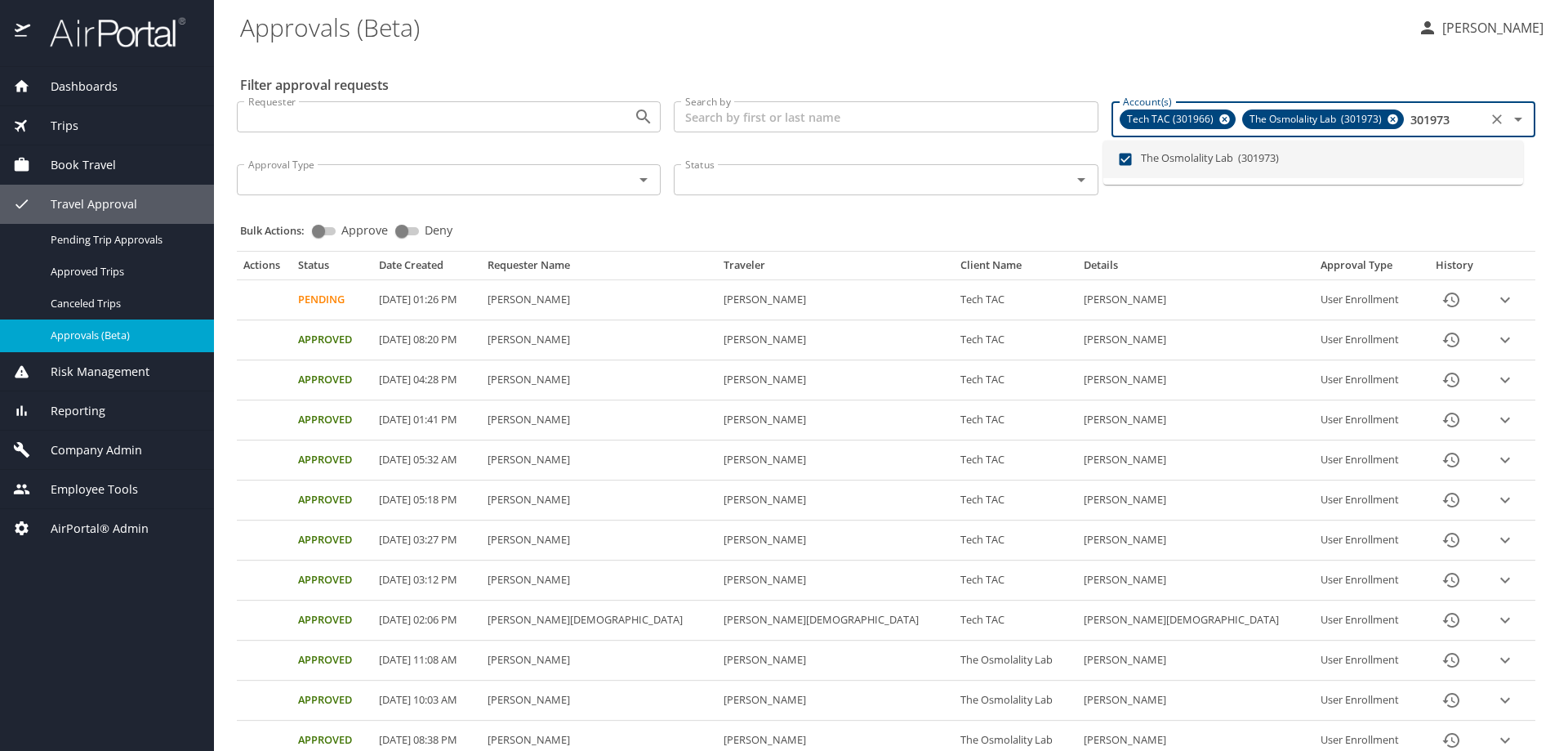
click at [1219, 116] on icon at bounding box center [1225, 120] width 11 height 11
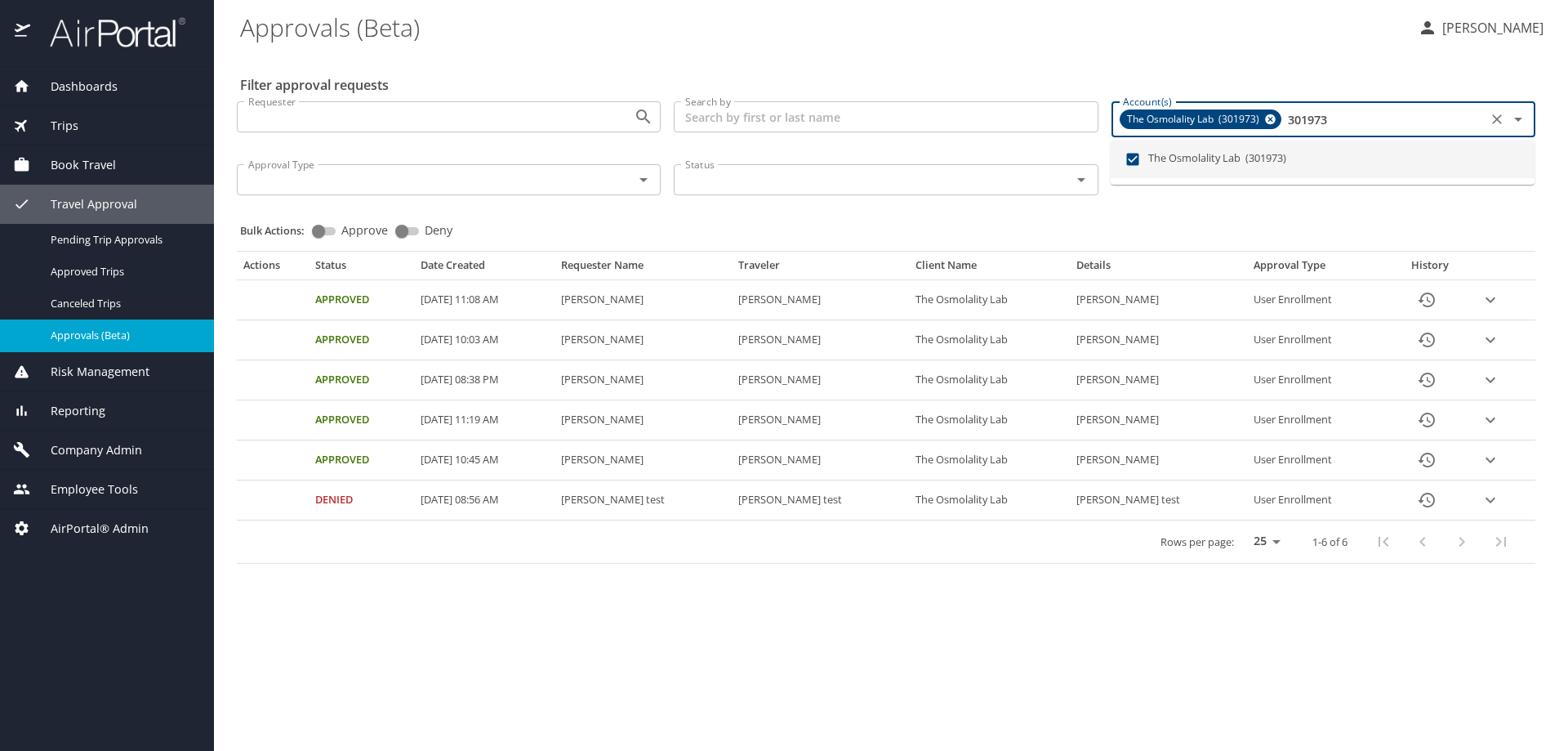
type input "301973"
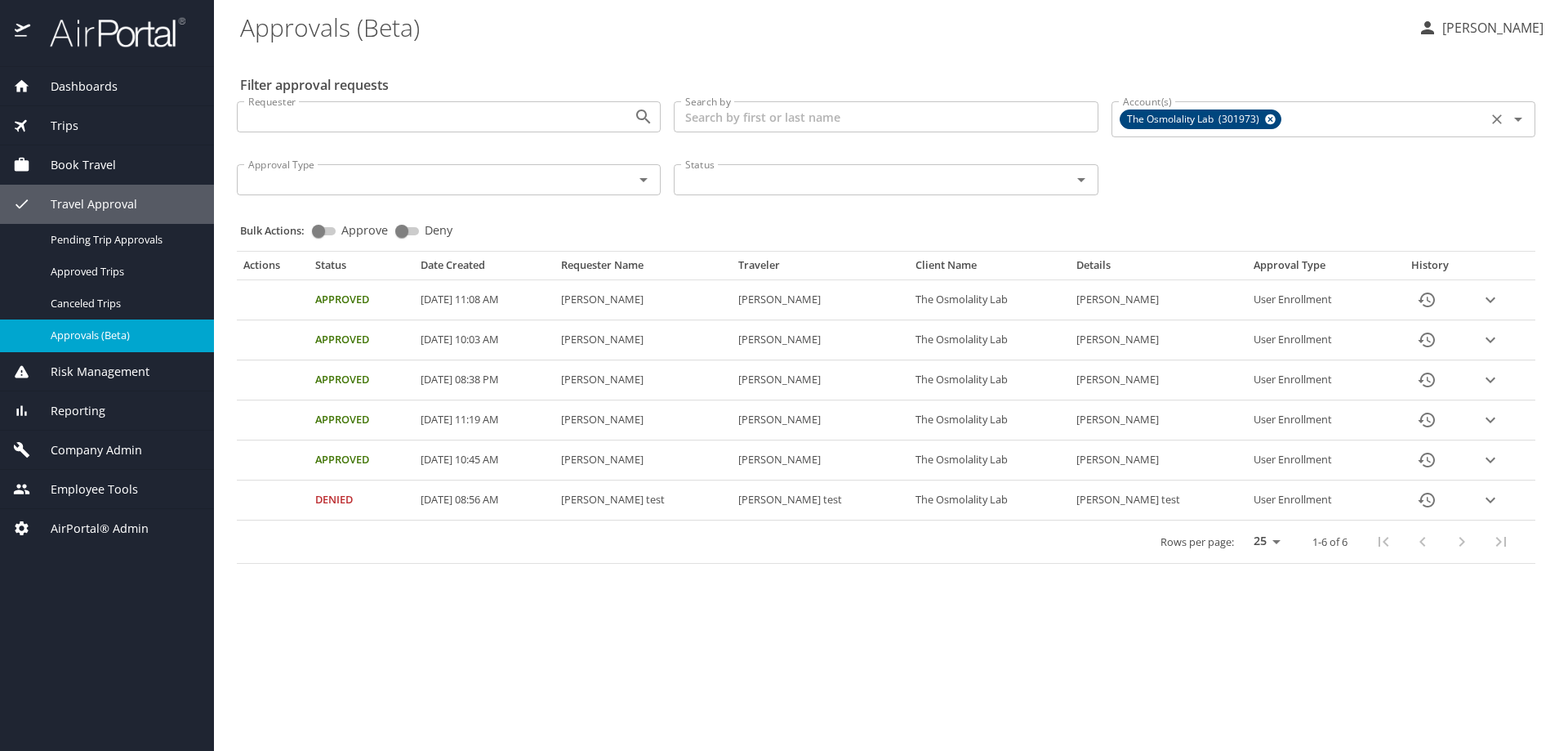
click at [1290, 120] on input "Account(s)" at bounding box center [1383, 119] width 197 height 21
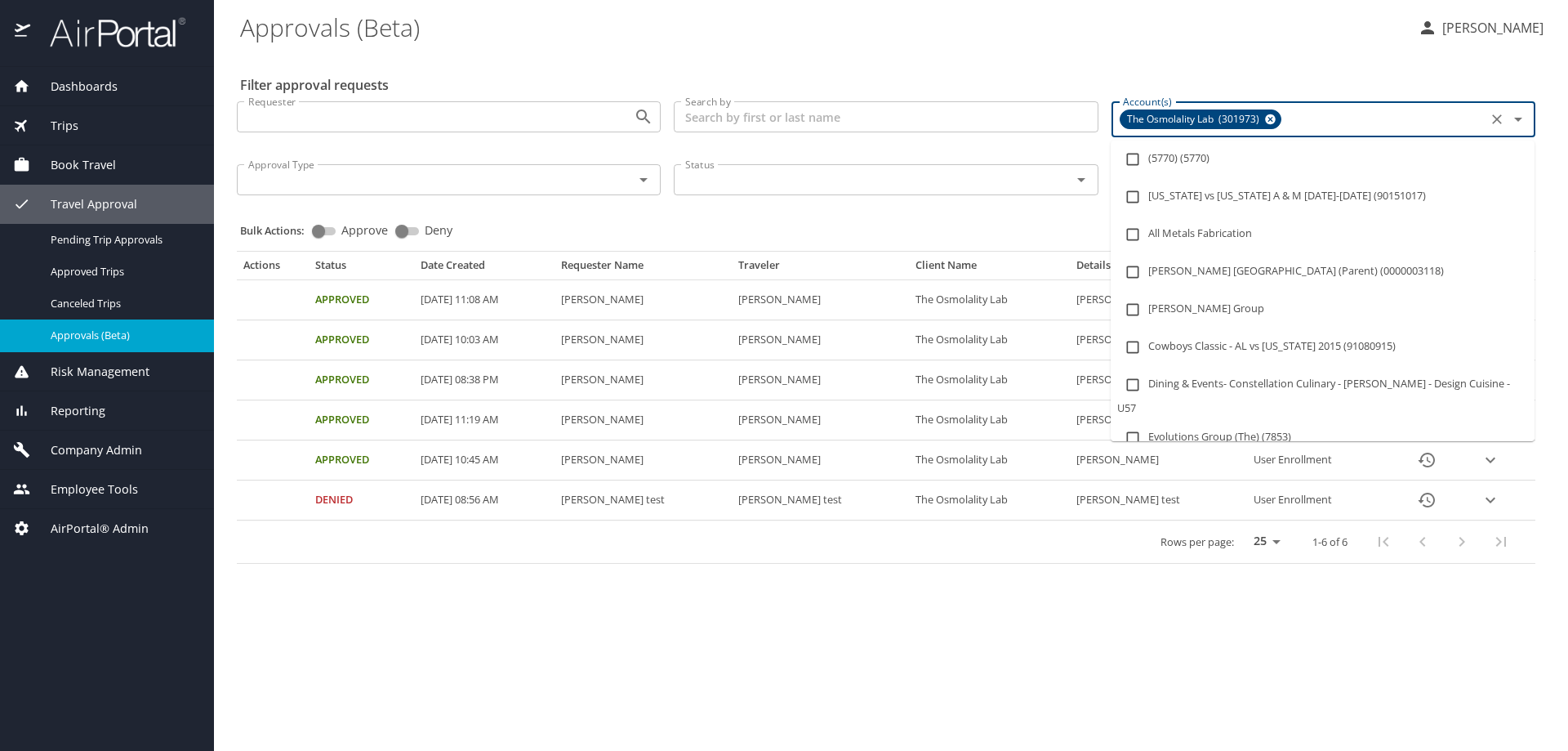
paste input "301983"
type input "301983"
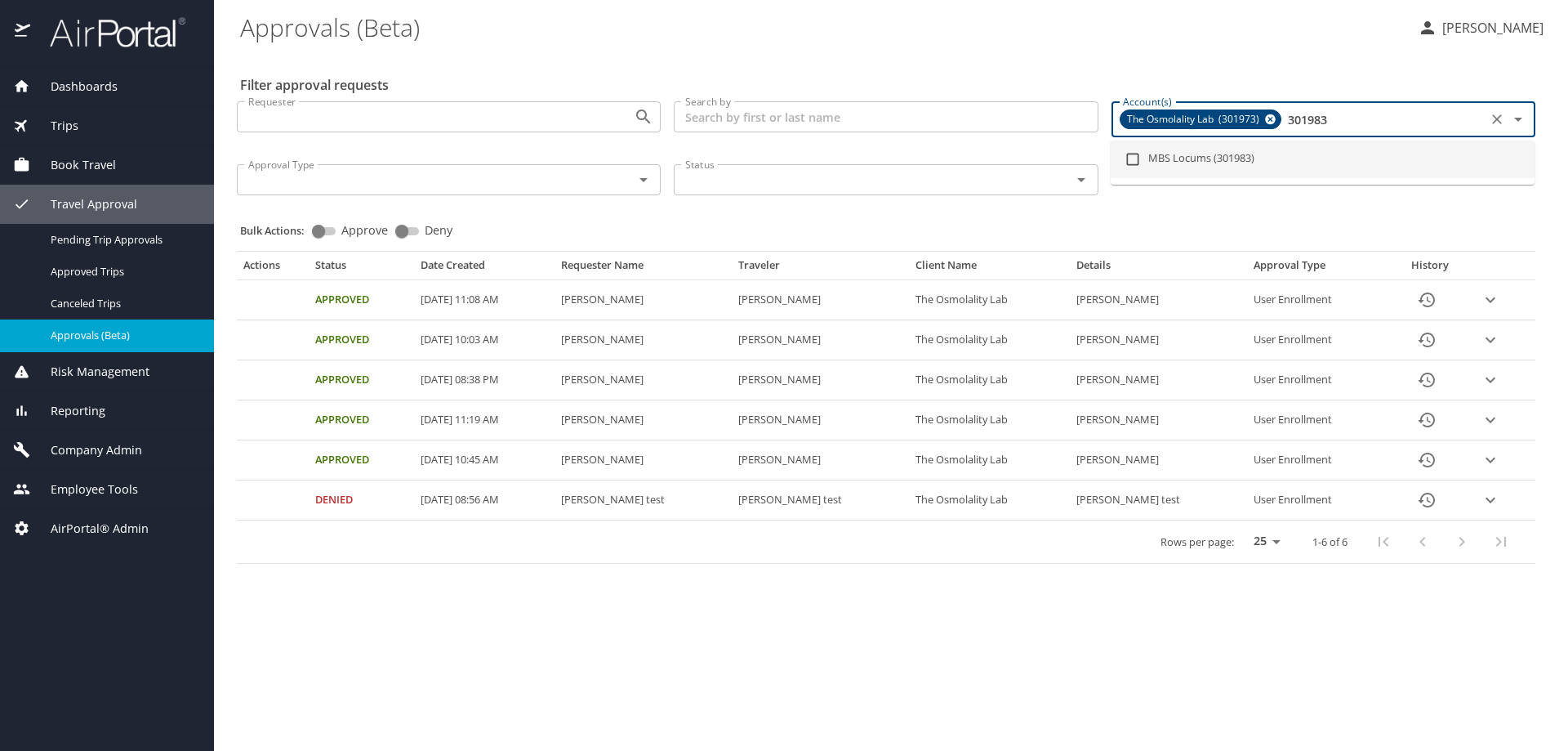
click at [1148, 163] on input "checkbox" at bounding box center [1132, 159] width 31 height 31
checkbox input "true"
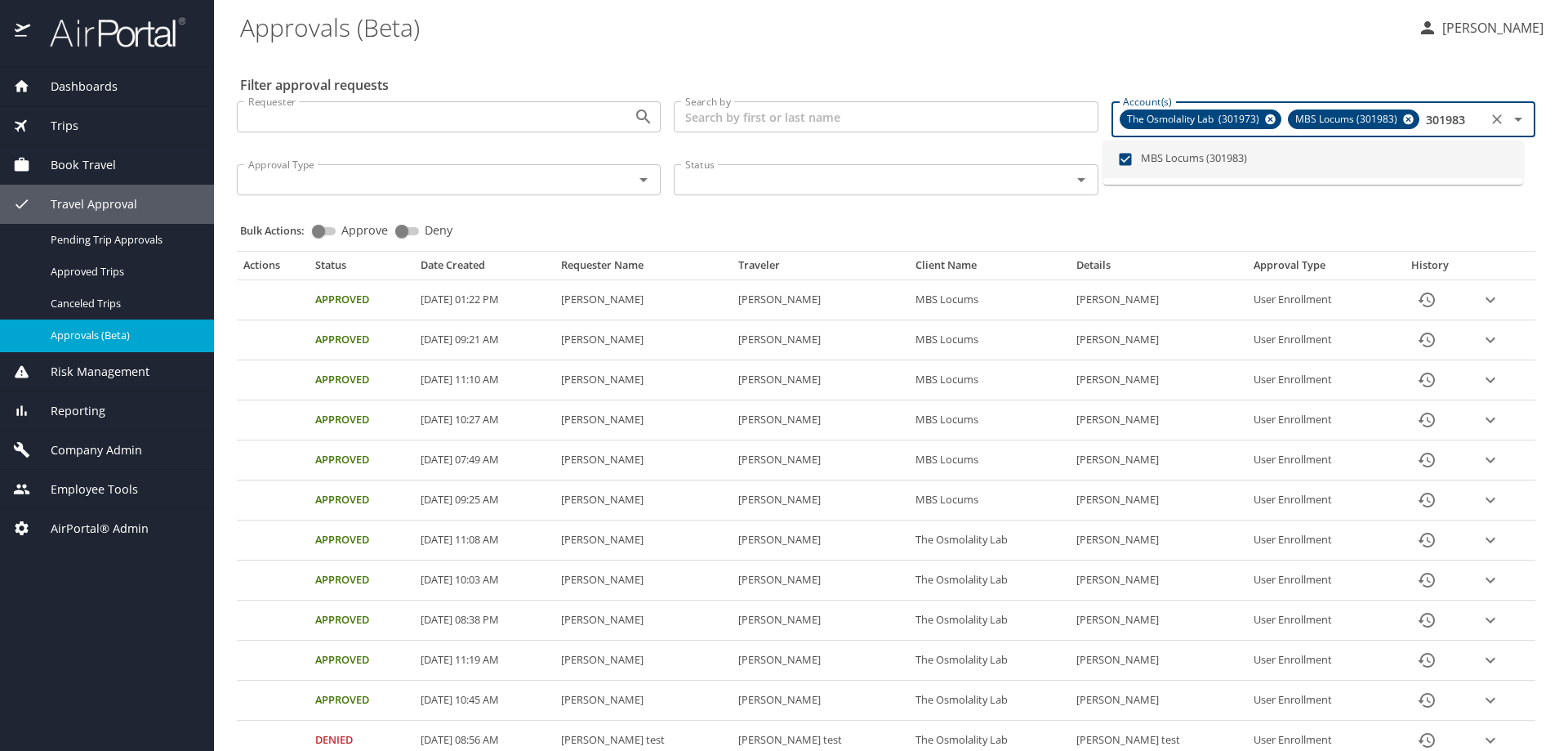
click at [1265, 120] on icon at bounding box center [1270, 120] width 11 height 11
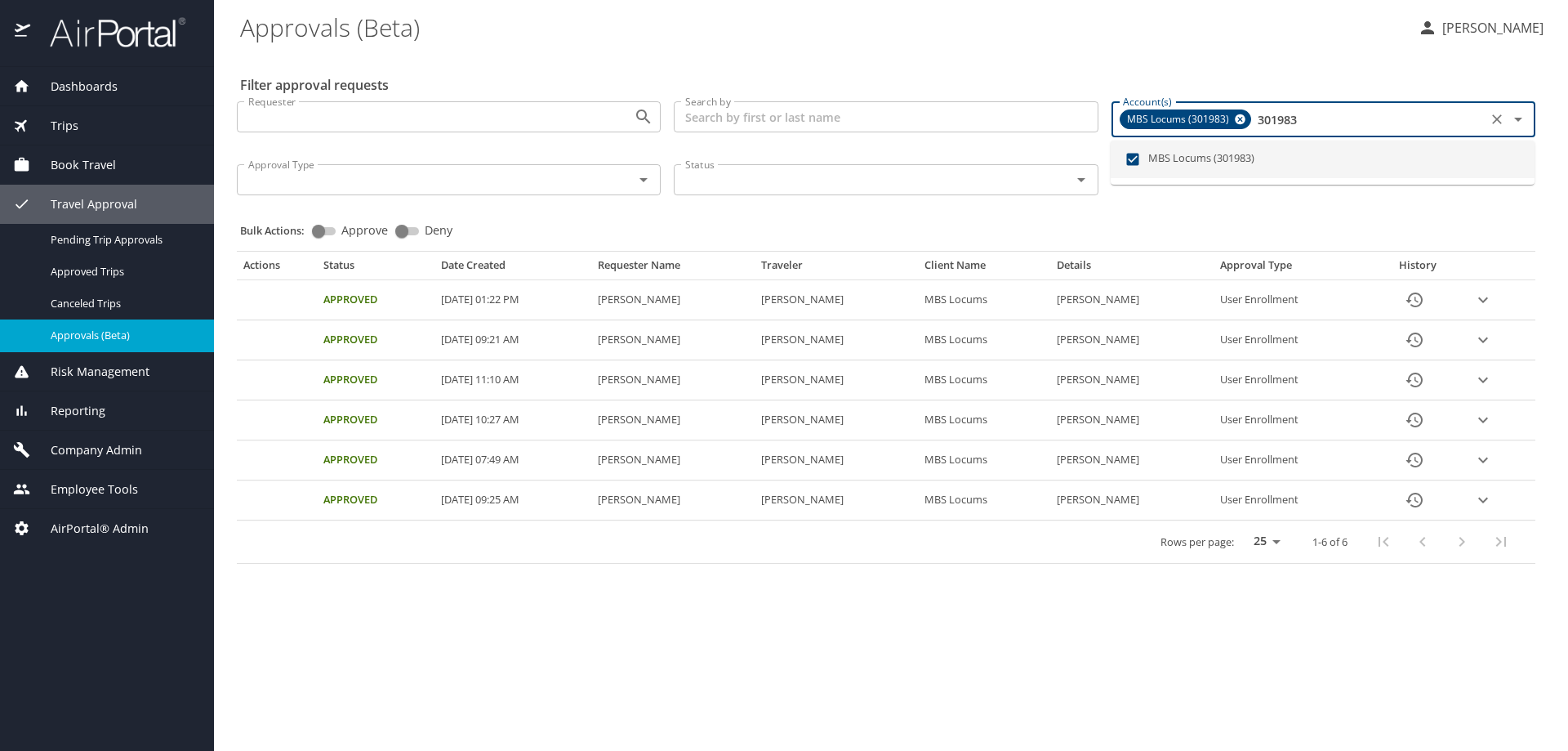
type input "301983"
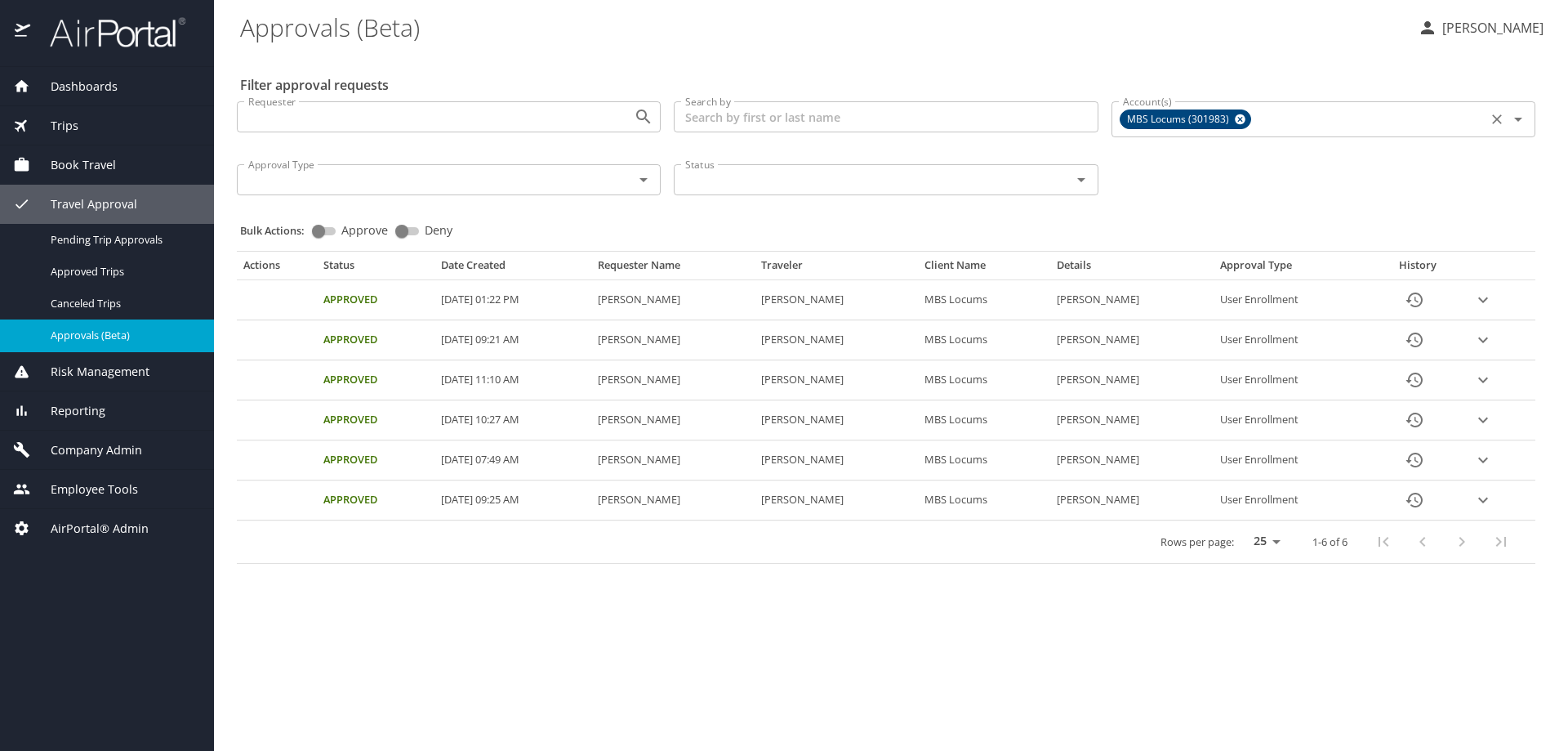
click at [1325, 126] on input "Account(s)" at bounding box center [1369, 119] width 228 height 21
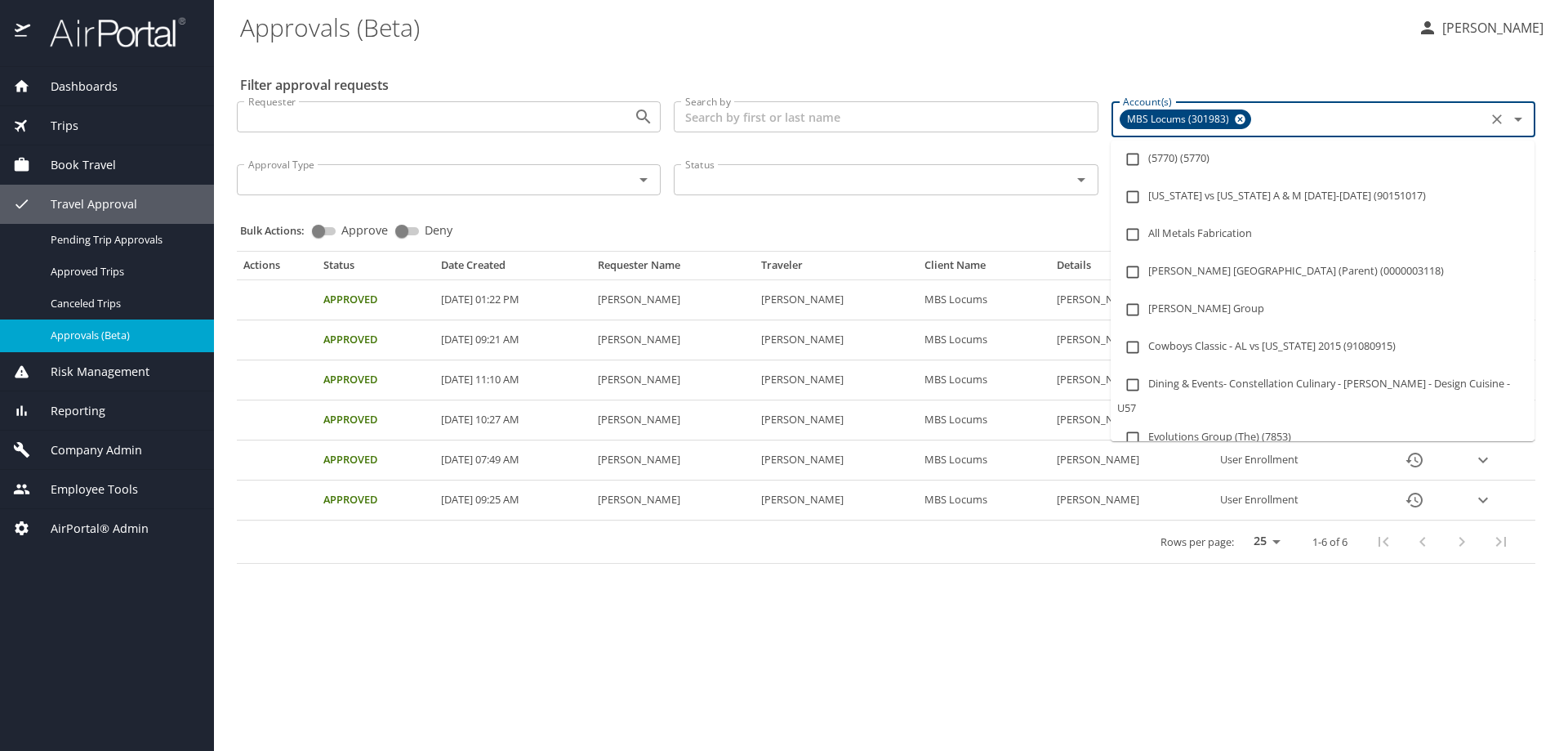
paste input "301981"
type input "301981"
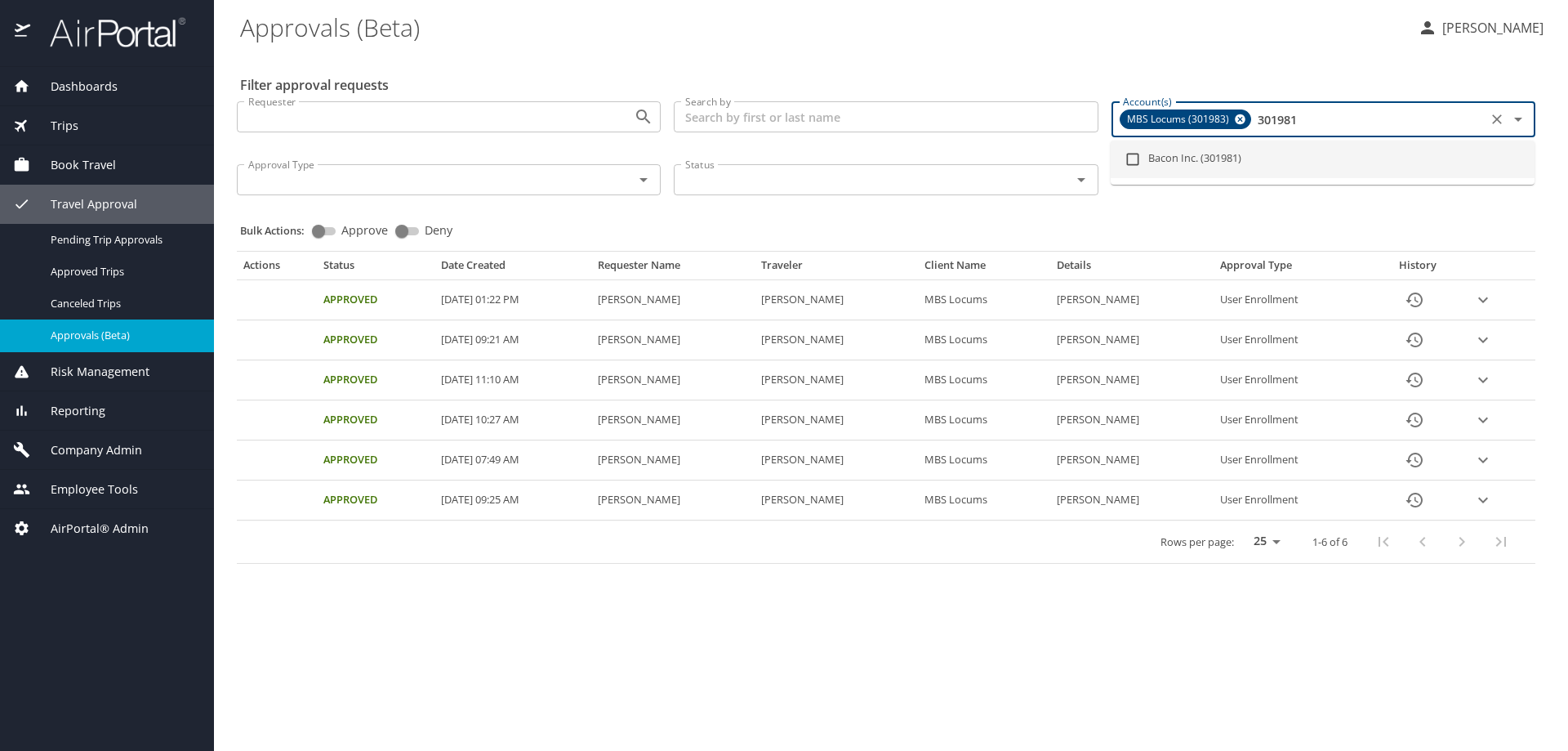
click at [1159, 155] on li "Bacon Inc. (301981)" at bounding box center [1323, 159] width 424 height 37
checkbox input "true"
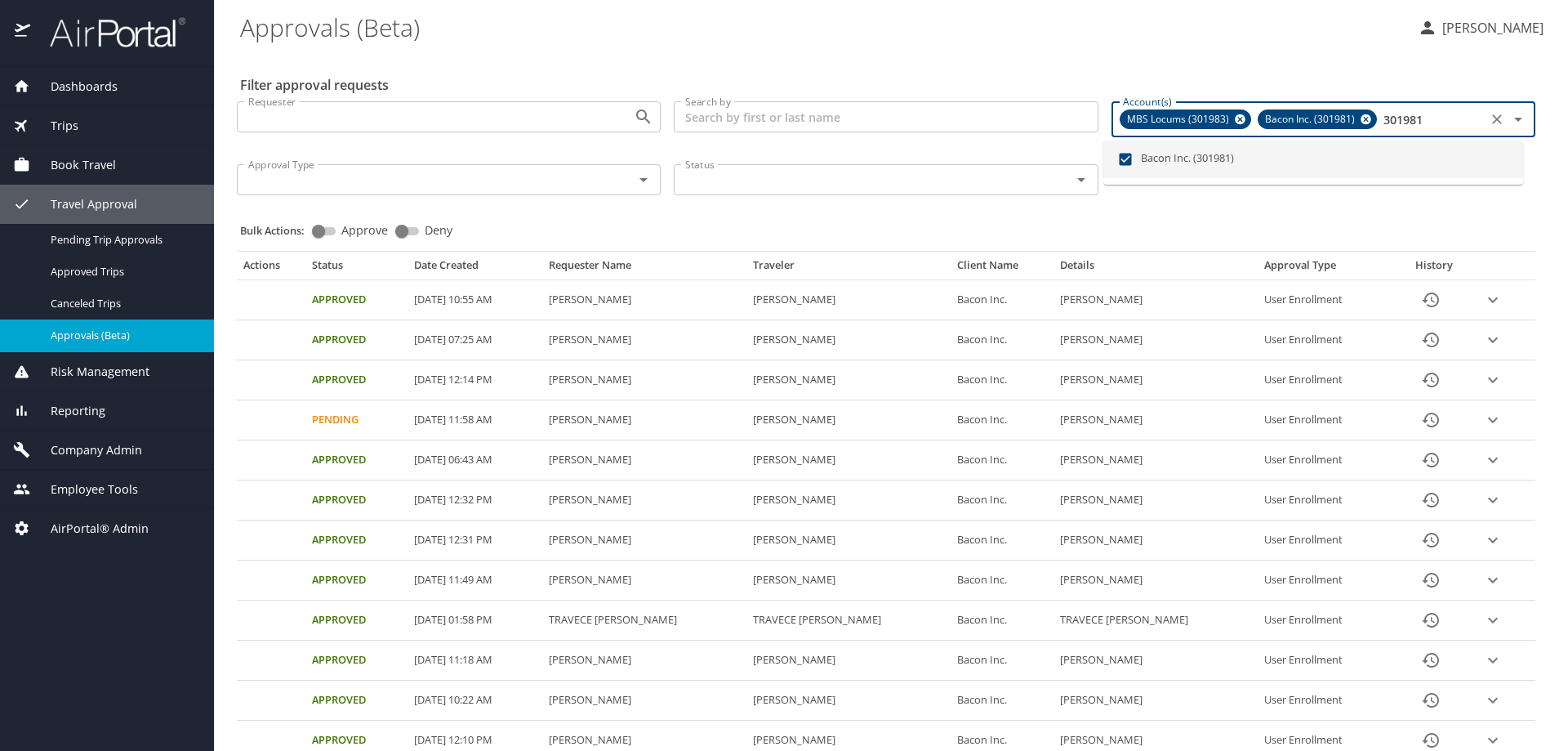
click at [1234, 120] on icon at bounding box center [1240, 120] width 13 height 18
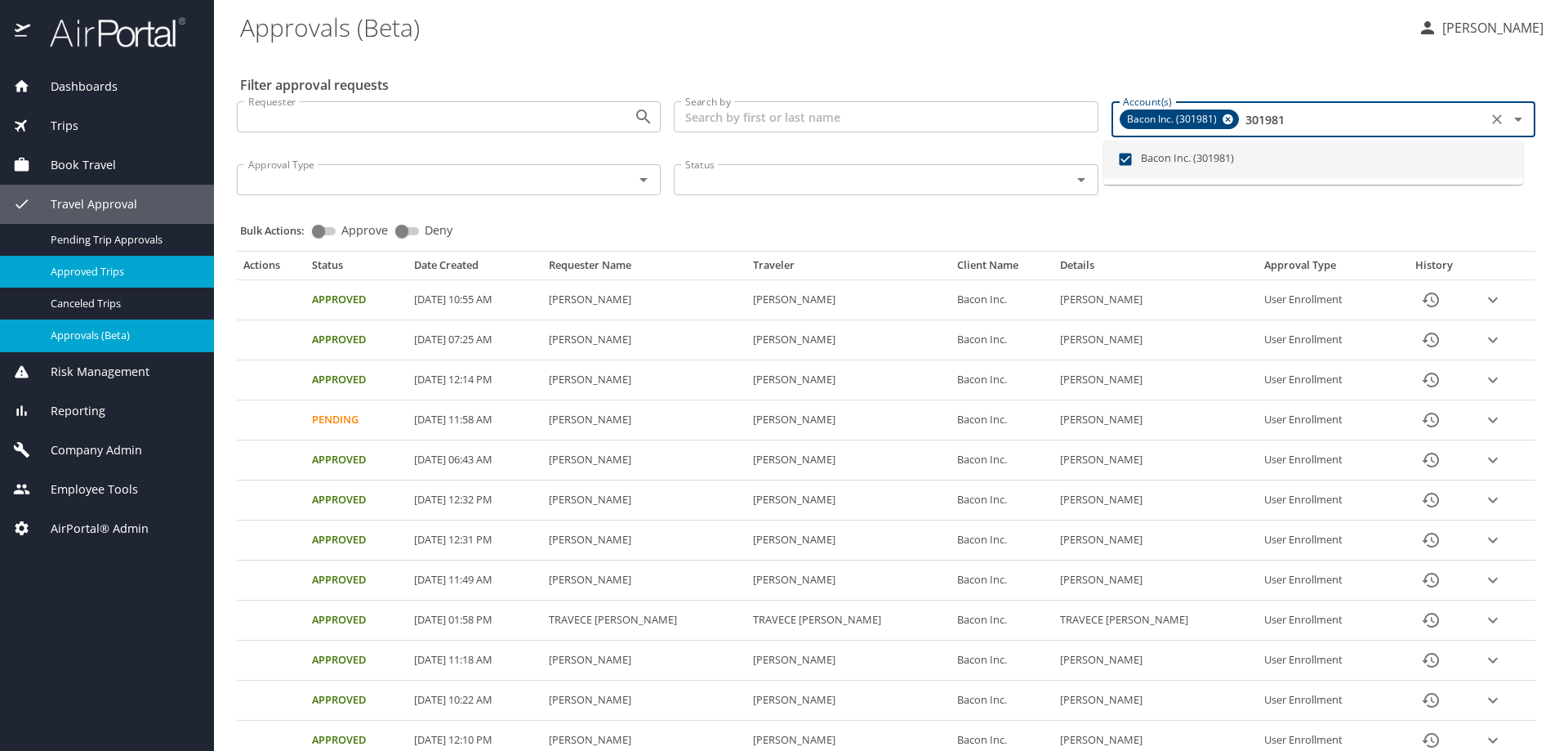
type input "301981"
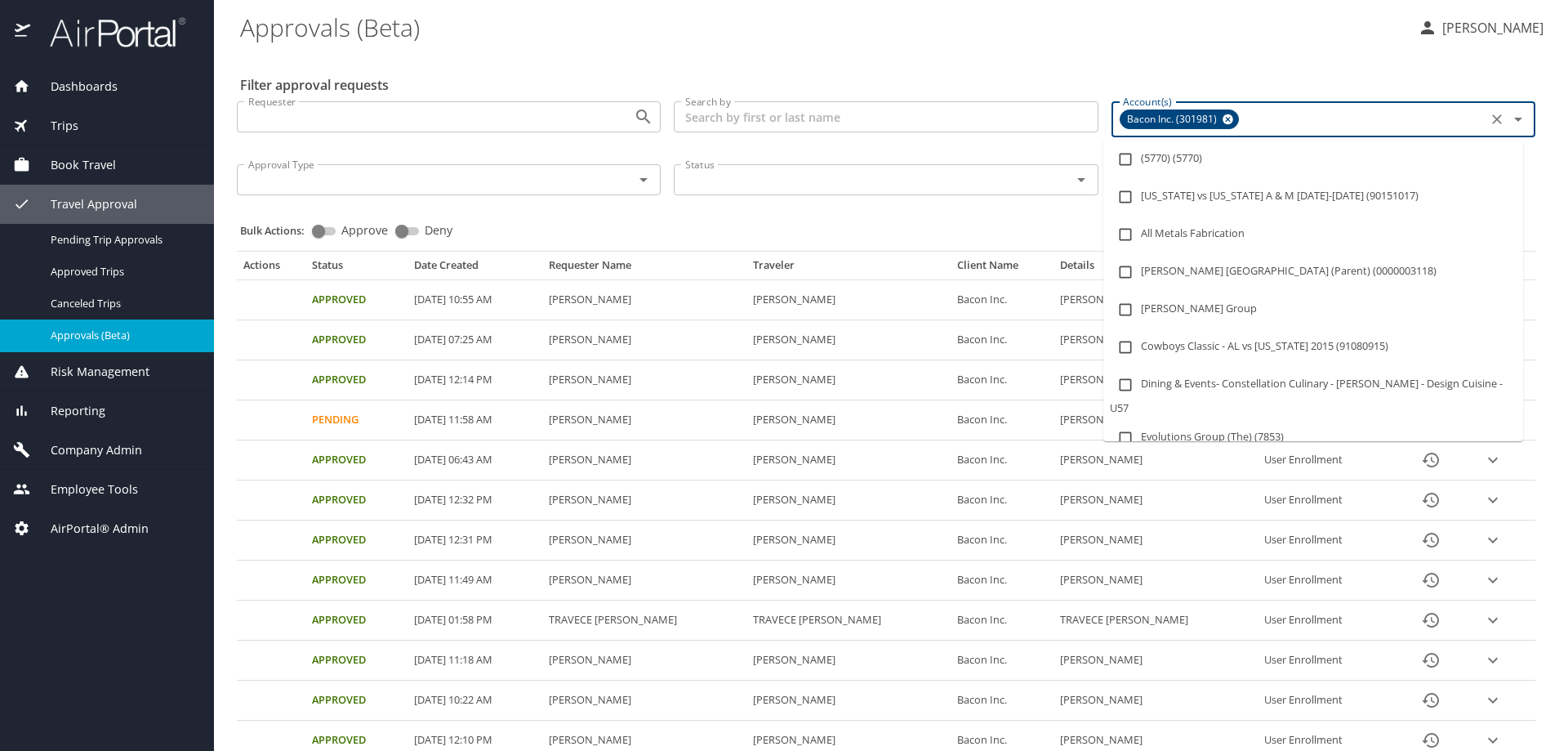
click at [1271, 113] on input "Account(s)" at bounding box center [1361, 119] width 240 height 21
paste input "301338"
type input "301338"
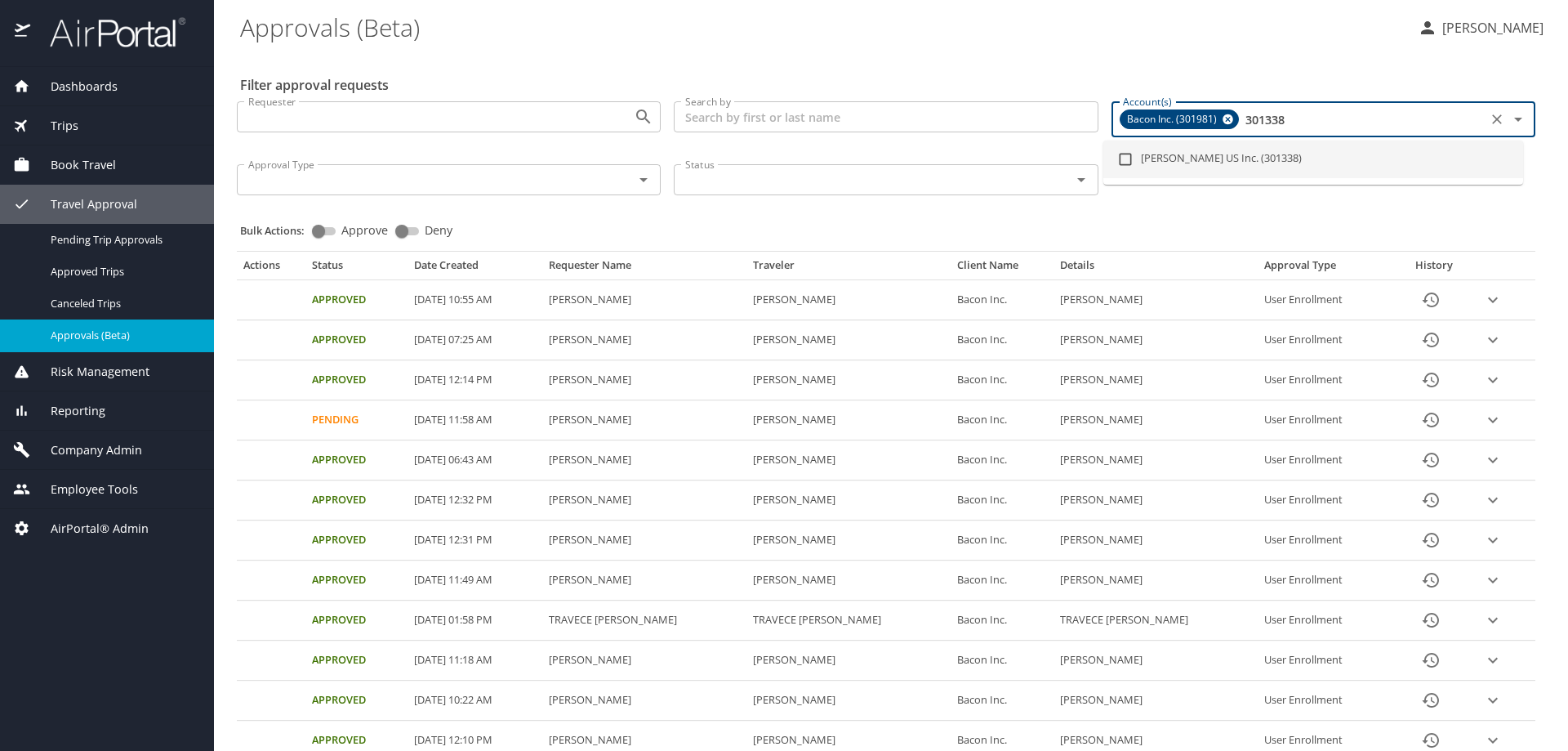
click at [1177, 159] on li "Stadler US Inc. (301338)" at bounding box center [1313, 159] width 419 height 37
checkbox input "true"
click at [1223, 114] on icon at bounding box center [1228, 120] width 11 height 11
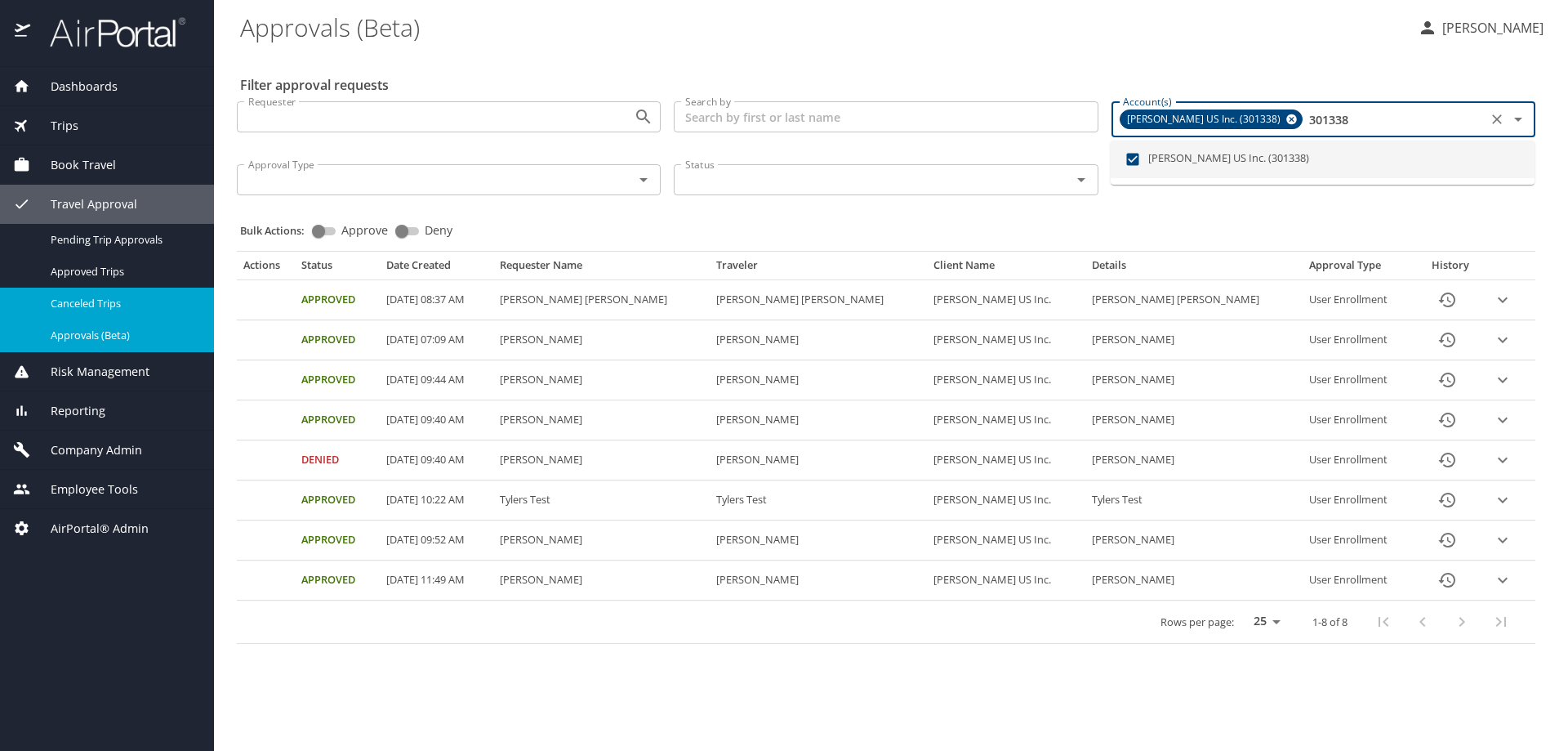
type input "301338"
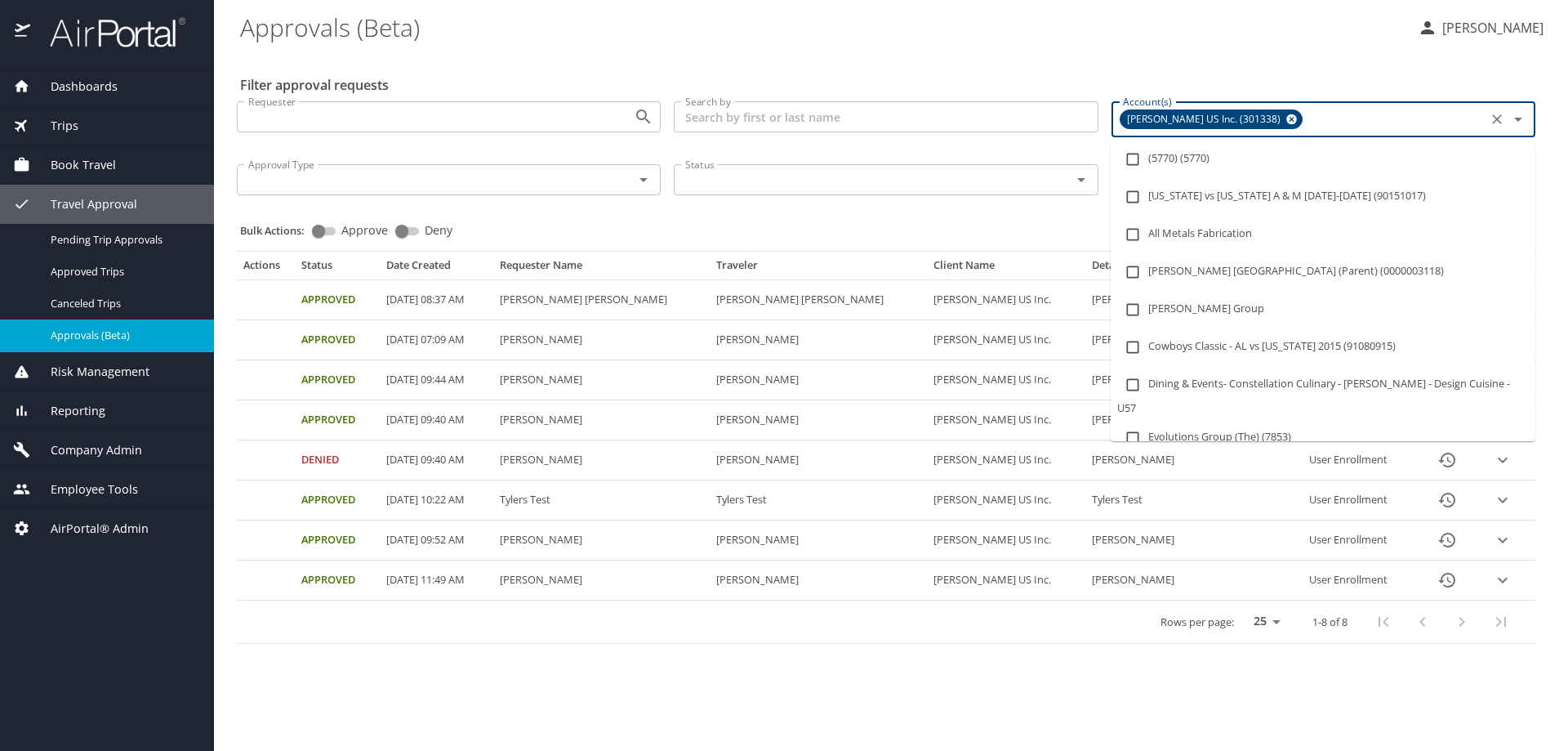
click at [1306, 124] on input "Account(s)" at bounding box center [1394, 119] width 177 height 21
paste input "301989"
type input "301989"
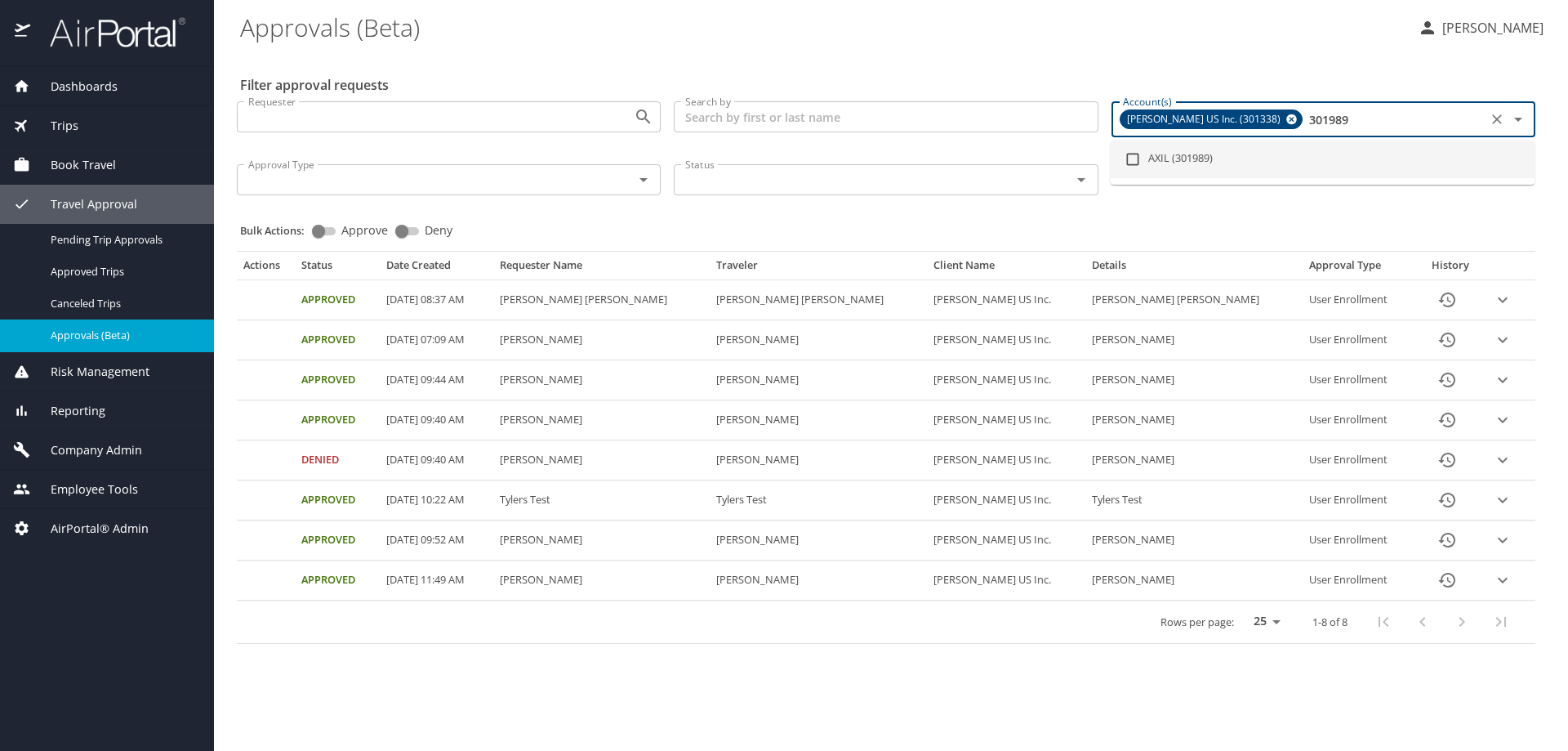
drag, startPoint x: 1189, startPoint y: 162, endPoint x: 1235, endPoint y: 126, distance: 58.4
click at [1190, 158] on li "AXIL (301989)" at bounding box center [1323, 159] width 424 height 37
checkbox input "true"
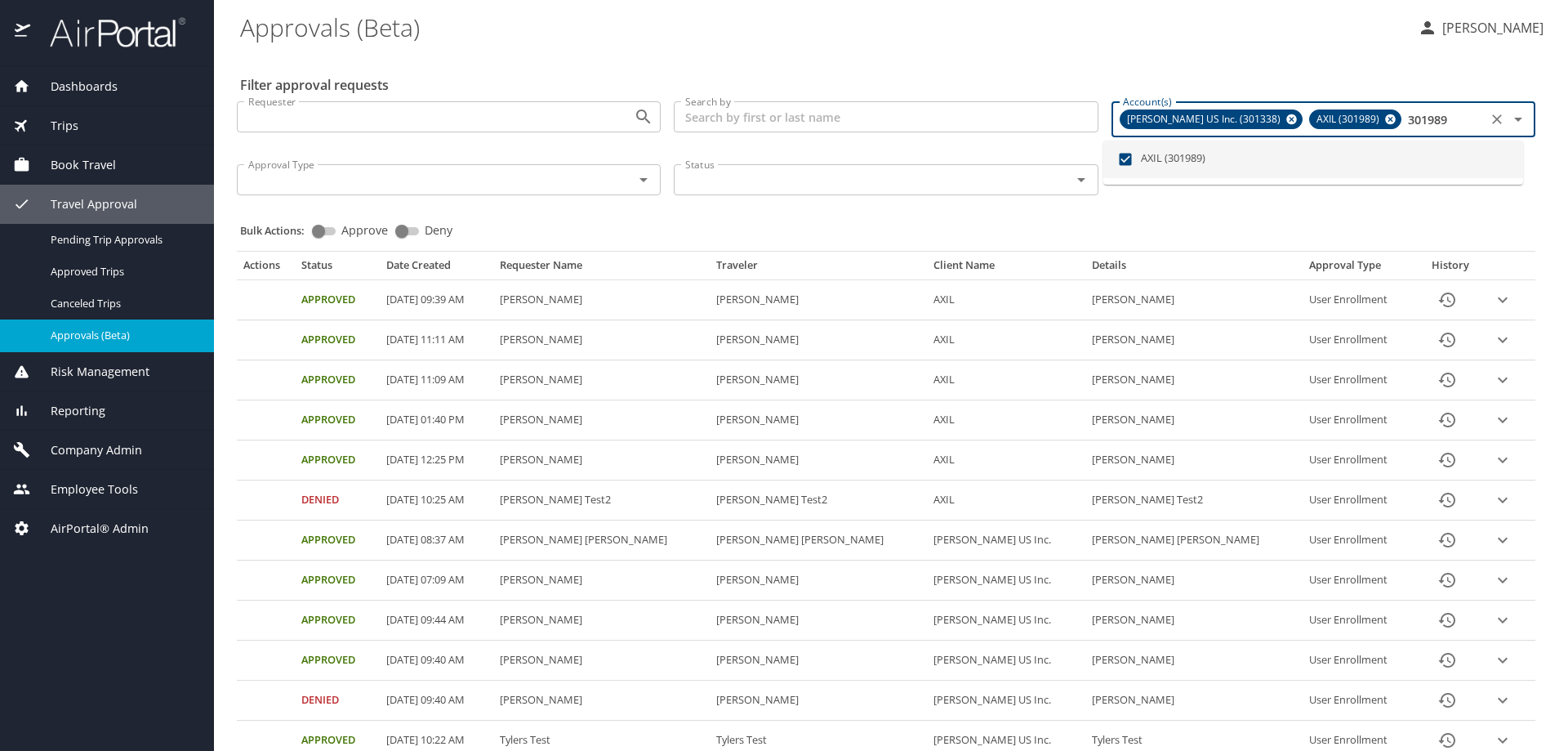
click at [1286, 121] on icon at bounding box center [1292, 120] width 11 height 11
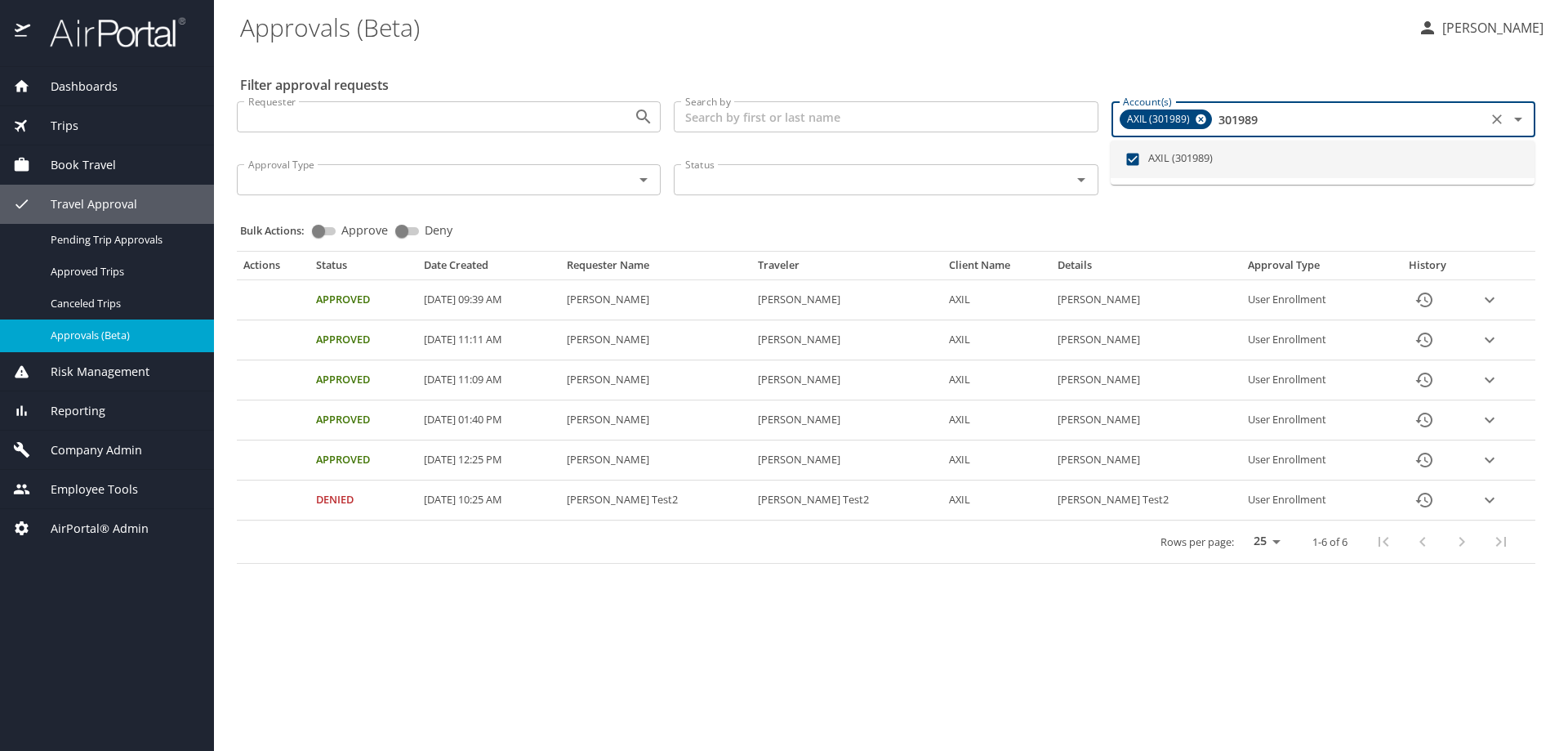
type input "301989"
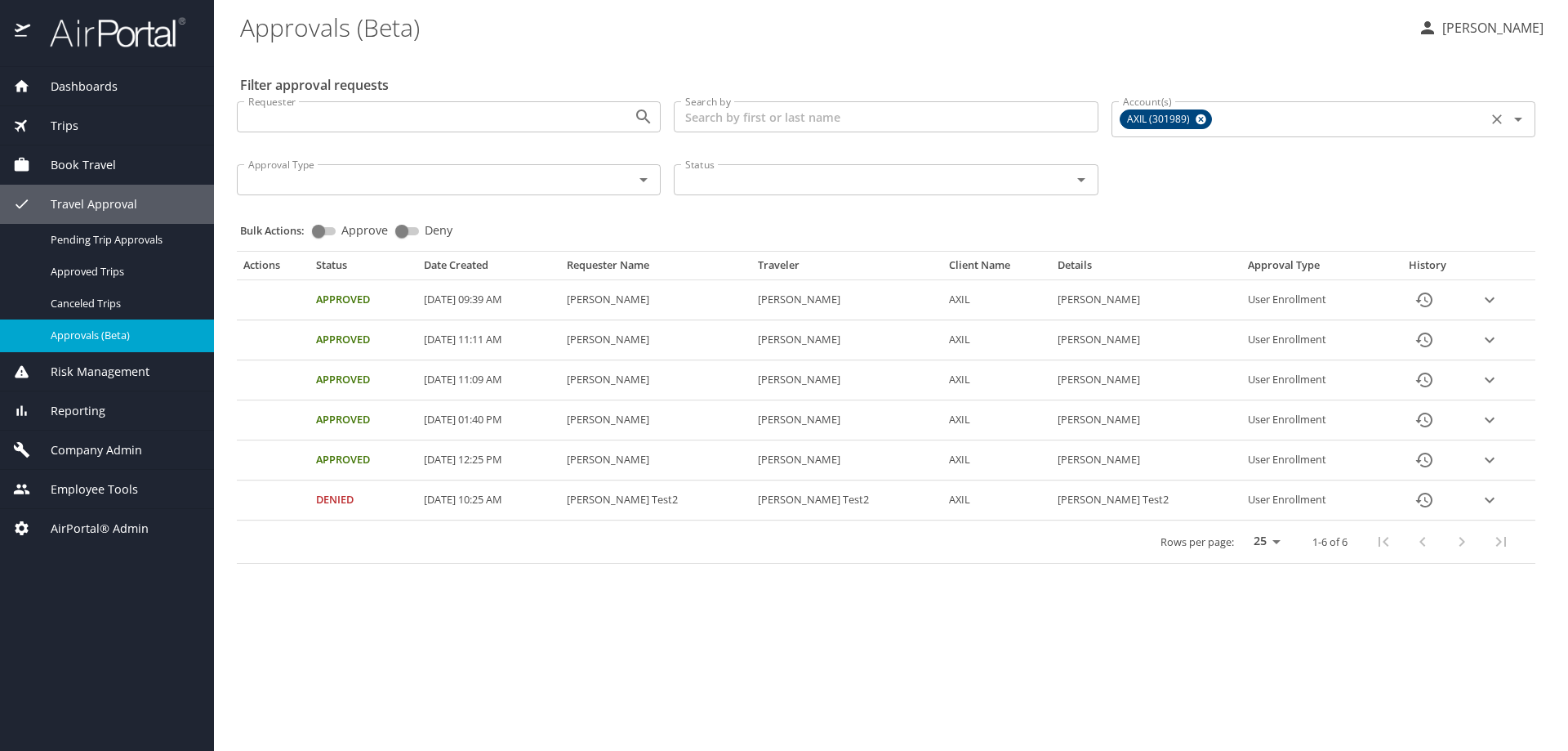
click at [1225, 111] on input "Account(s)" at bounding box center [1348, 119] width 267 height 21
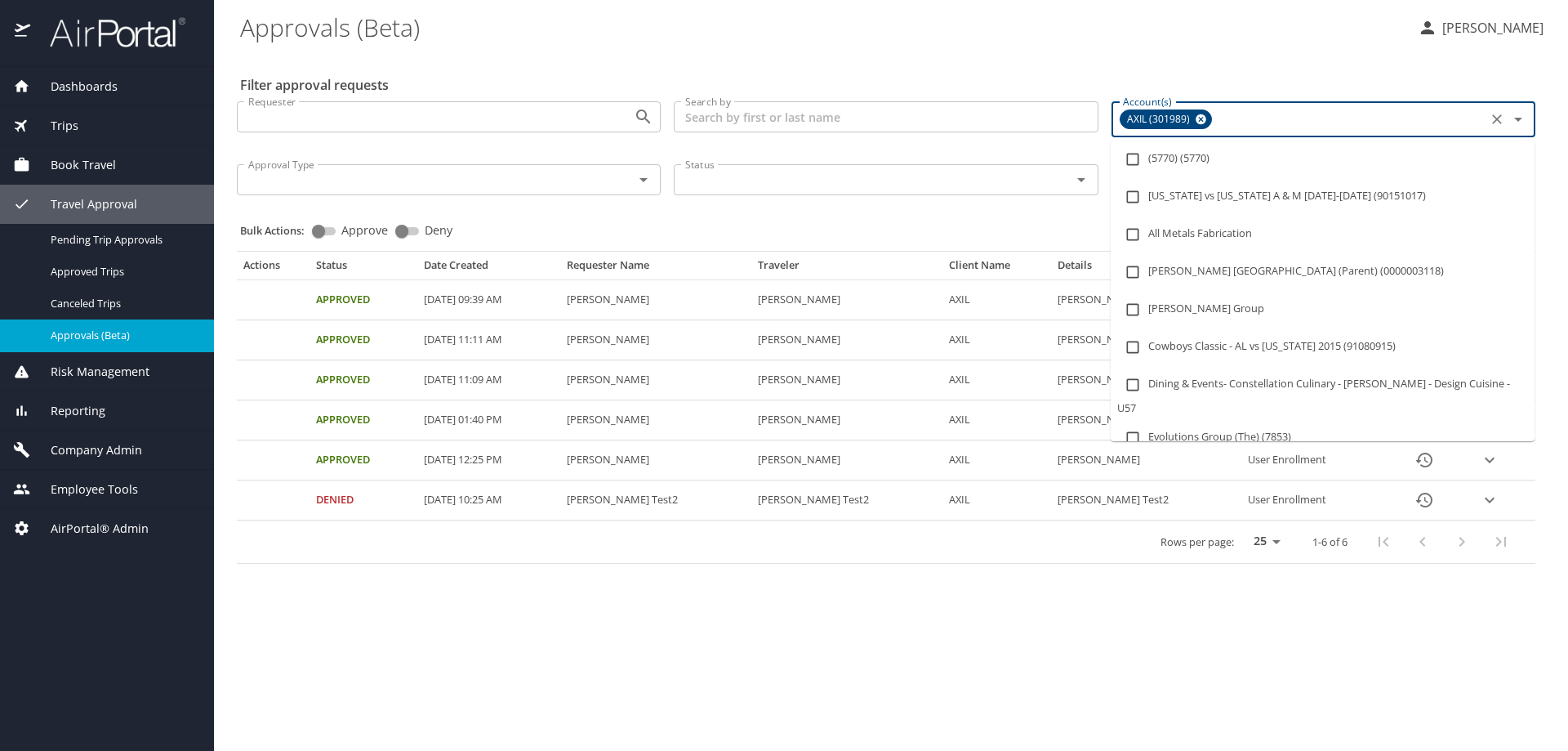
paste input "302001"
type input "302001"
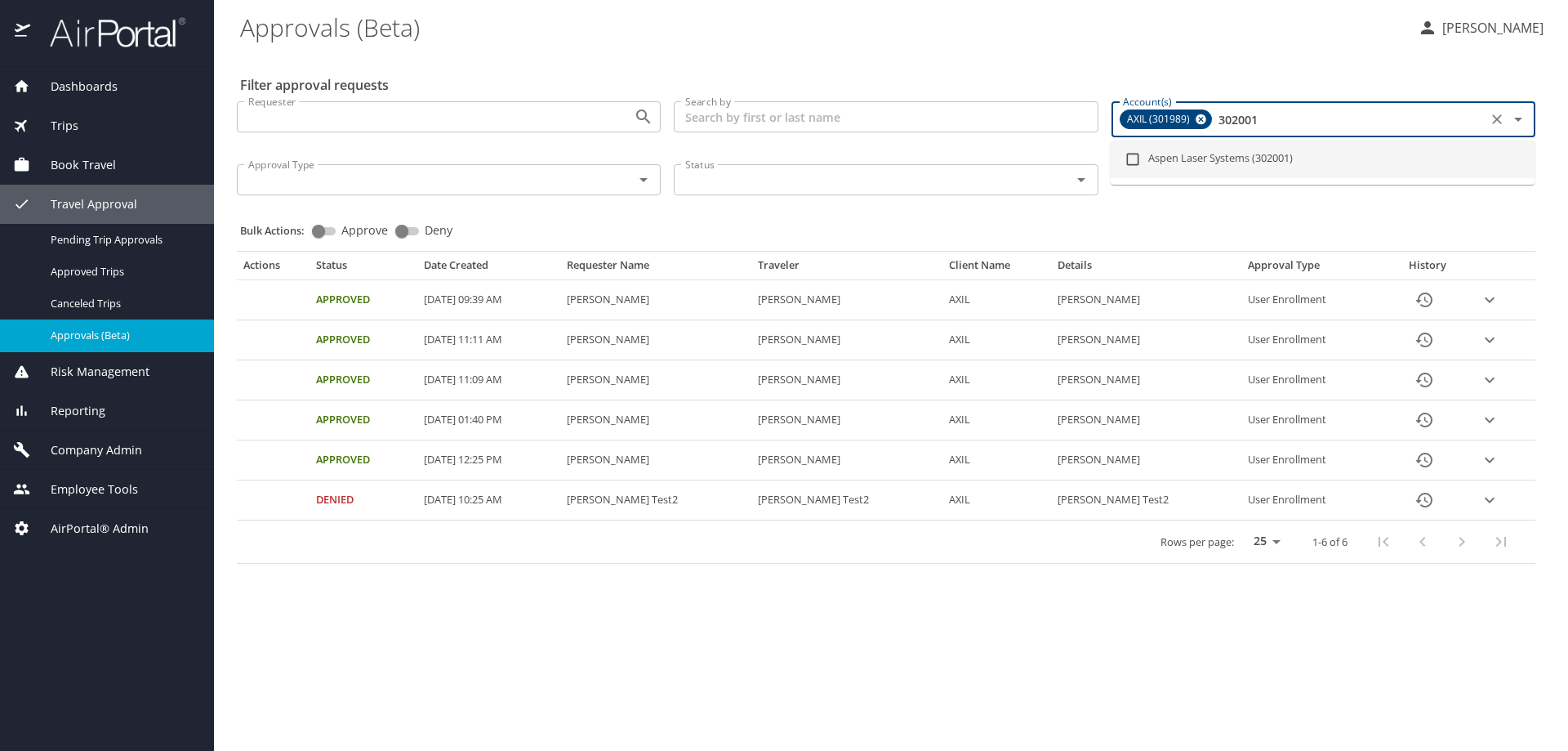
click at [1204, 149] on li "Aspen Laser Systems (302001)" at bounding box center [1323, 159] width 424 height 37
checkbox input "true"
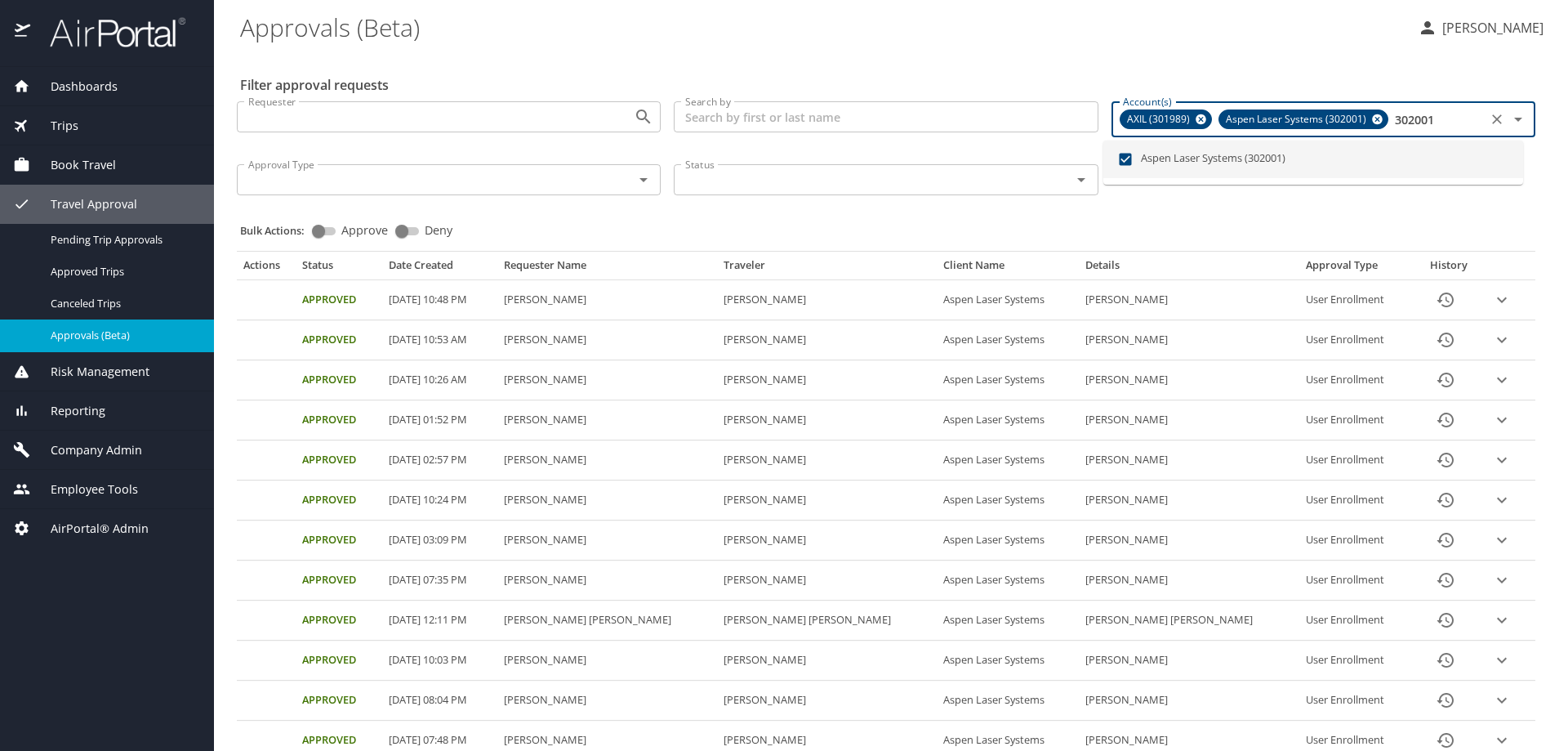
click at [1195, 120] on icon at bounding box center [1201, 120] width 13 height 18
type input "302001"
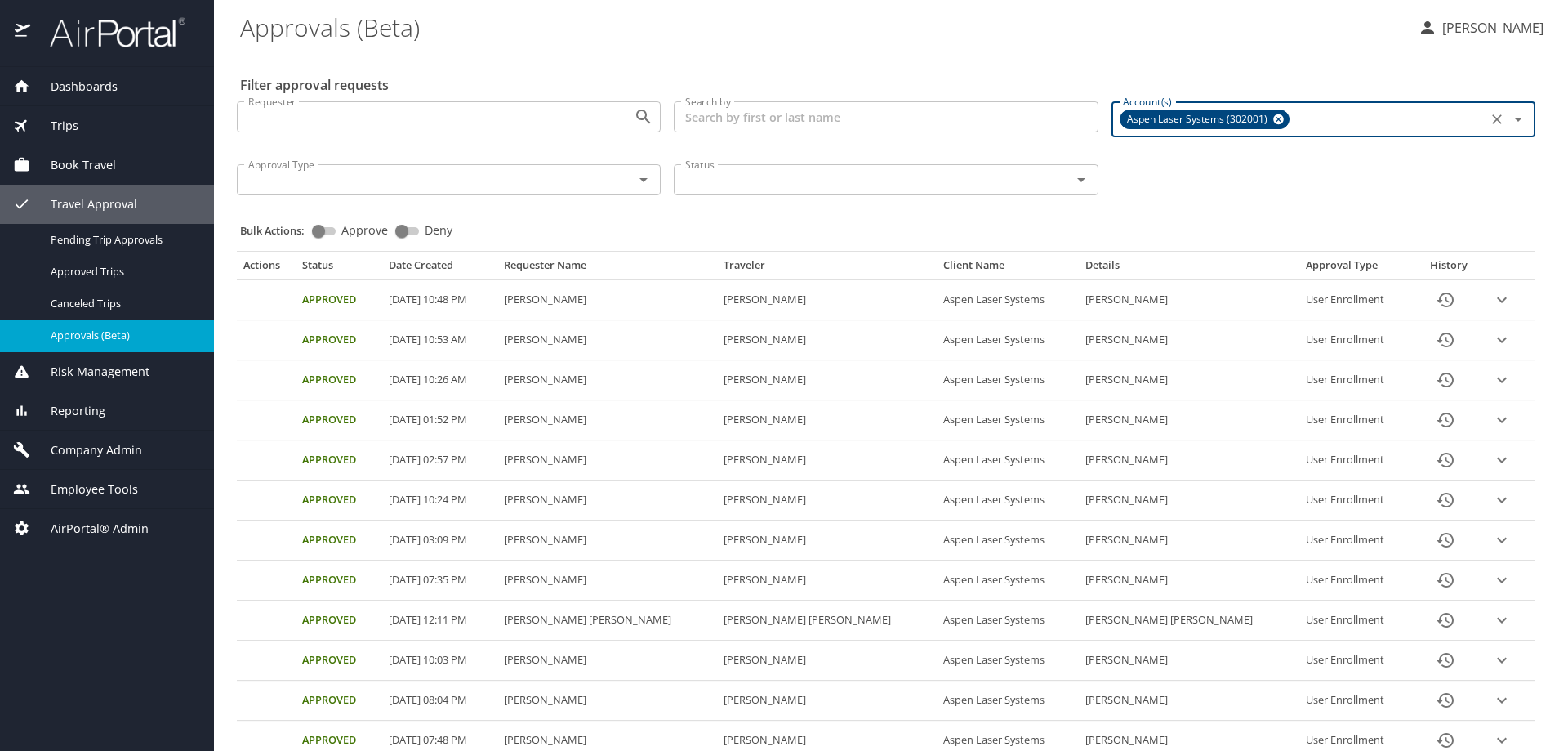
click at [1274, 119] on icon at bounding box center [1279, 120] width 11 height 11
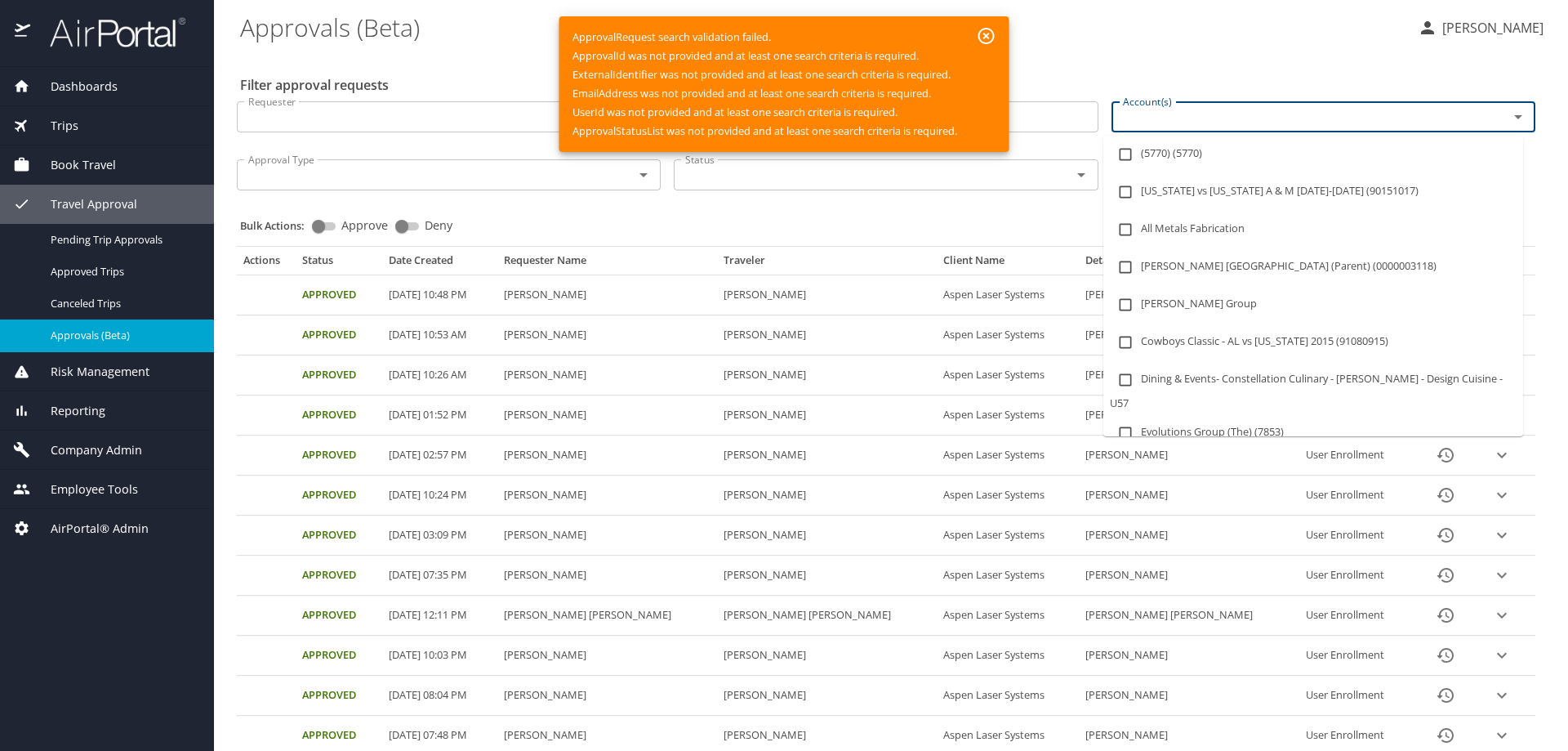
click at [1263, 118] on input "Account(s)" at bounding box center [1299, 116] width 366 height 21
paste input "302002"
type input "302002"
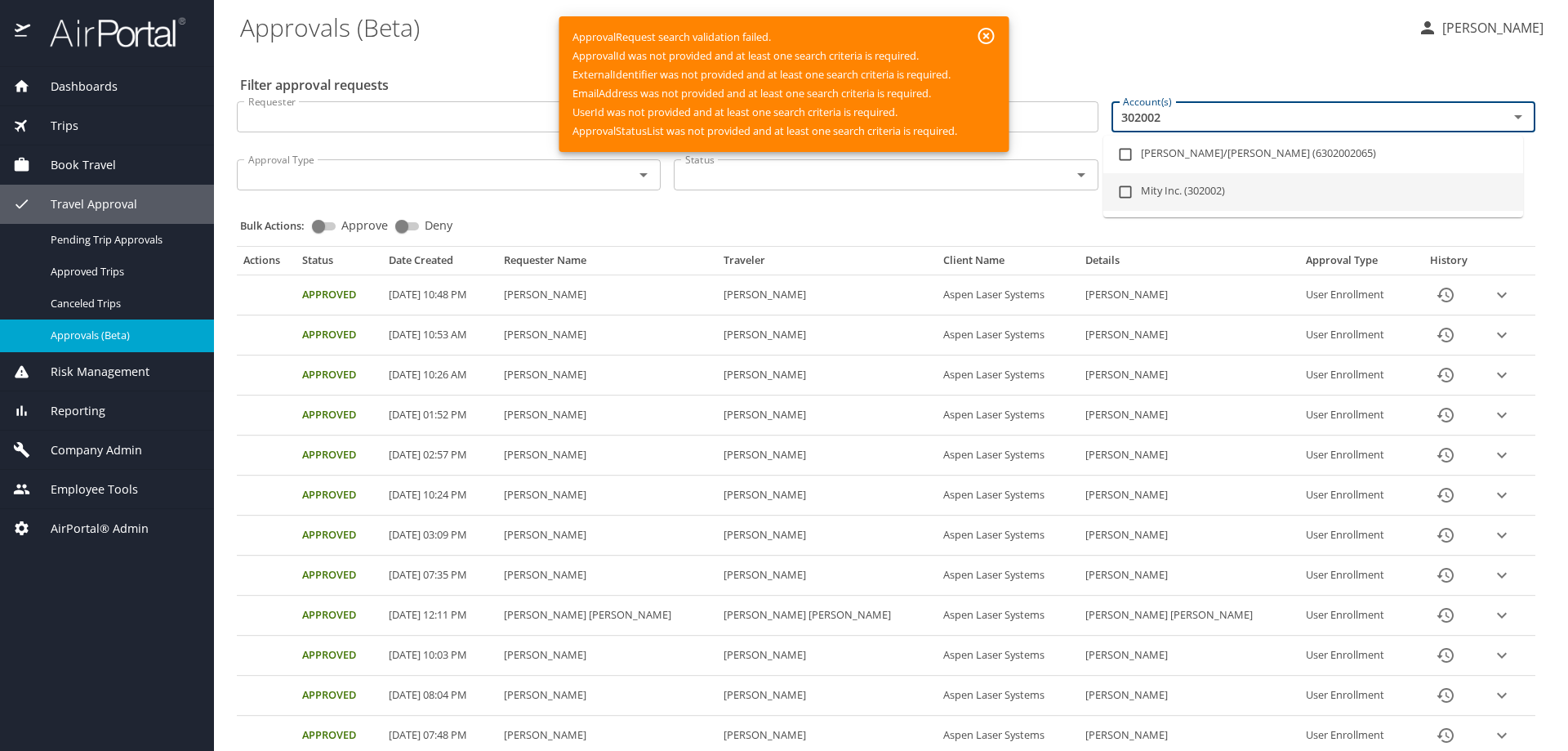
click at [1159, 183] on li "Mity Inc. (302002)" at bounding box center [1313, 191] width 419 height 37
checkbox input "true"
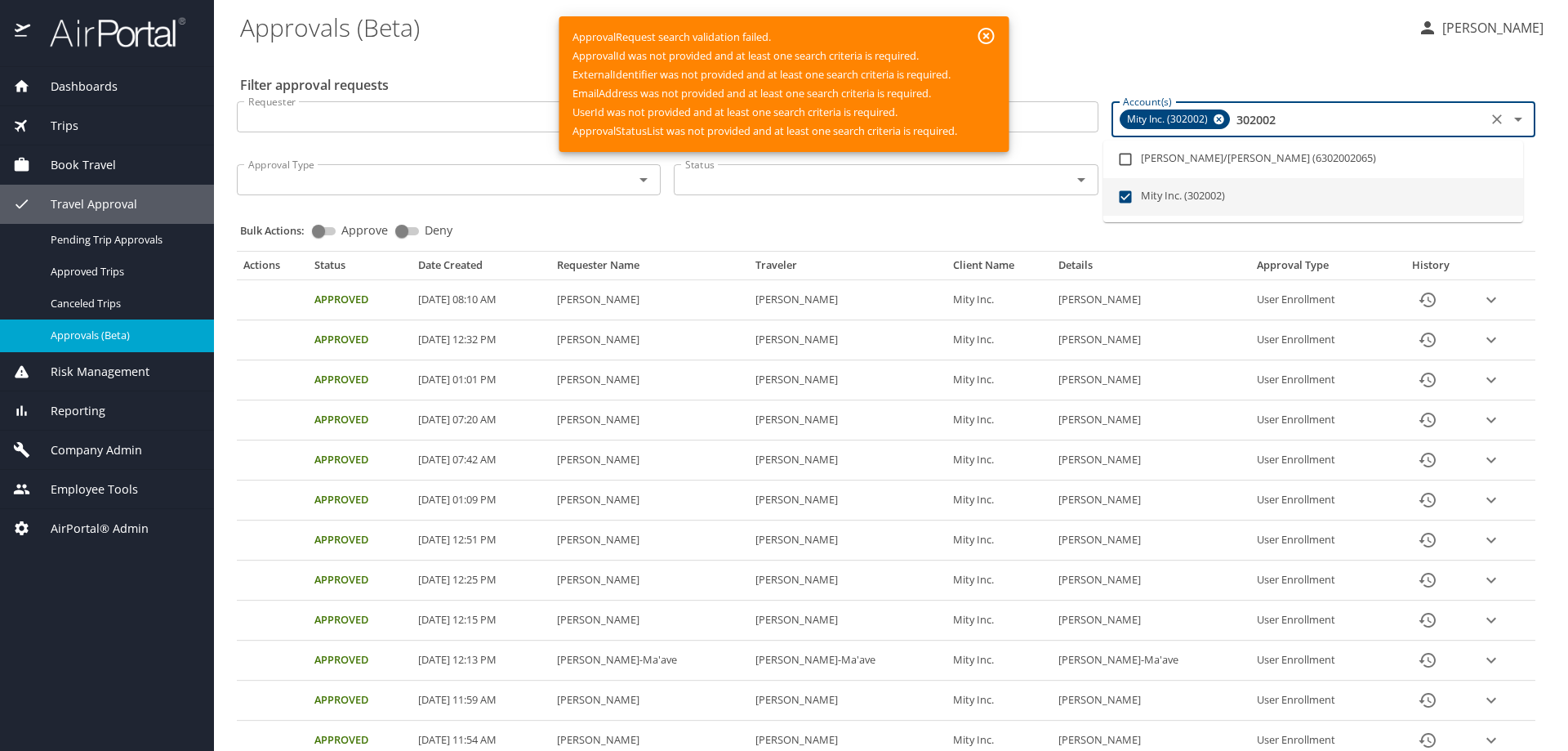
type input "302002"
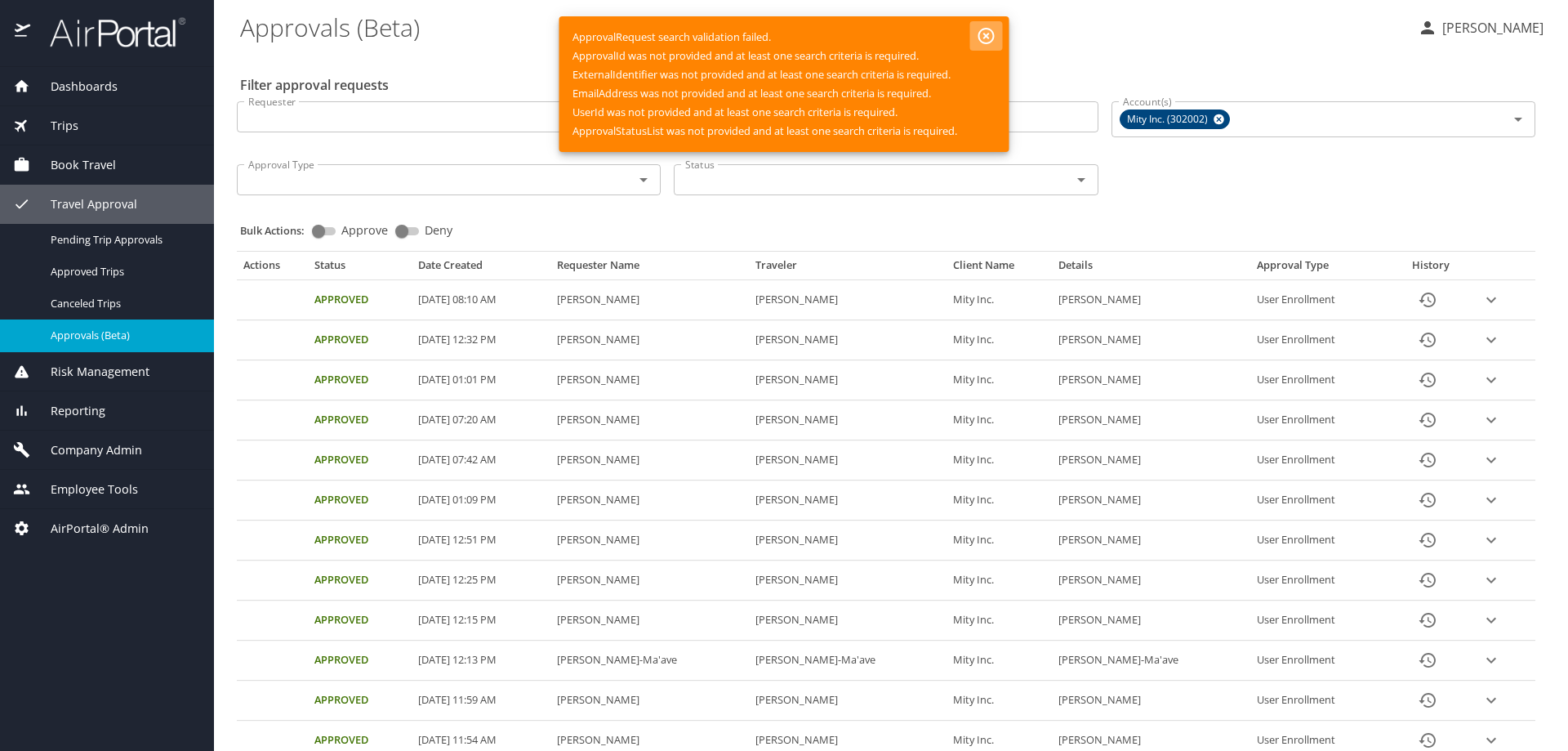
click at [991, 37] on icon "button" at bounding box center [986, 36] width 20 height 20
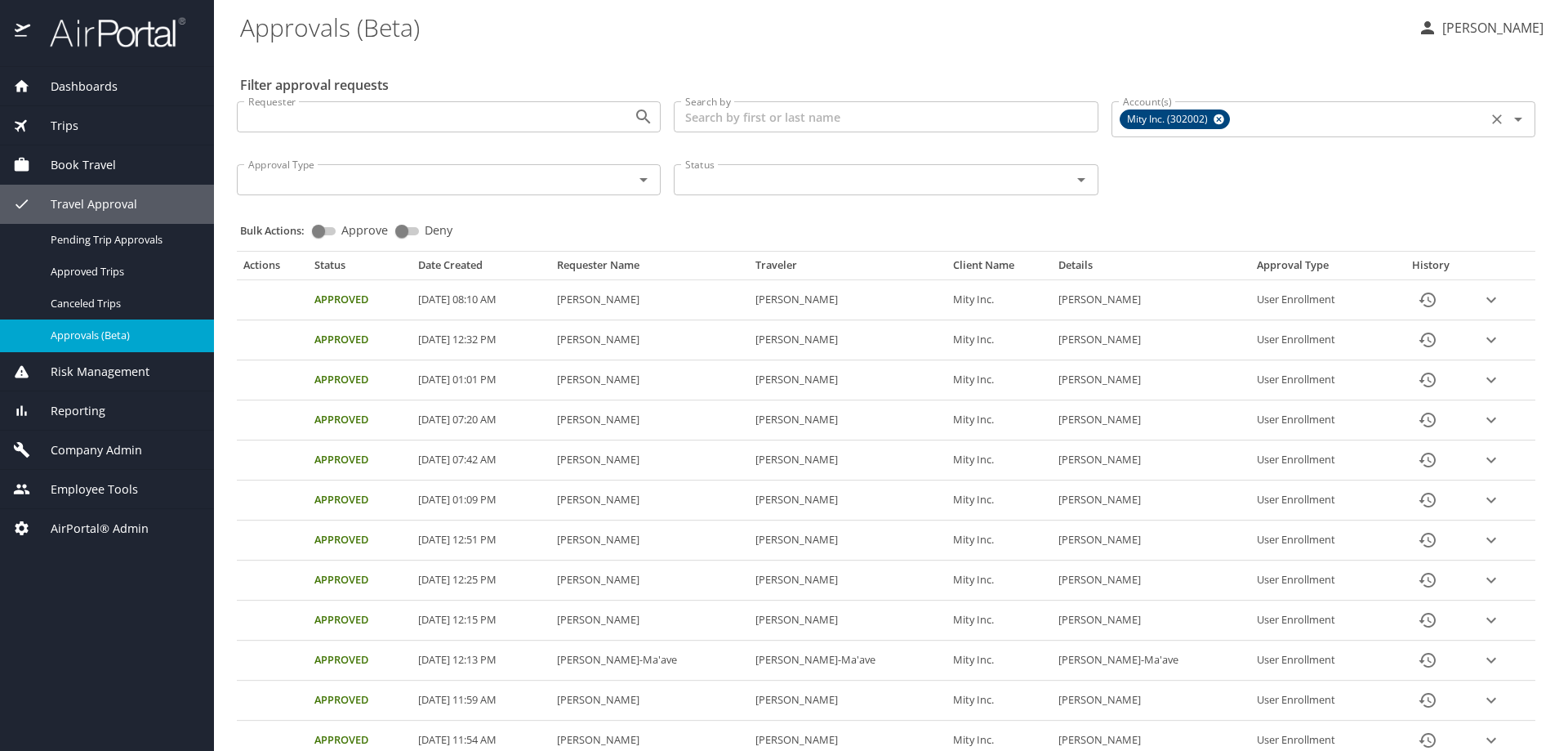
click at [1252, 116] on input "Account(s)" at bounding box center [1357, 119] width 249 height 21
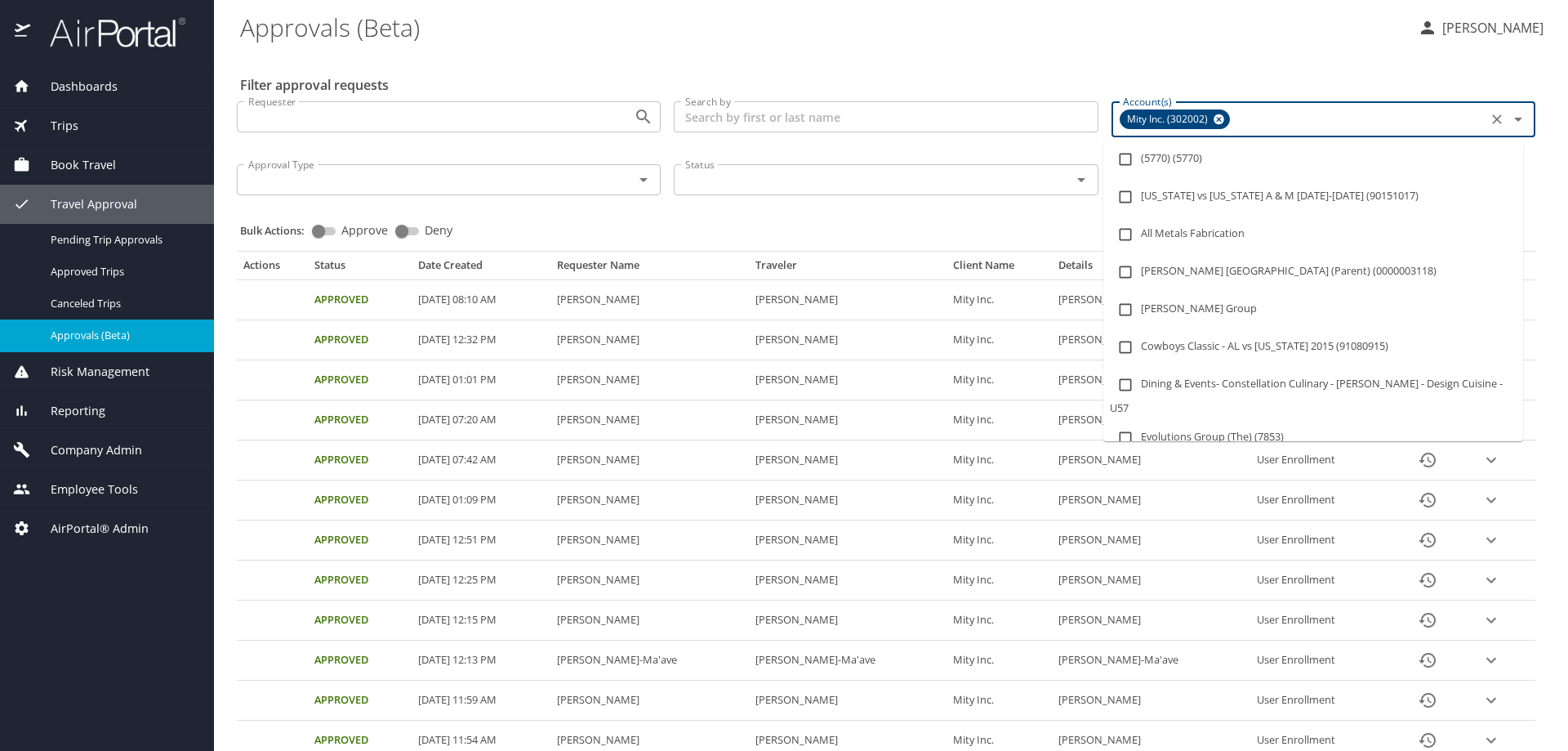
paste input "302007"
type input "302007"
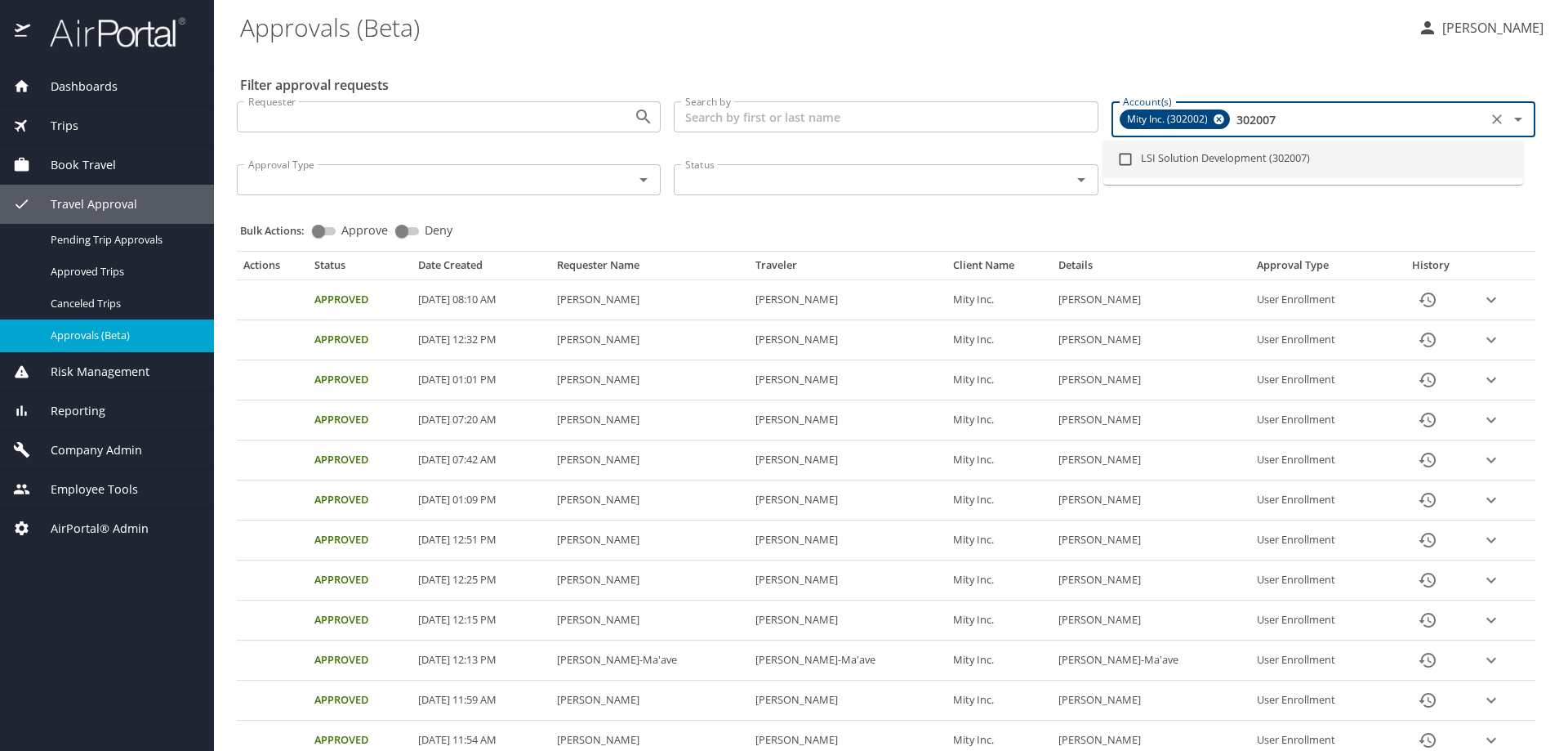
click at [1221, 151] on li "LSI Solution Development (302007)" at bounding box center [1313, 159] width 419 height 37
checkbox input "true"
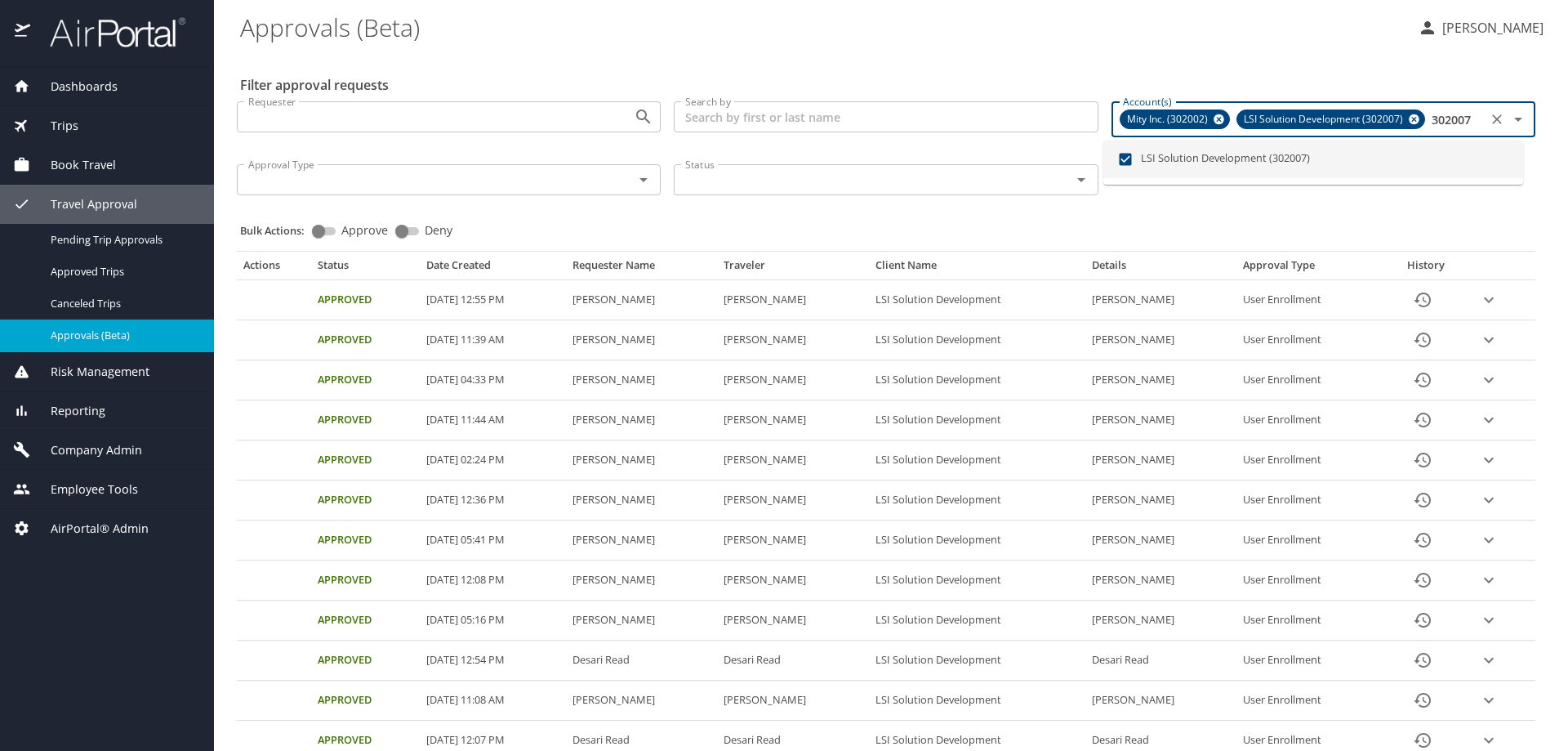
click at [1214, 117] on icon at bounding box center [1219, 120] width 11 height 11
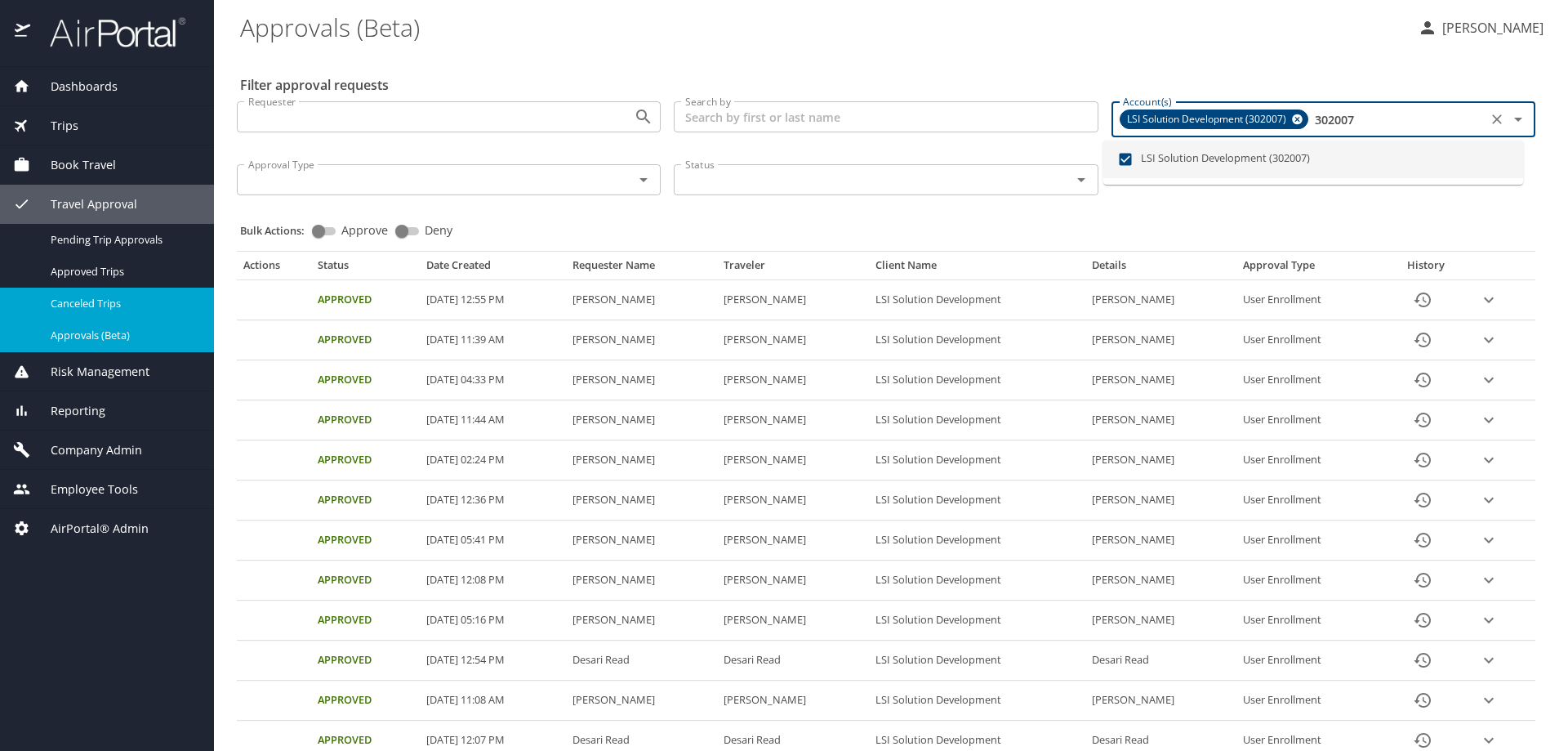
type input "302007"
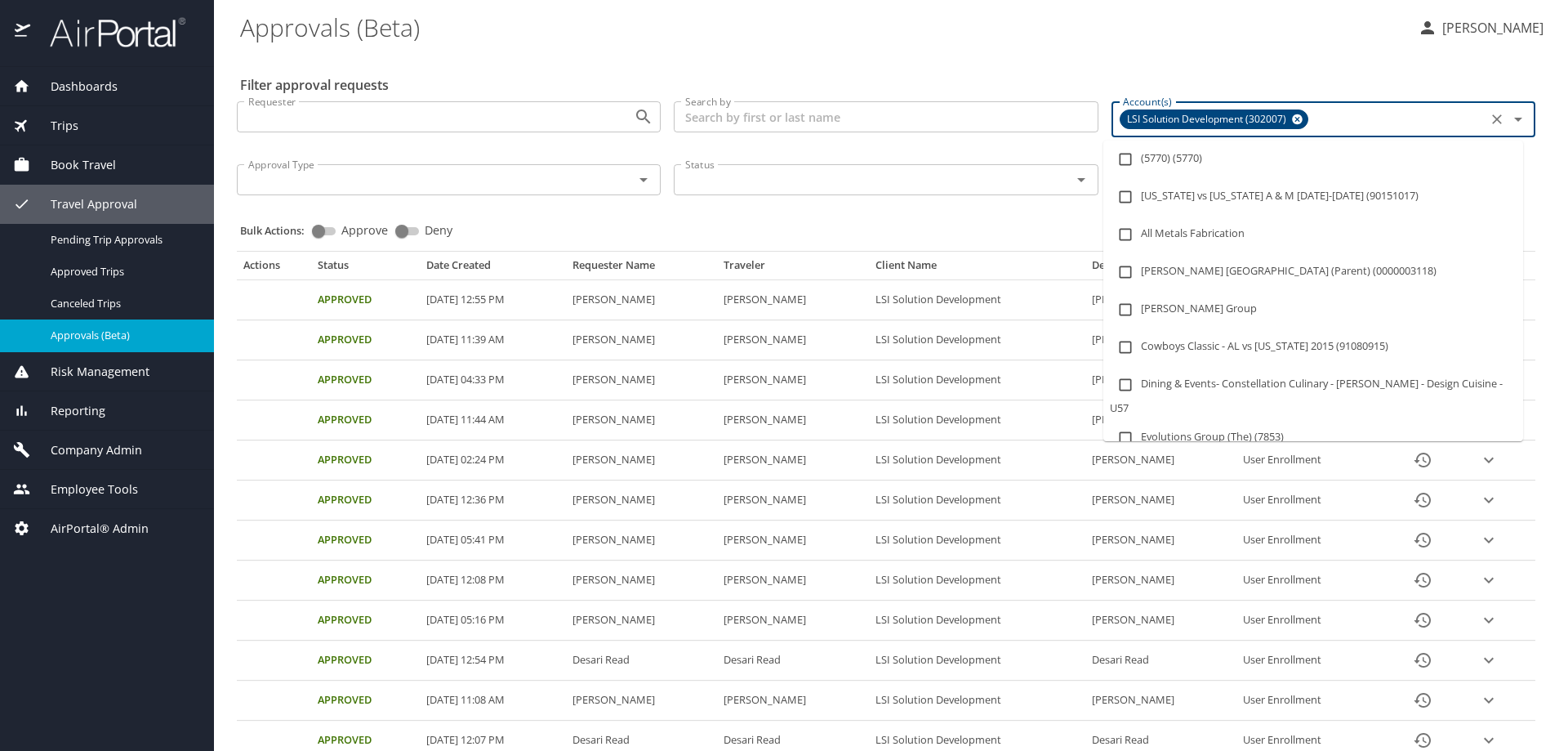
click at [1381, 116] on input "Account(s)" at bounding box center [1397, 119] width 170 height 21
paste input "302051"
type input "302051"
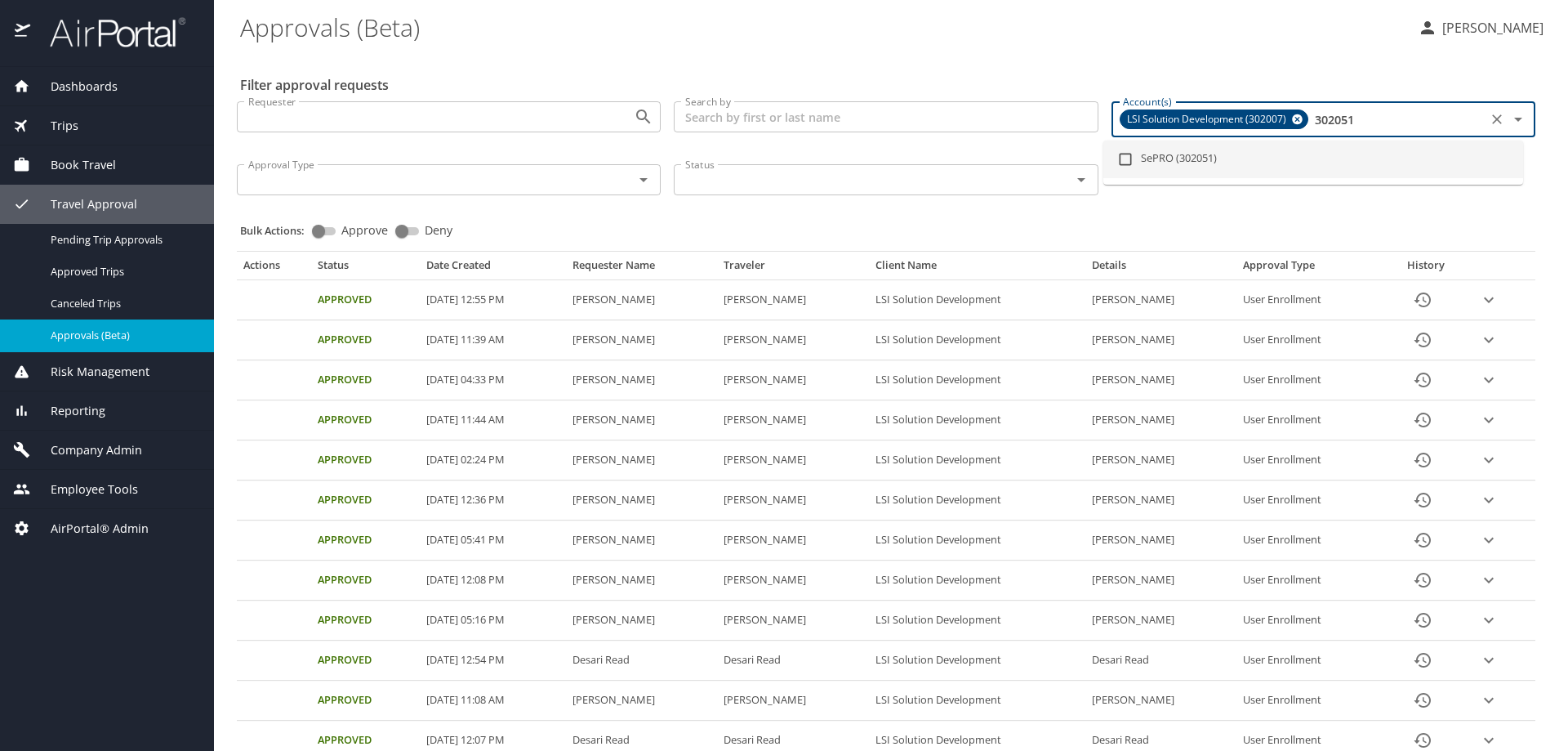
click at [1200, 152] on li "SePRO (302051)" at bounding box center [1313, 159] width 419 height 37
checkbox input "true"
click at [1292, 118] on icon at bounding box center [1297, 120] width 11 height 11
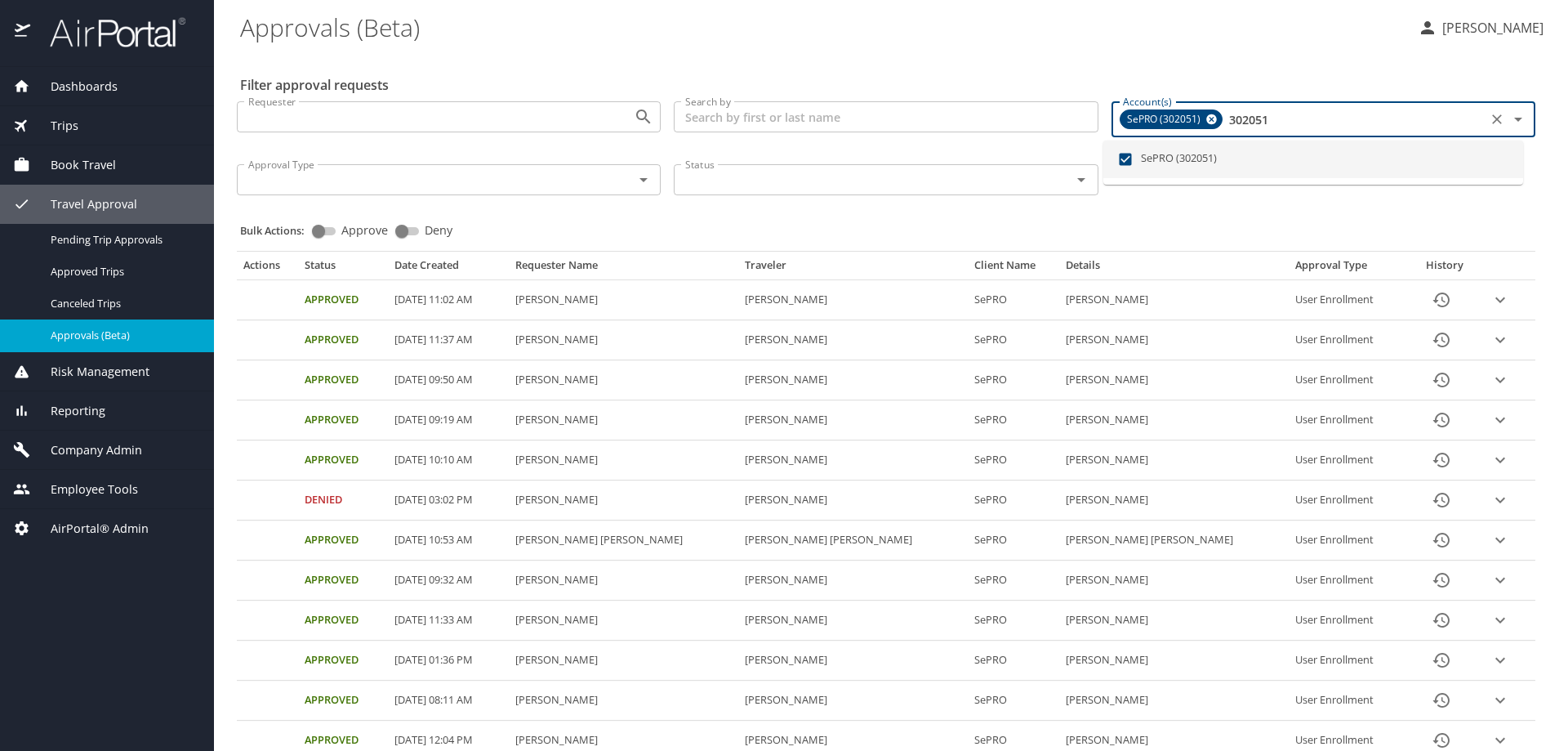
type input "302051"
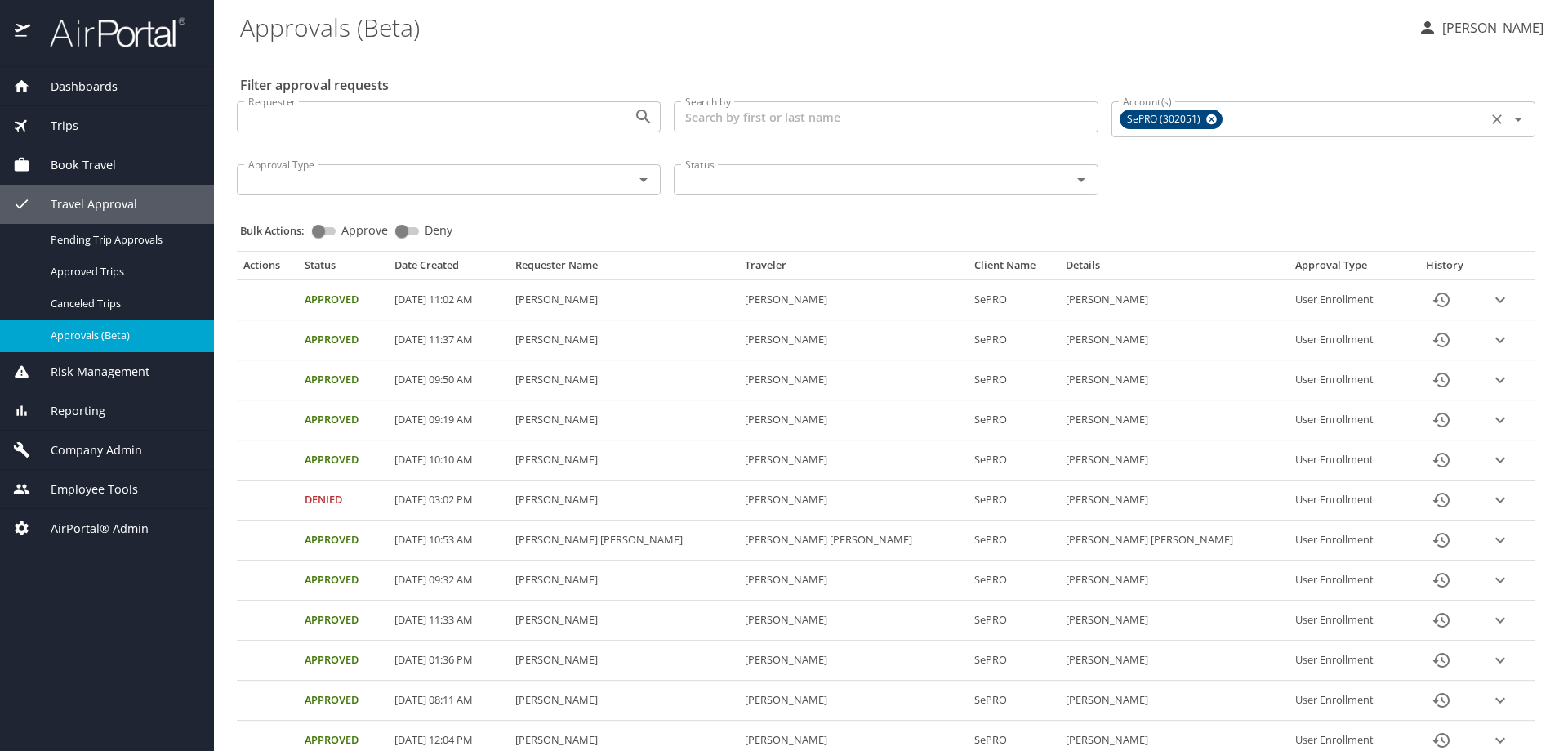
click at [1229, 120] on input "Account(s)" at bounding box center [1353, 119] width 256 height 21
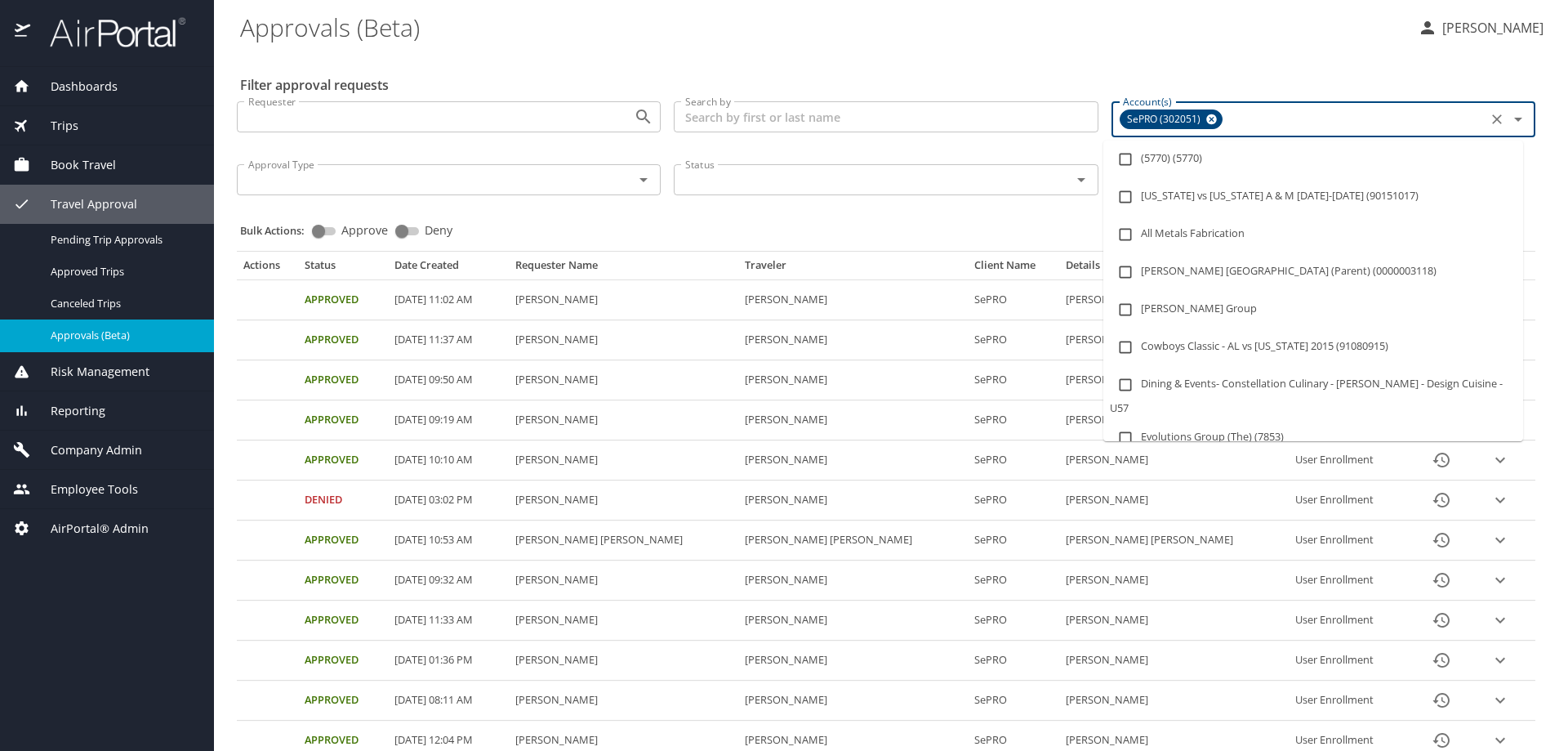
paste input "302003"
type input "302003"
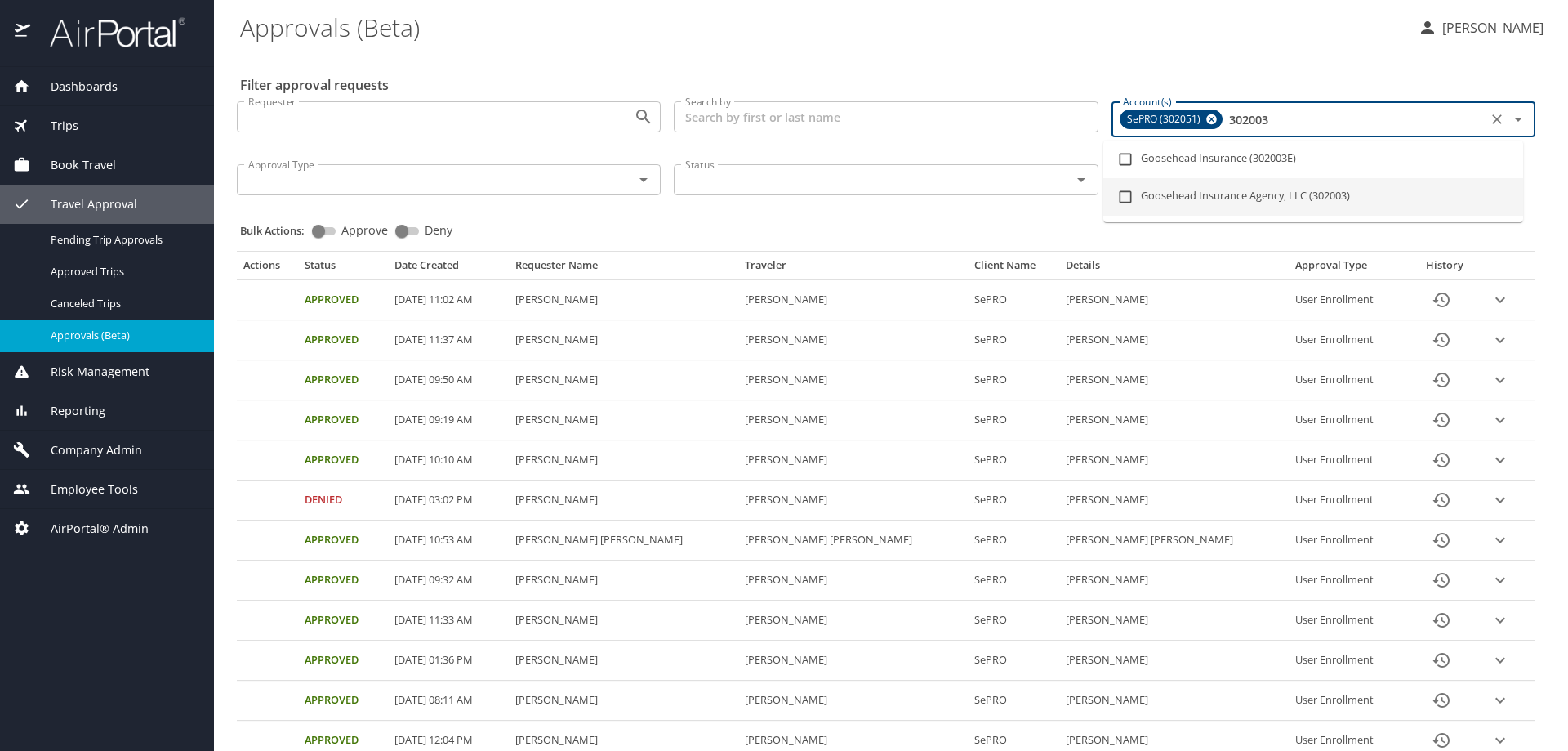
click at [1177, 197] on li "Goosehead Insurance Agency, LLC (302003)" at bounding box center [1313, 197] width 419 height 37
checkbox input "true"
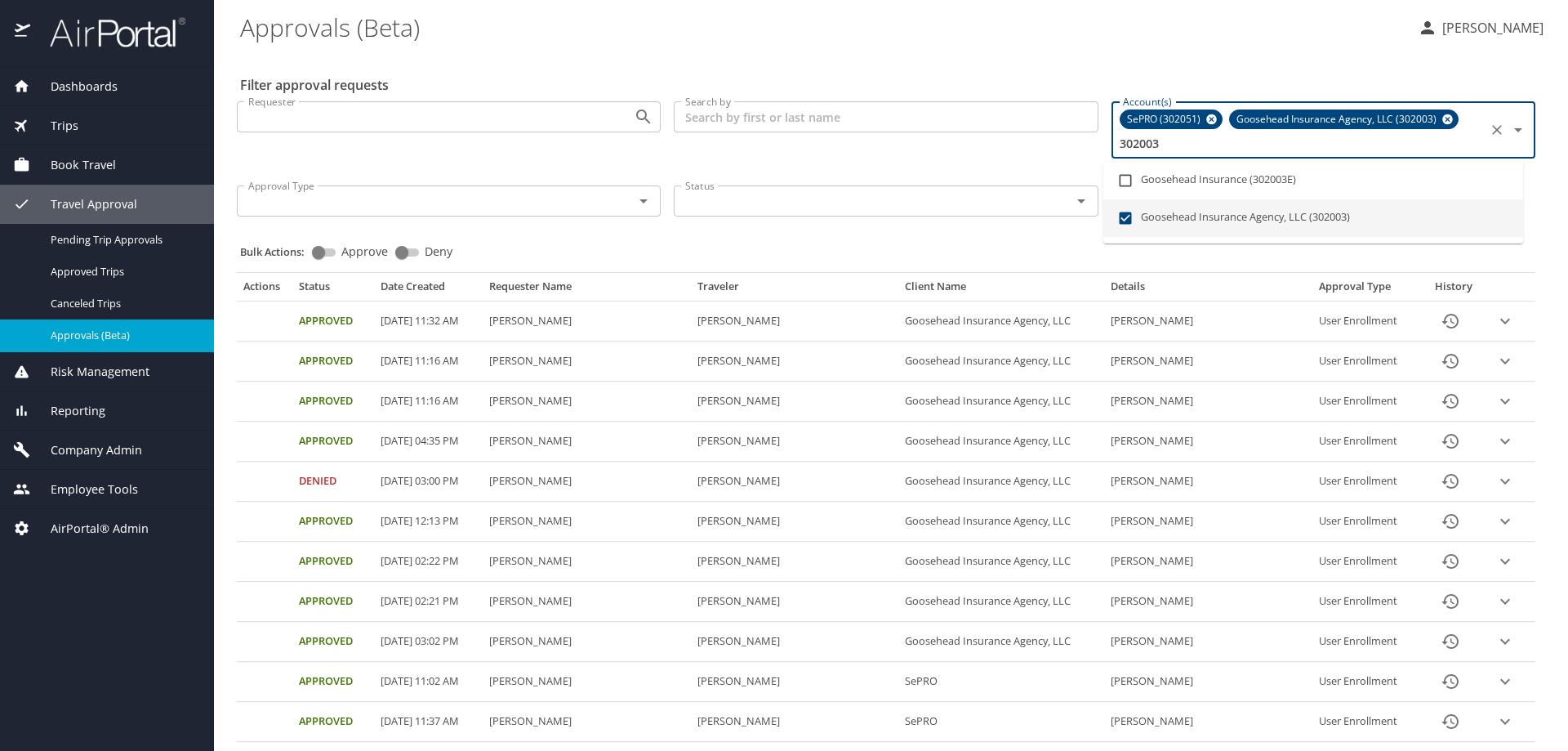
click at [1207, 120] on icon at bounding box center [1212, 120] width 11 height 11
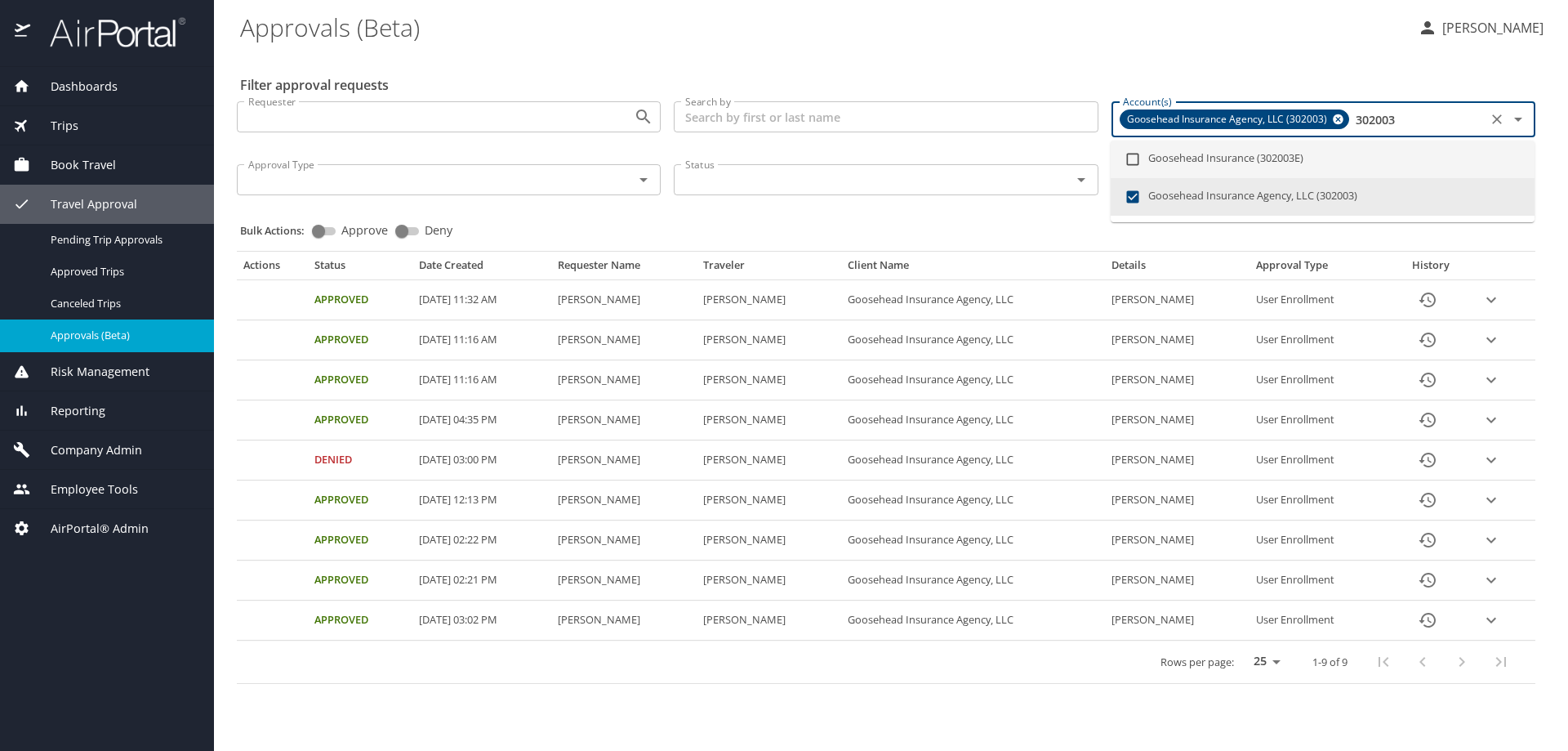
type input "302003"
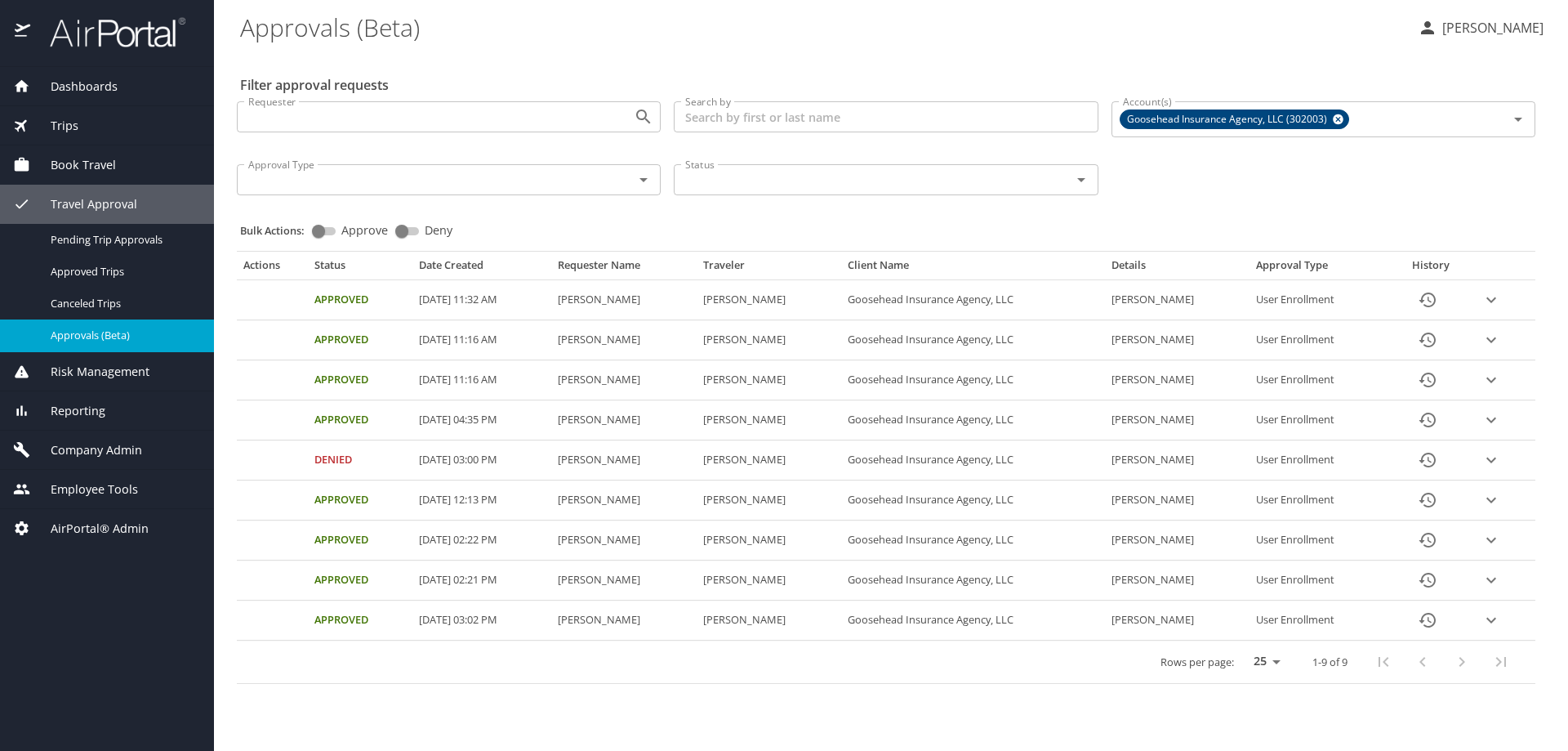
click at [87, 413] on span "Reporting" at bounding box center [67, 411] width 75 height 18
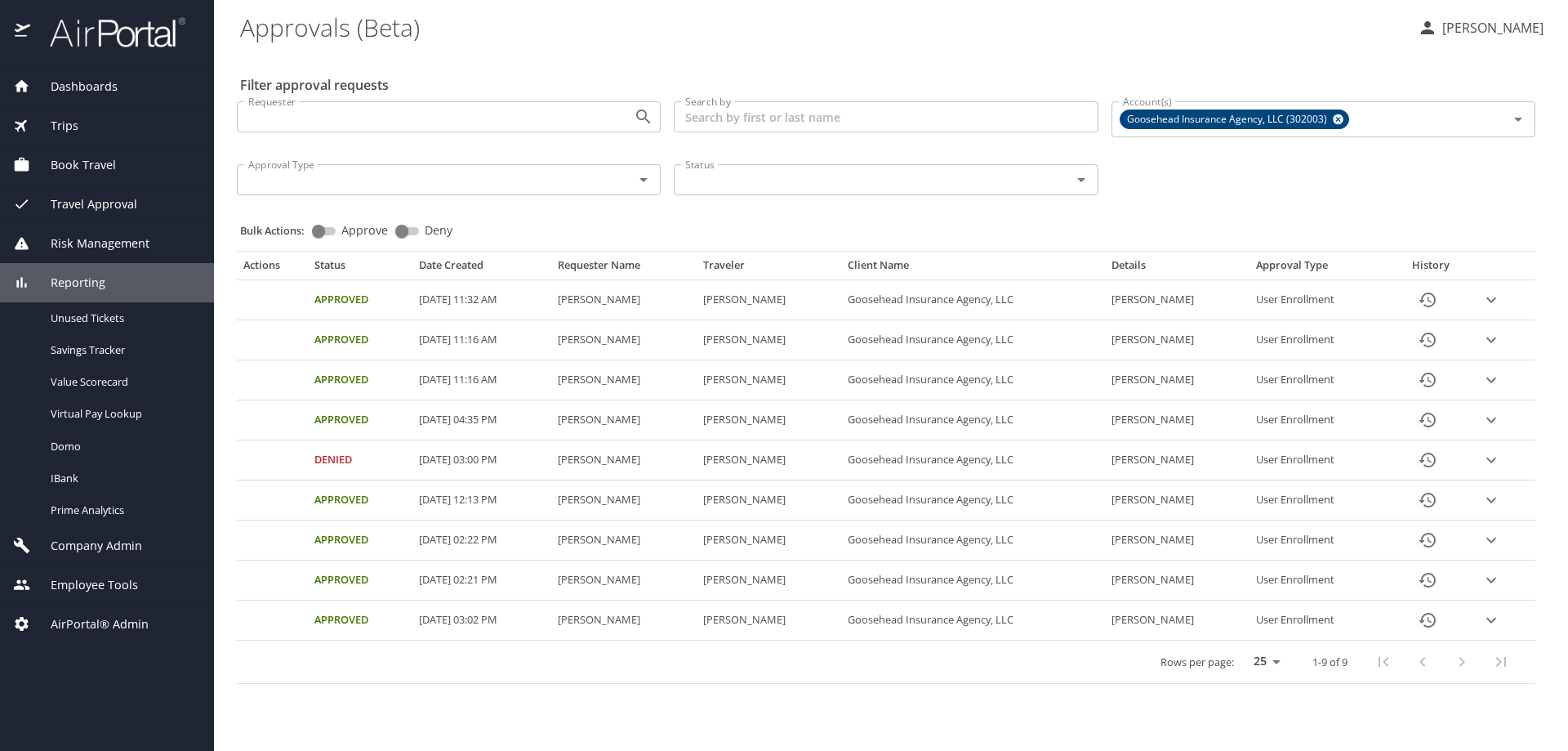
click at [80, 544] on span "Company Admin" at bounding box center [86, 545] width 112 height 18
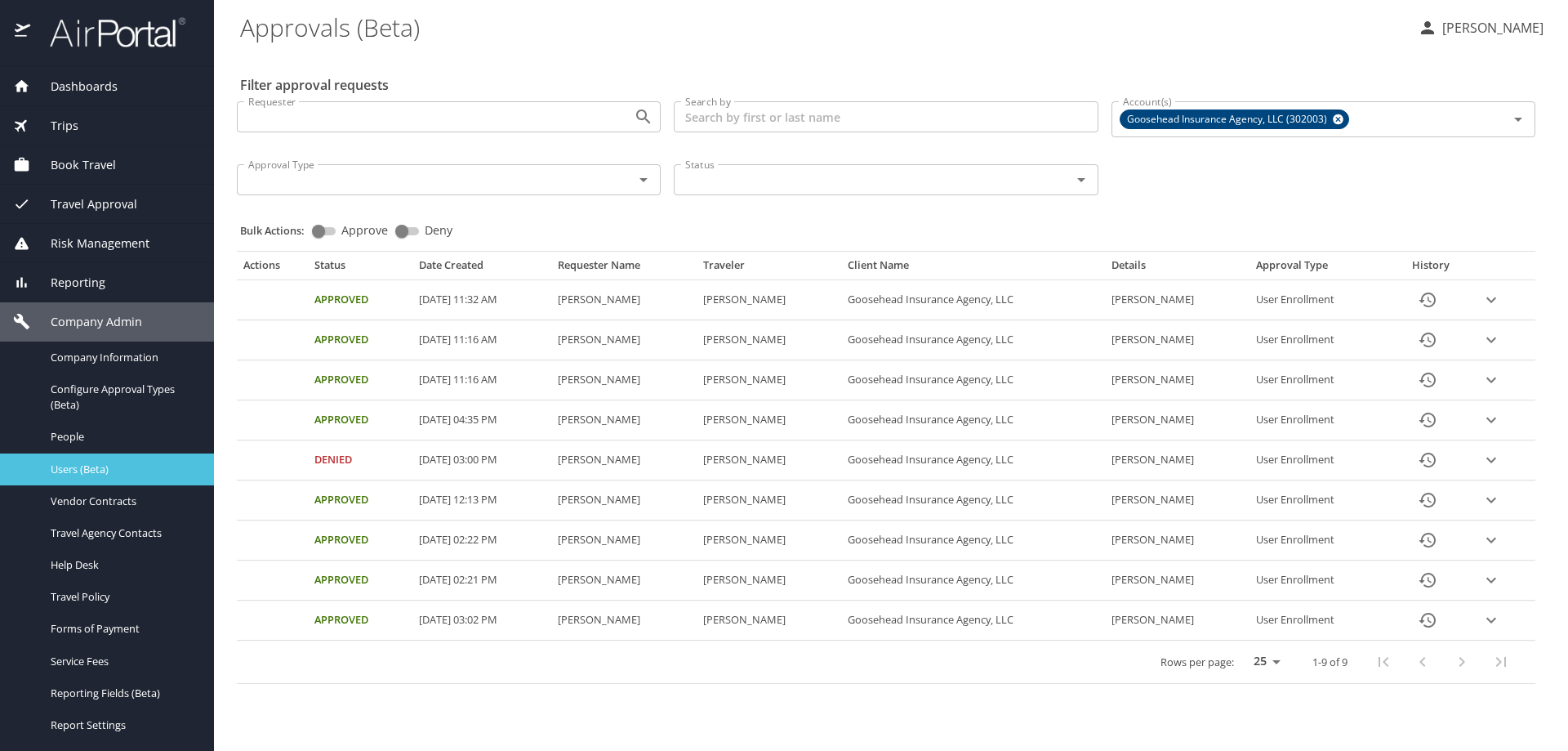
click at [70, 465] on span "Users (Beta)" at bounding box center [122, 468] width 144 height 15
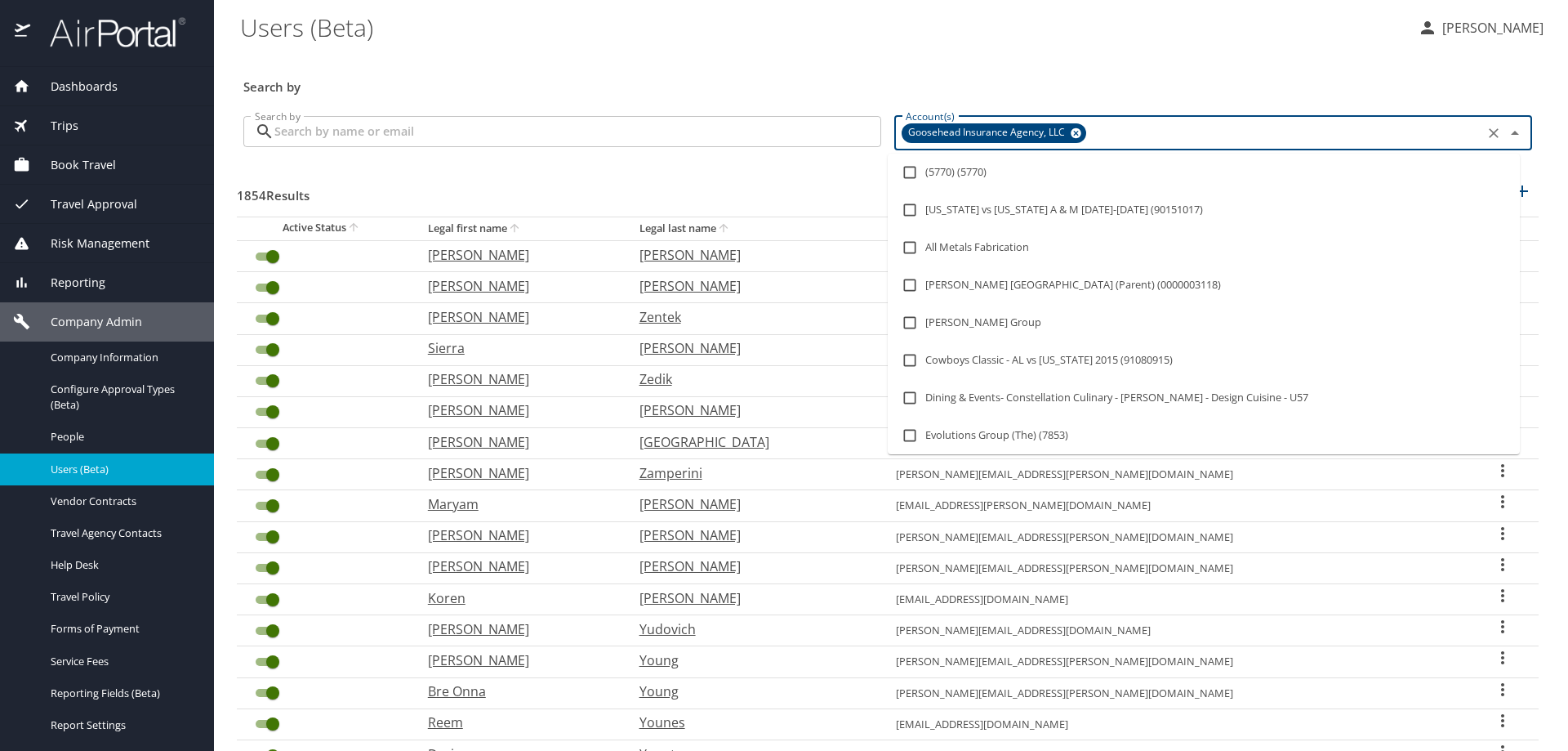
click at [1102, 131] on input "Account(s)" at bounding box center [1284, 132] width 390 height 21
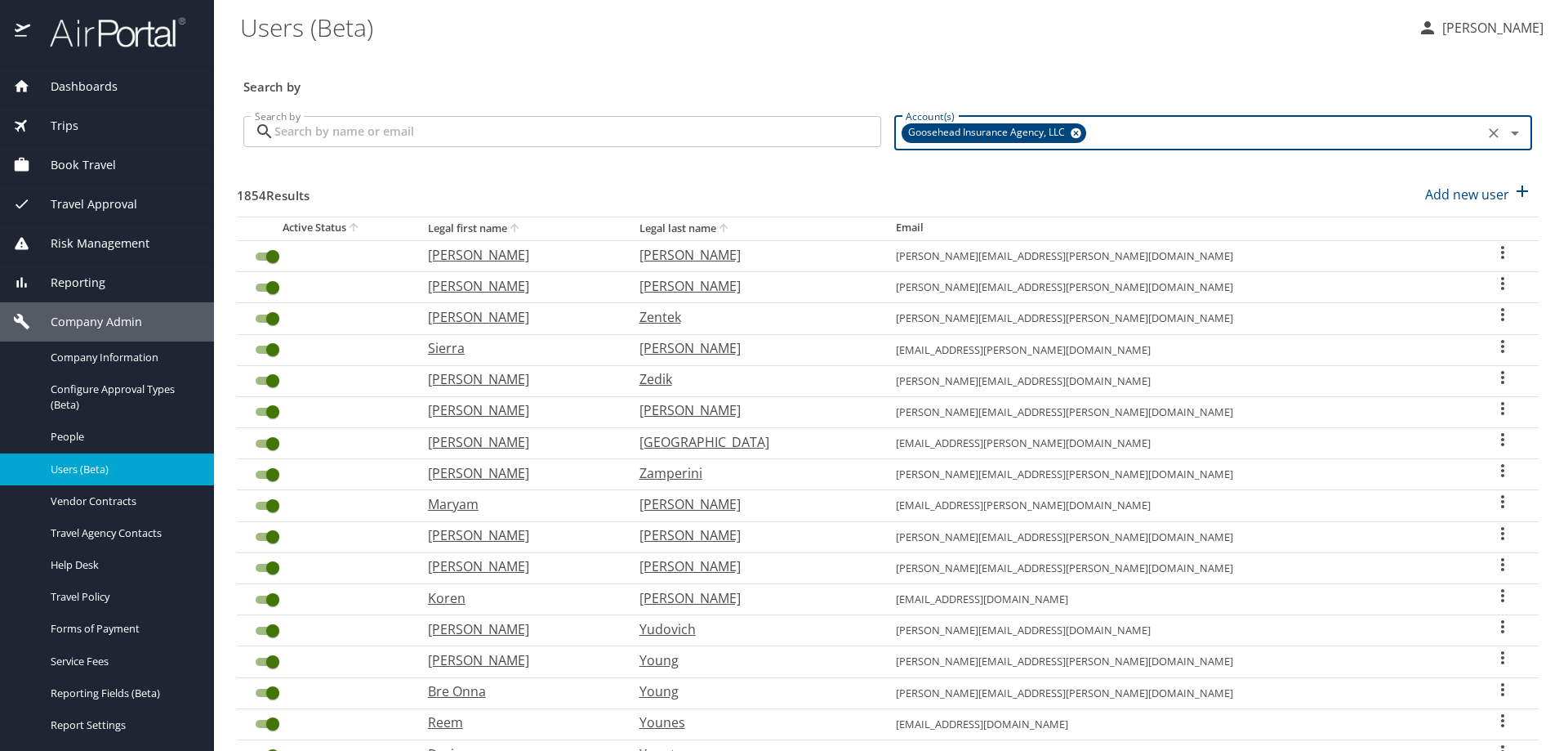
click at [81, 194] on div "Travel Approval" at bounding box center [107, 204] width 214 height 39
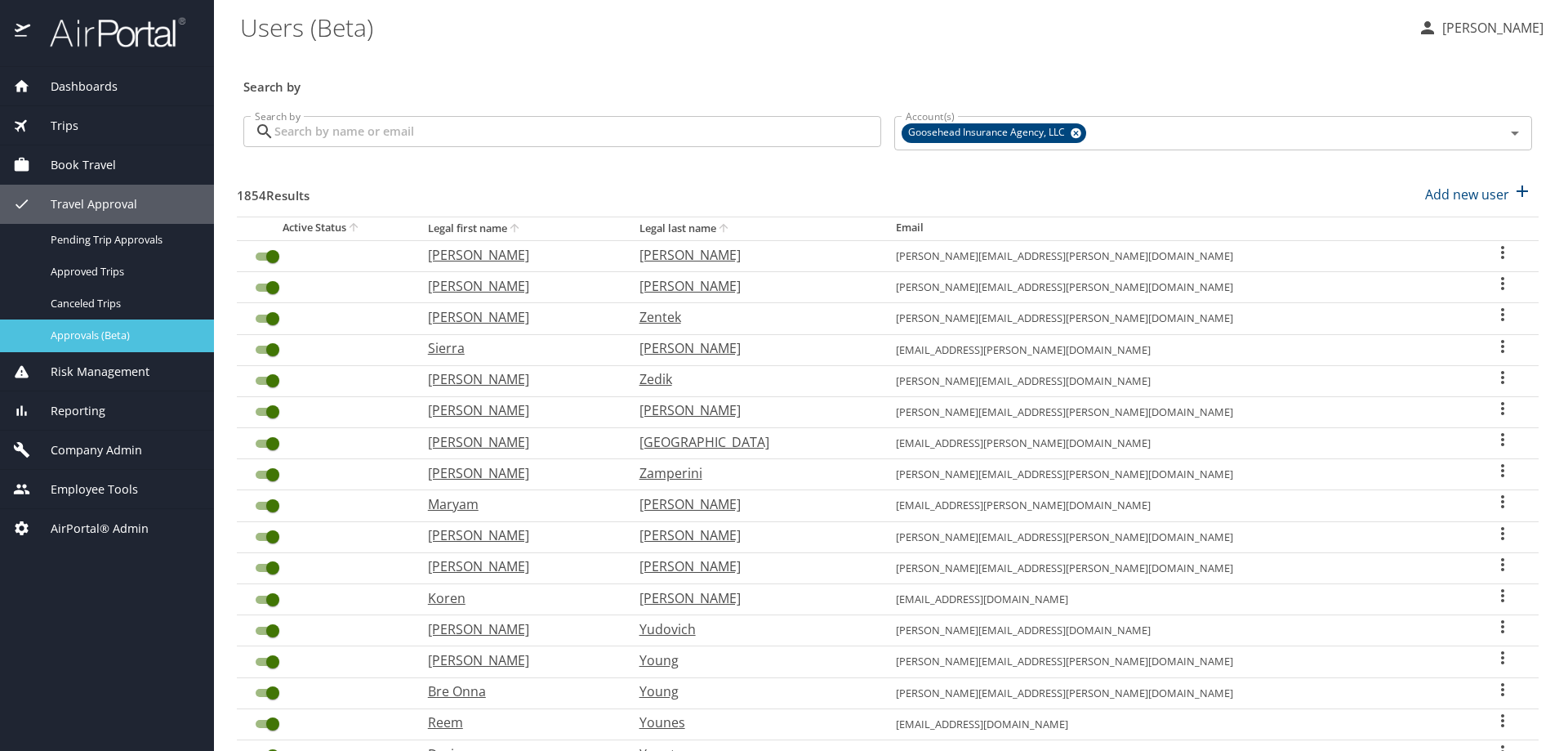
click at [89, 322] on link "Approvals (Beta)" at bounding box center [107, 335] width 214 height 32
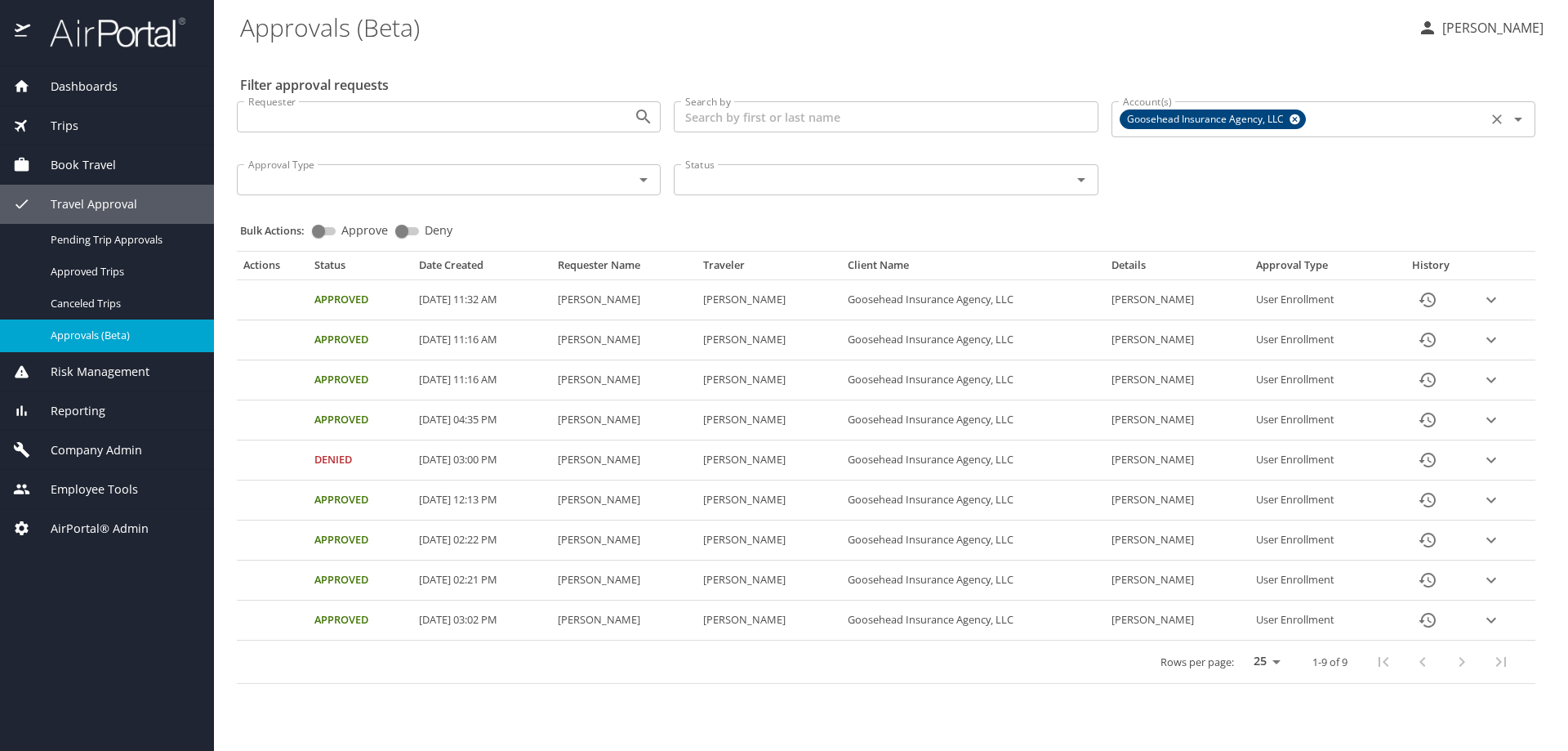
click at [1341, 120] on input "Account(s)" at bounding box center [1395, 119] width 173 height 21
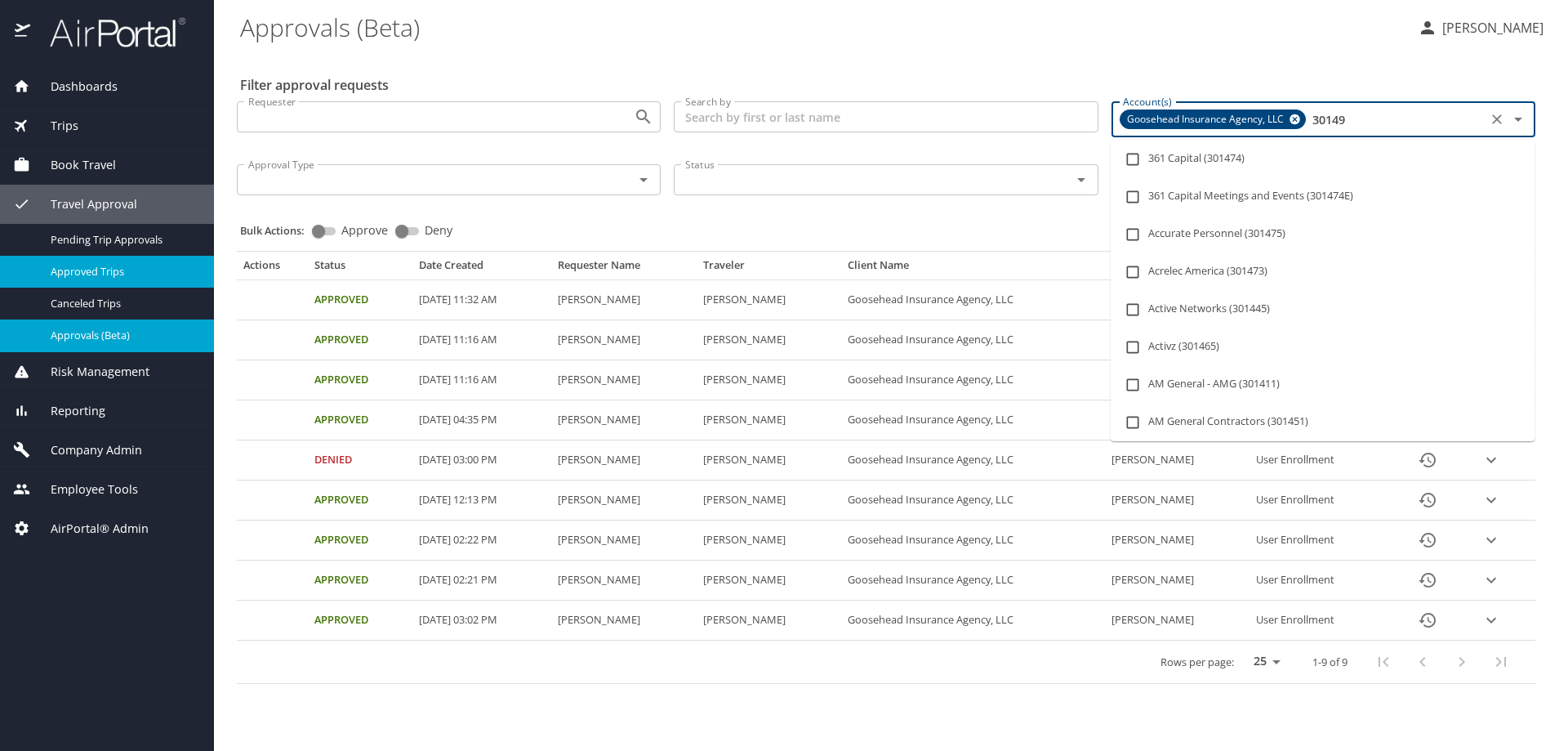
type input "301490"
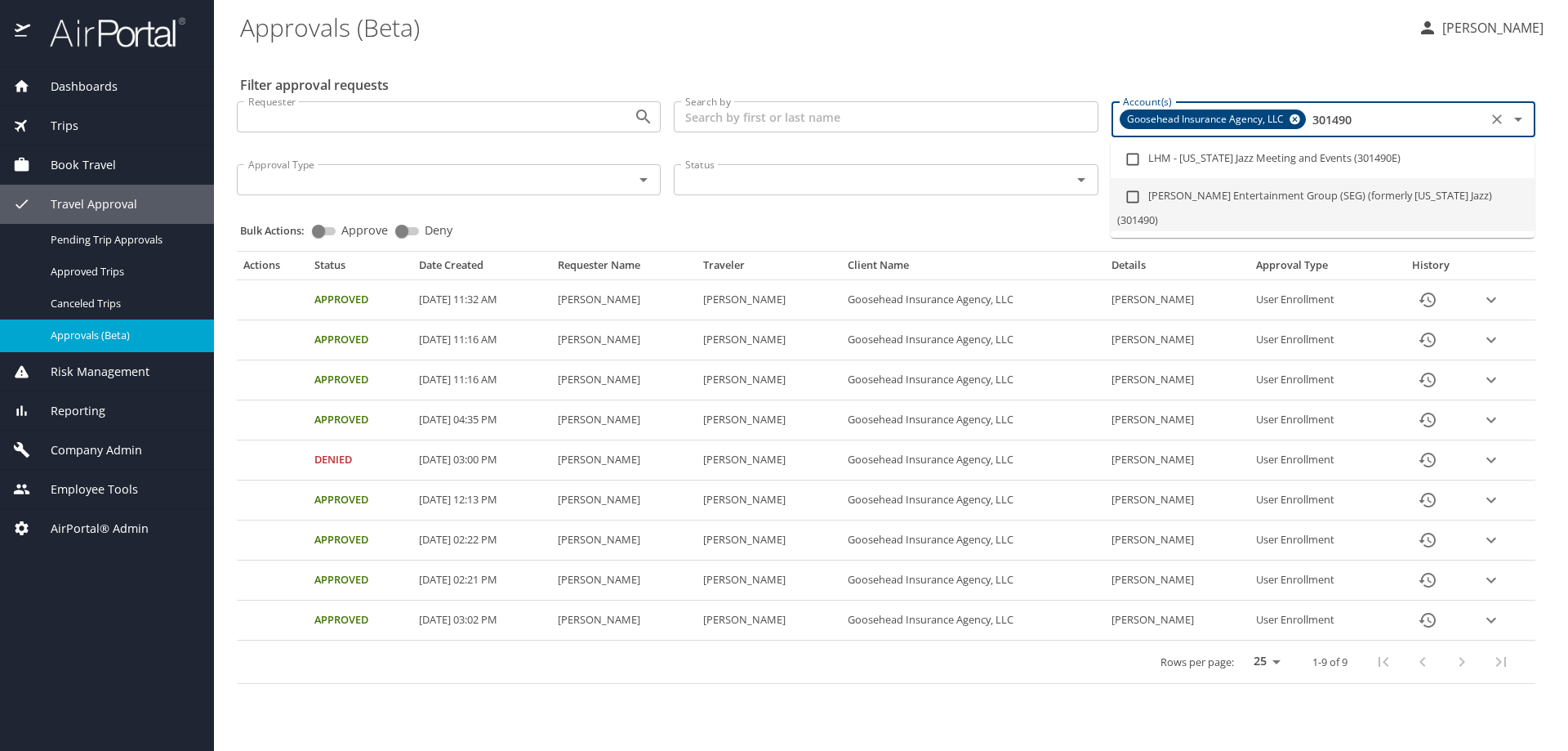
click at [1228, 190] on li "Smith Entertainment Group (SEG) (formerly Utah Jazz) (301490)" at bounding box center [1323, 205] width 424 height 53
checkbox input "true"
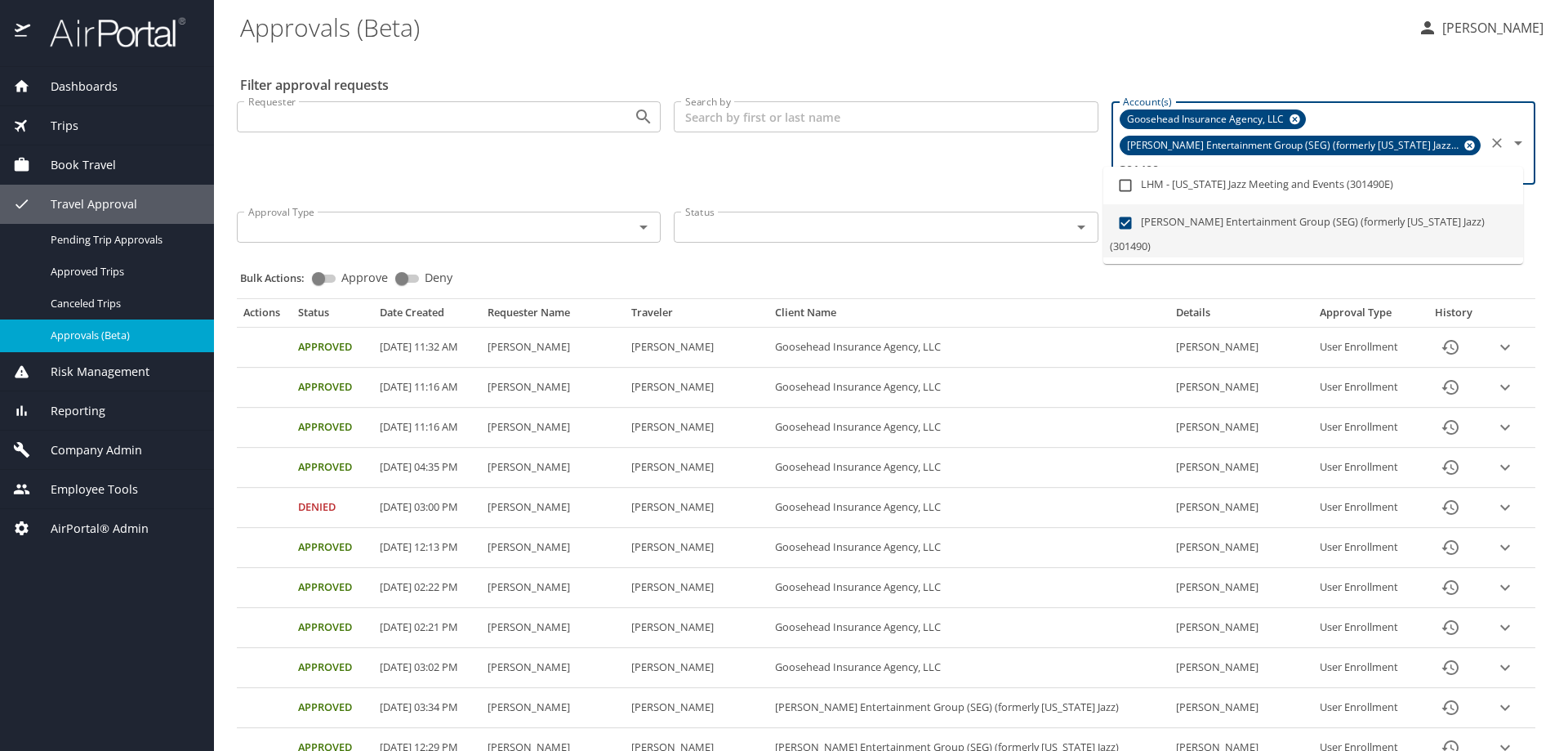
click at [1290, 120] on icon at bounding box center [1295, 120] width 11 height 11
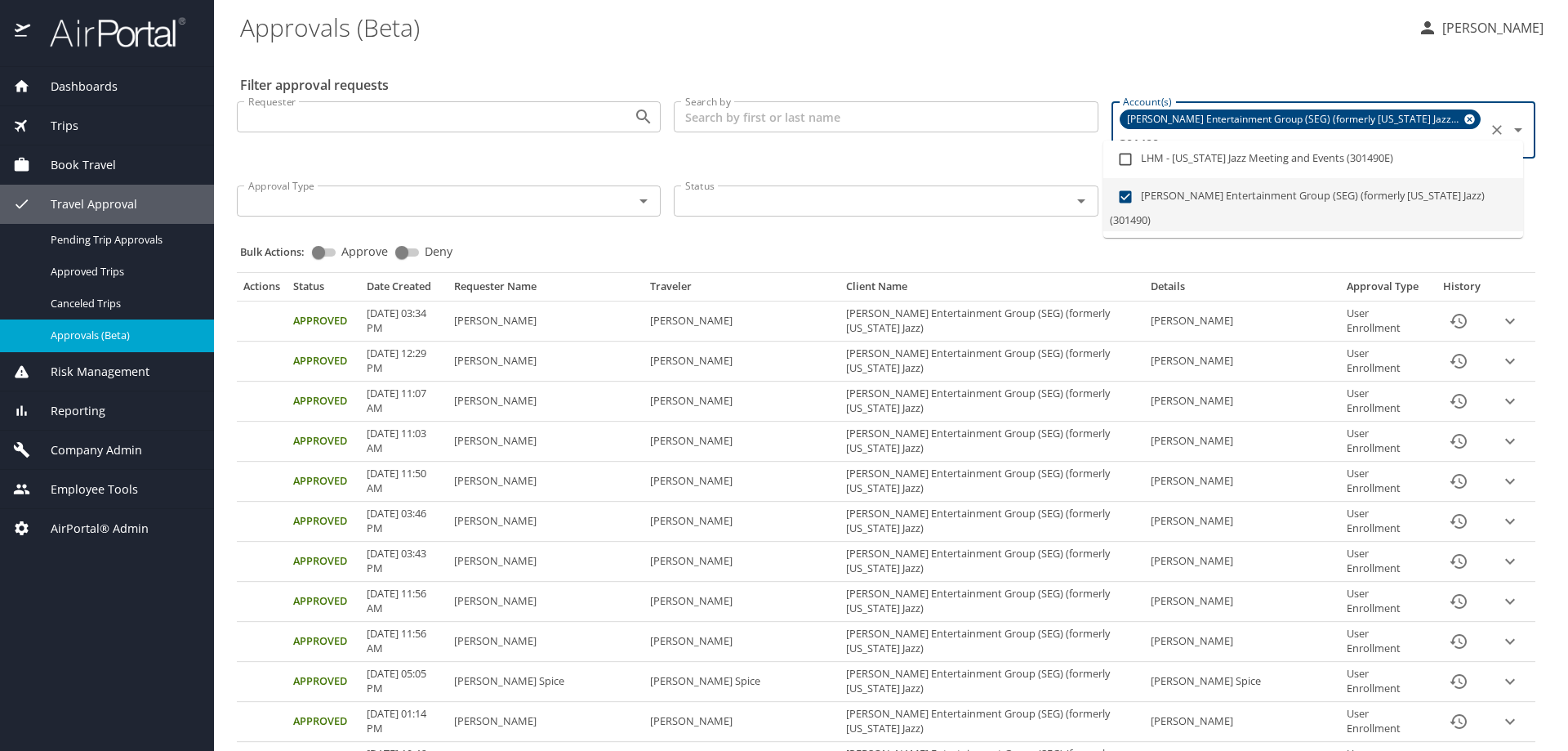
type input "301490"
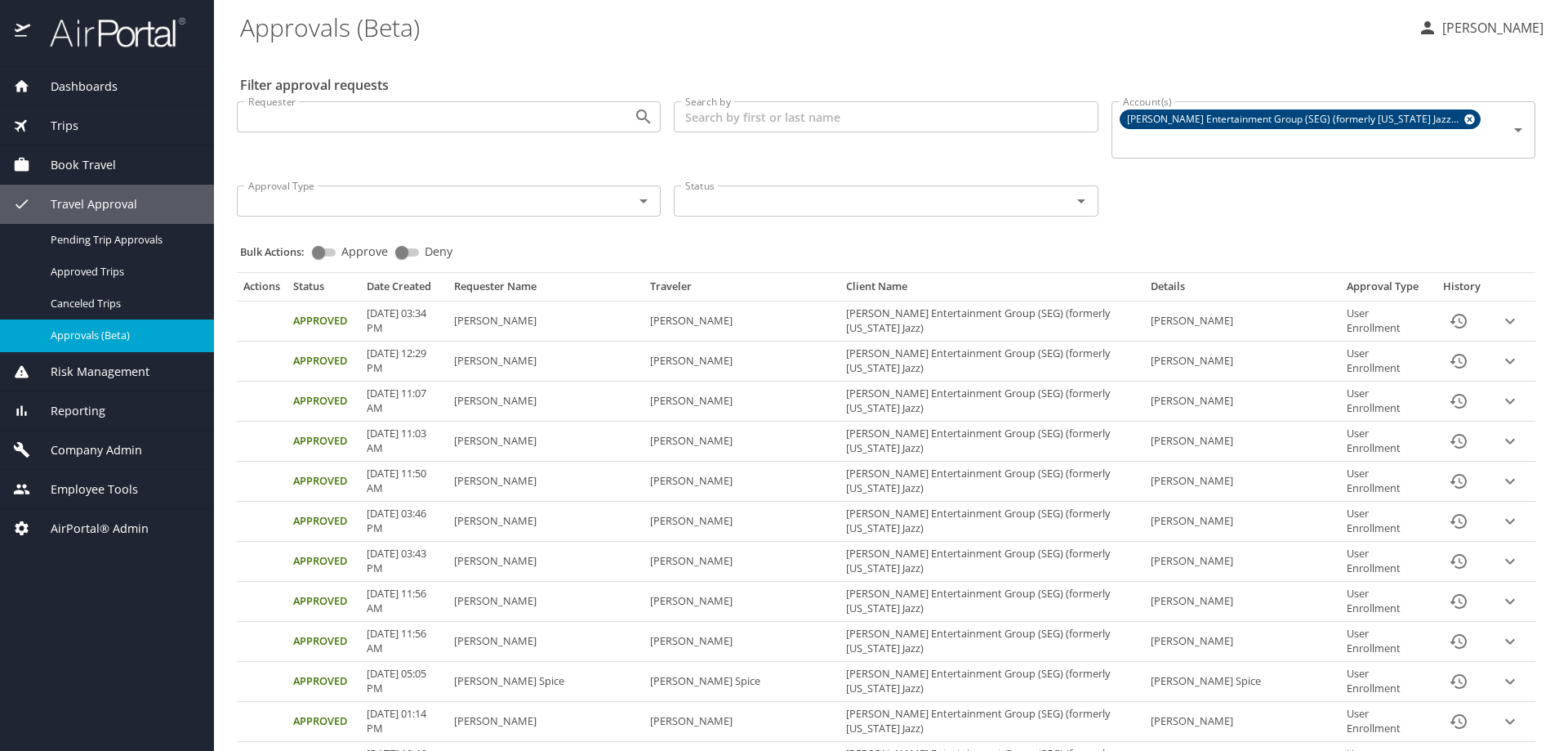
drag, startPoint x: 763, startPoint y: 302, endPoint x: 674, endPoint y: 300, distance: 89.0
click at [680, 302] on td "Breanna Scuderi" at bounding box center [741, 322] width 196 height 40
copy td "Breanna Scuderi"
drag, startPoint x: 734, startPoint y: 336, endPoint x: 674, endPoint y: 339, distance: 60.1
click at [678, 342] on td "Julio Evans" at bounding box center [741, 361] width 196 height 40
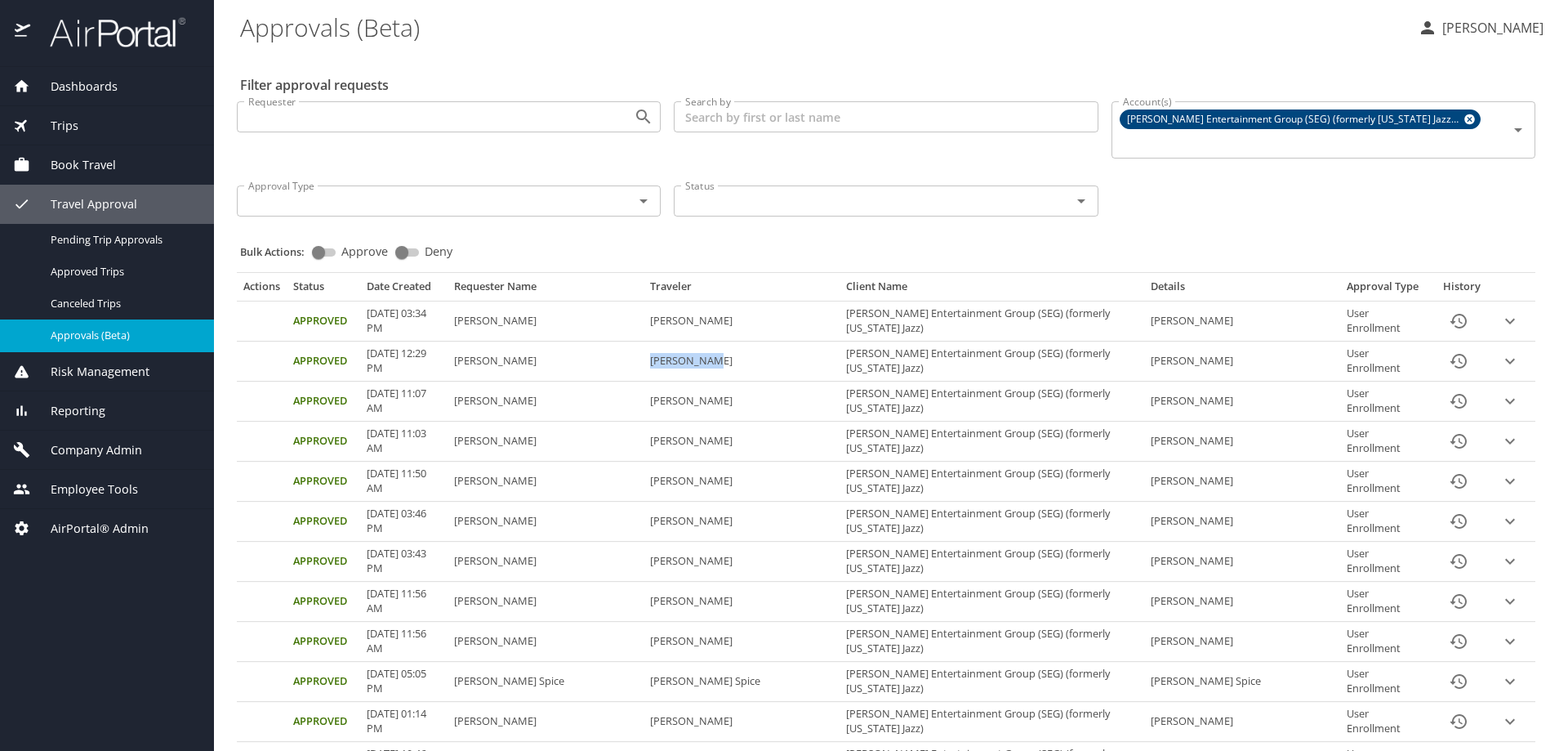
copy td "Julio Evans"
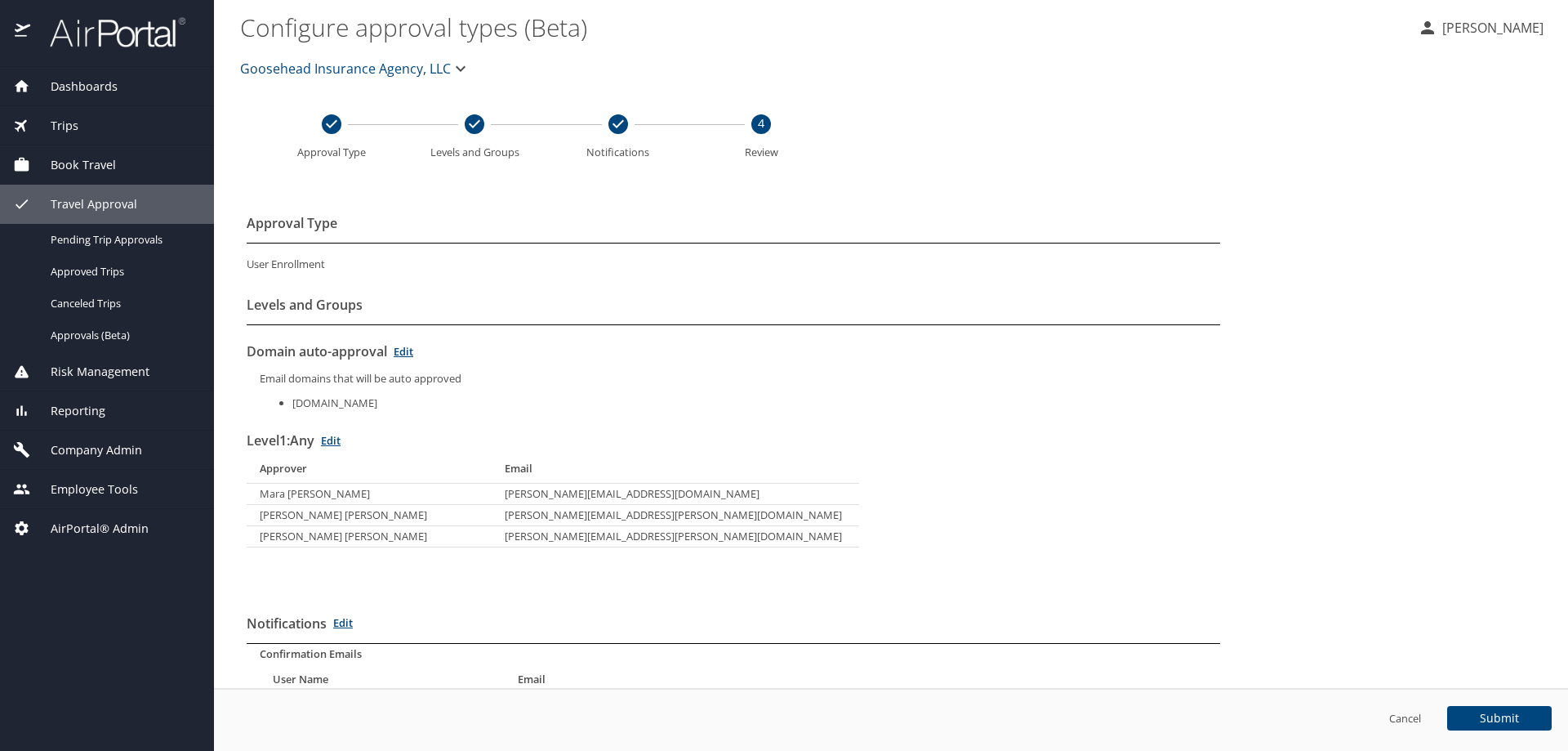
scroll to position [138, 0]
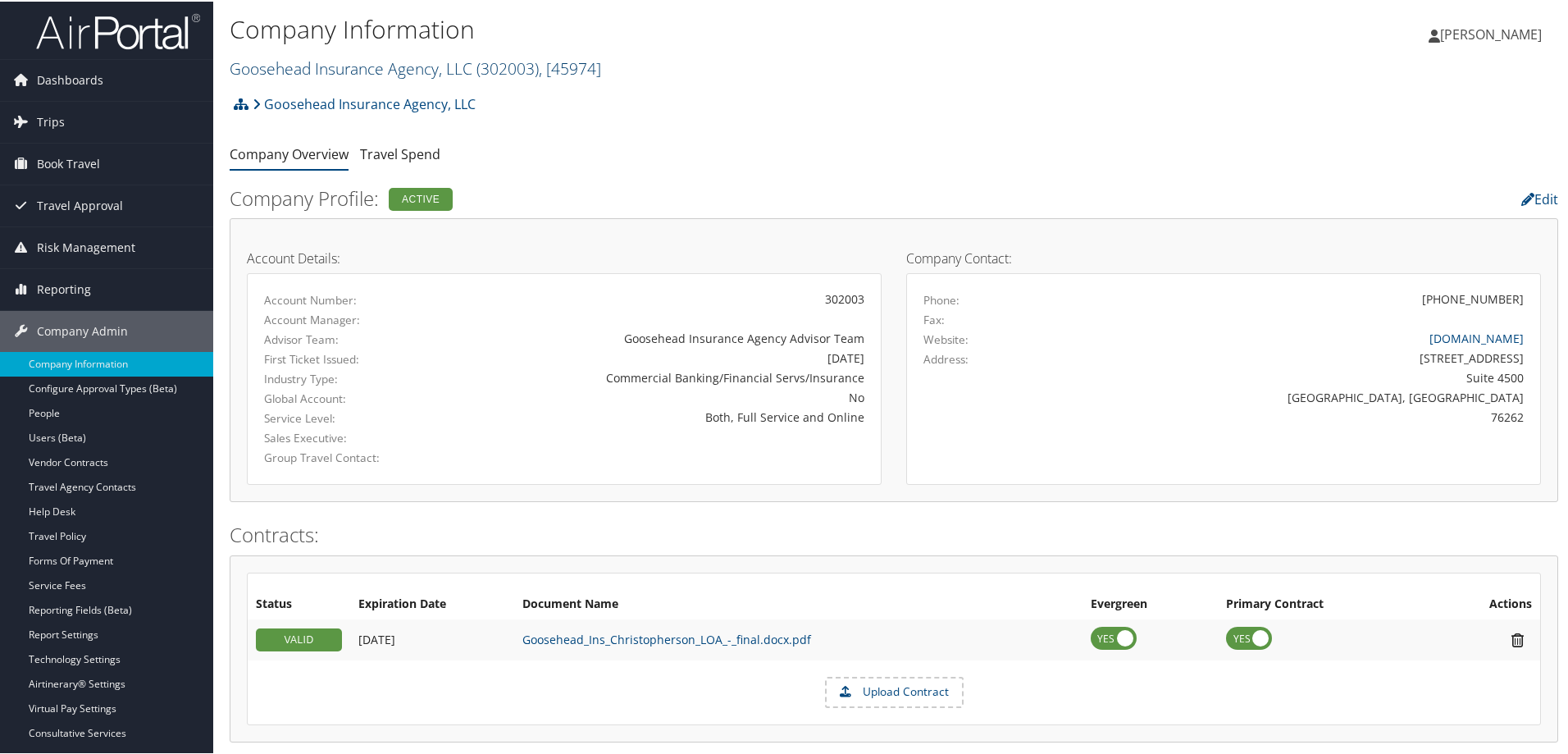
click at [376, 65] on link "Goosehead Insurance Agency, LLC ( 302003 ) , [ 45974 ]" at bounding box center [415, 66] width 371 height 22
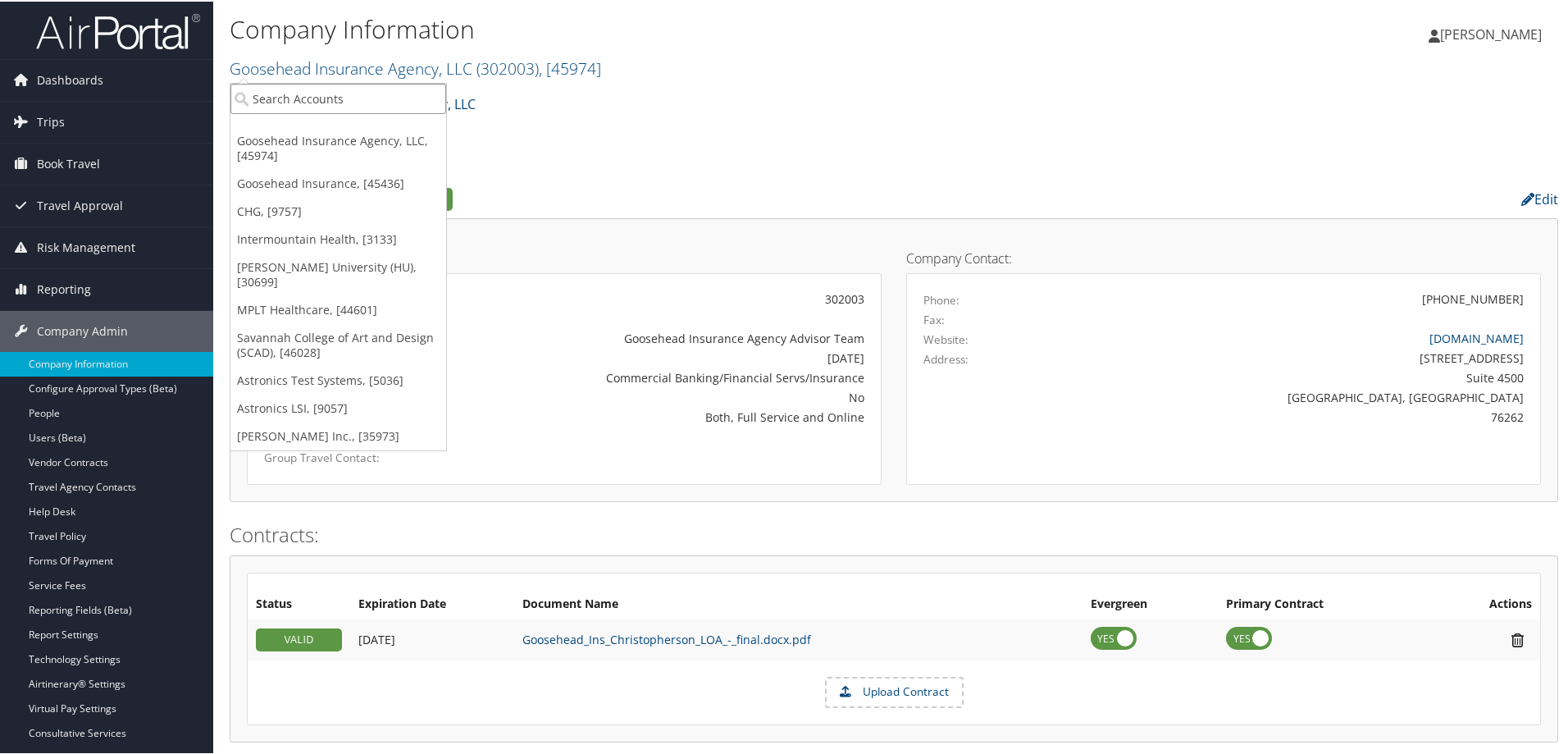
click at [358, 85] on input "search" at bounding box center [337, 96] width 216 height 30
paste input "Nippon Seiki NSI"
type input "Nippon Seiki NSI"
click at [336, 123] on div "Nippon Seiki NSI (2650), [45779]" at bounding box center [346, 127] width 250 height 15
